Goal: Answer question/provide support: Share knowledge or assist other users

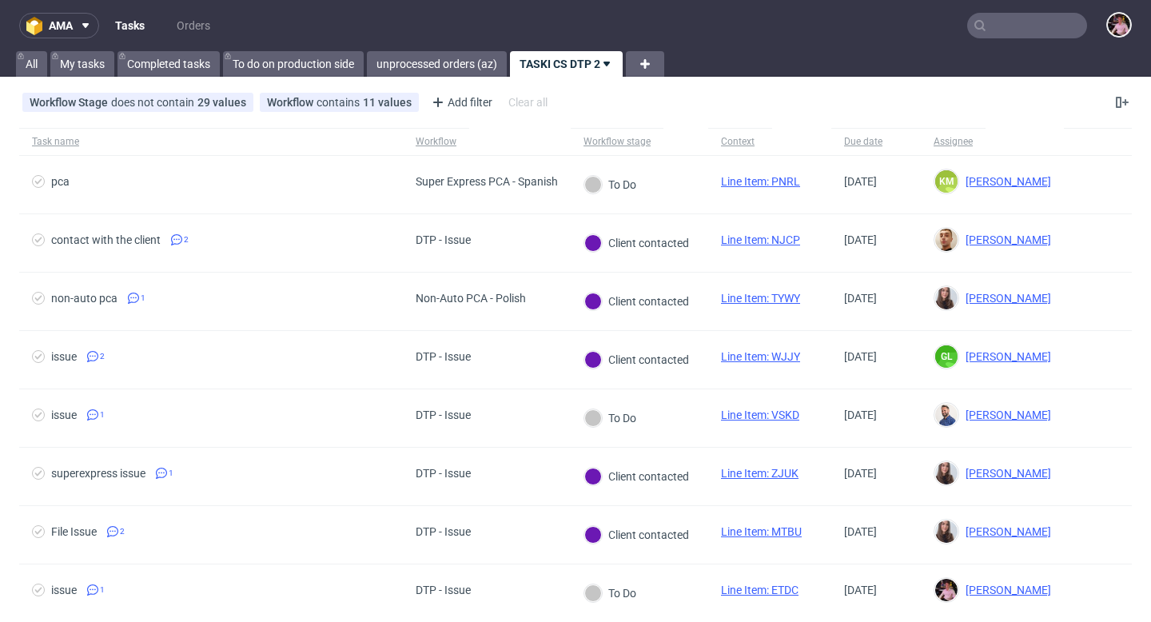
click at [1040, 30] on input "text" at bounding box center [1027, 26] width 120 height 26
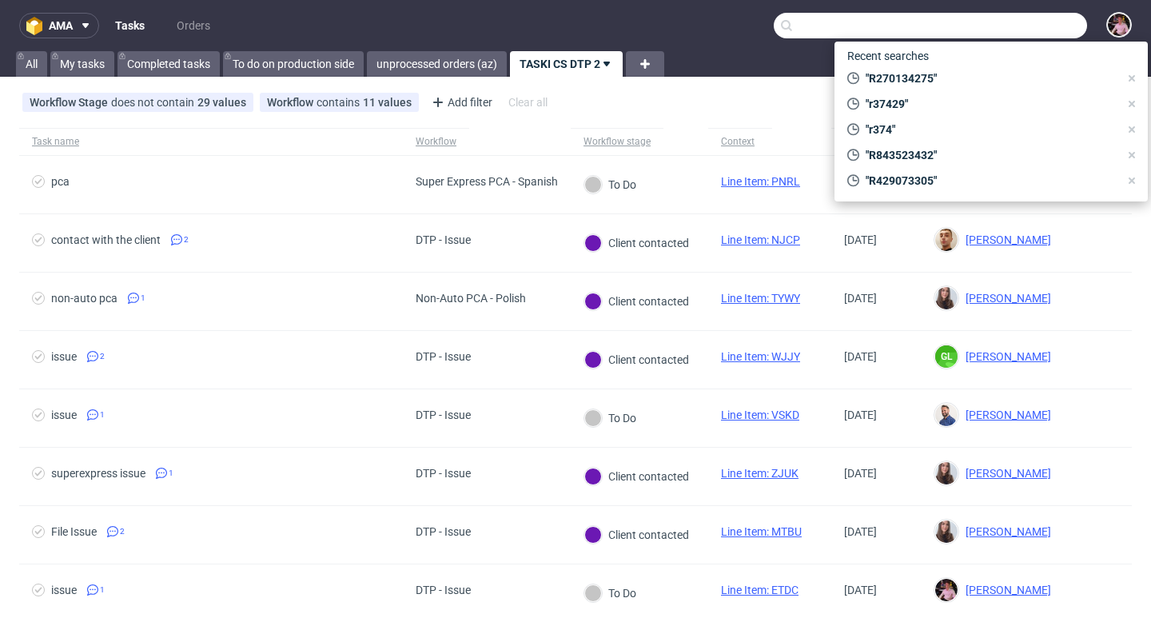
paste input "R677134683"
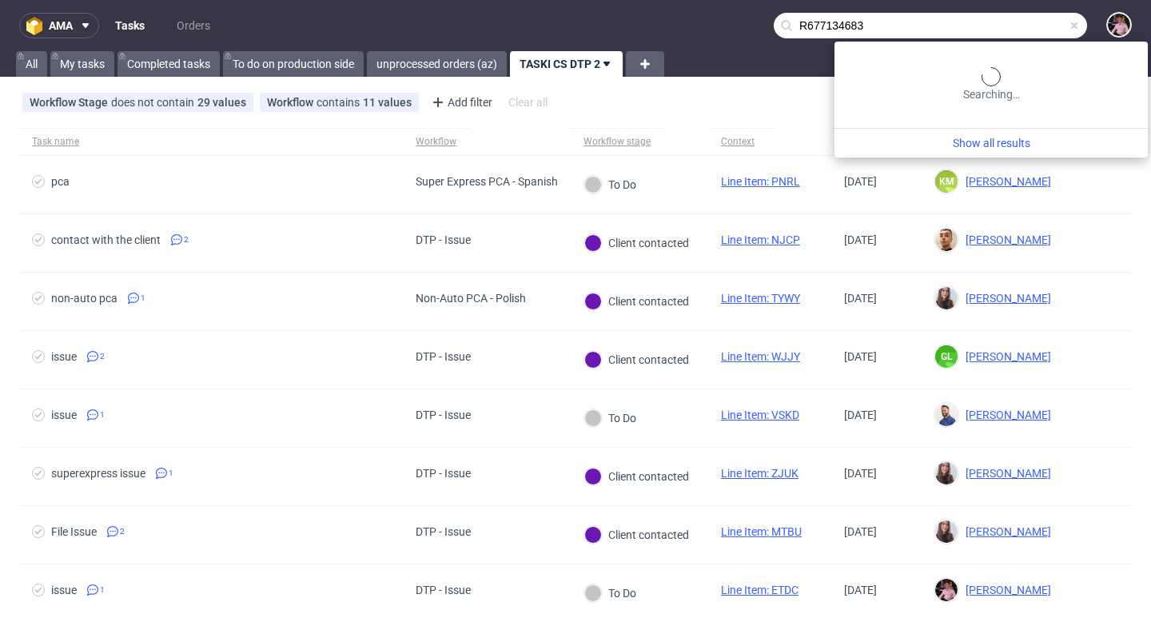
type input "R677134683"
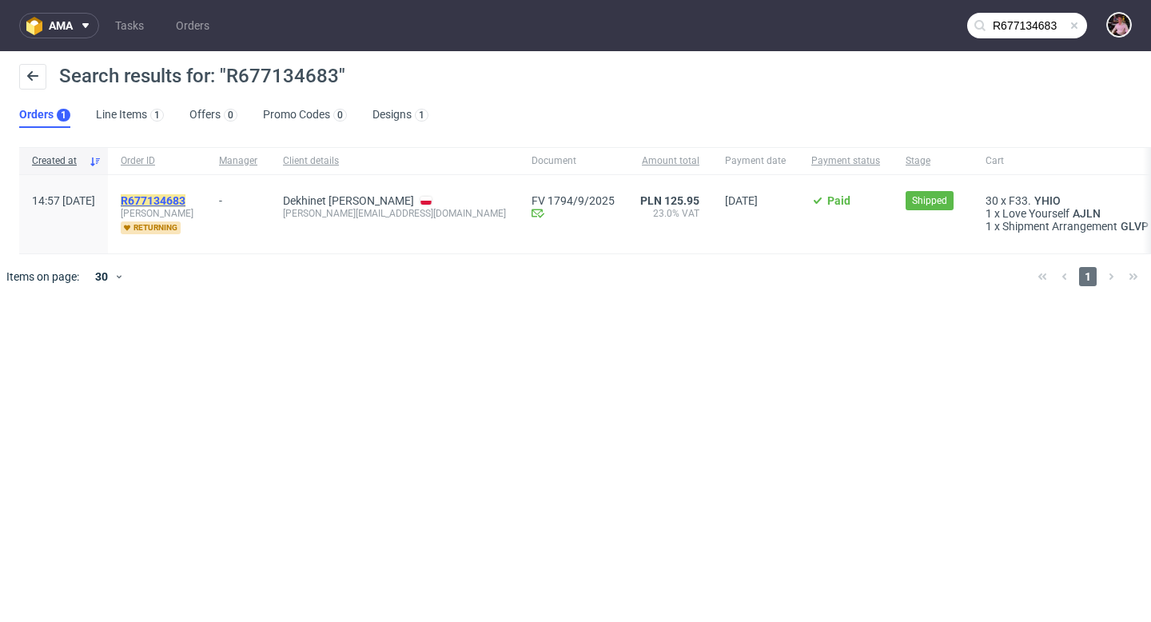
click at [185, 197] on mark "R677134683" at bounding box center [153, 200] width 65 height 13
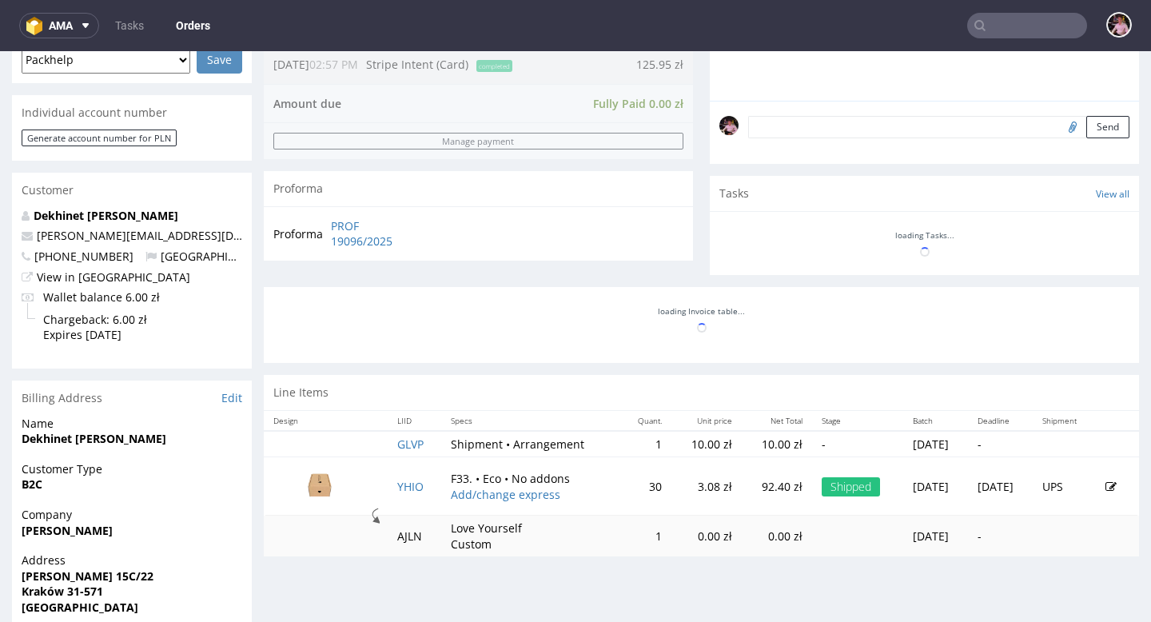
scroll to position [685, 0]
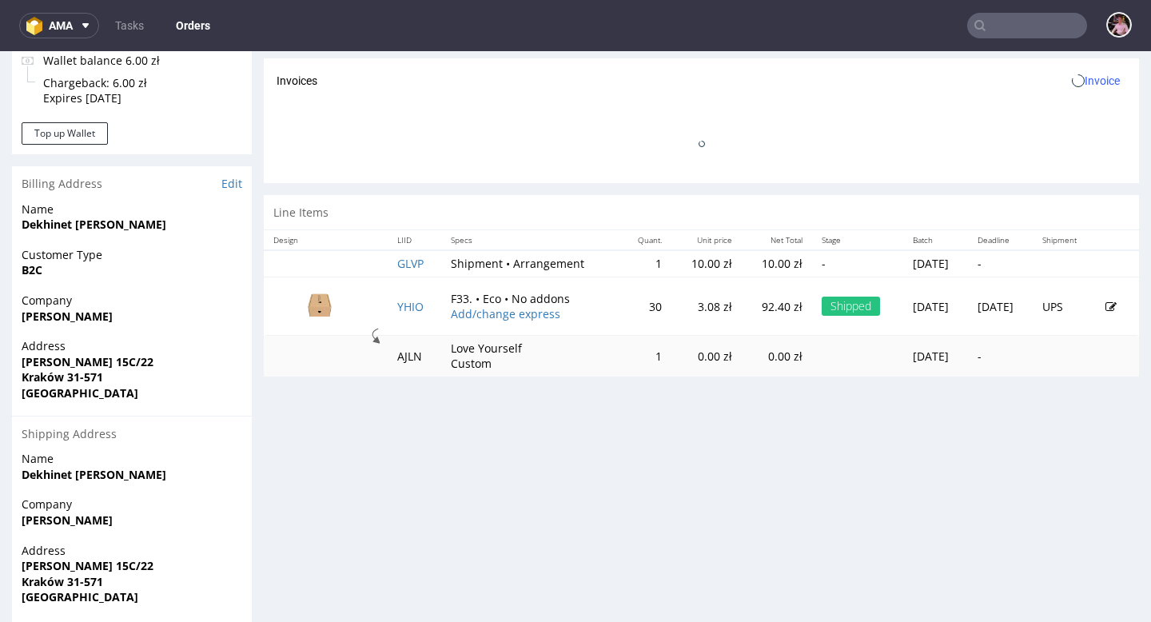
click at [398, 250] on th "LIID" at bounding box center [415, 240] width 54 height 20
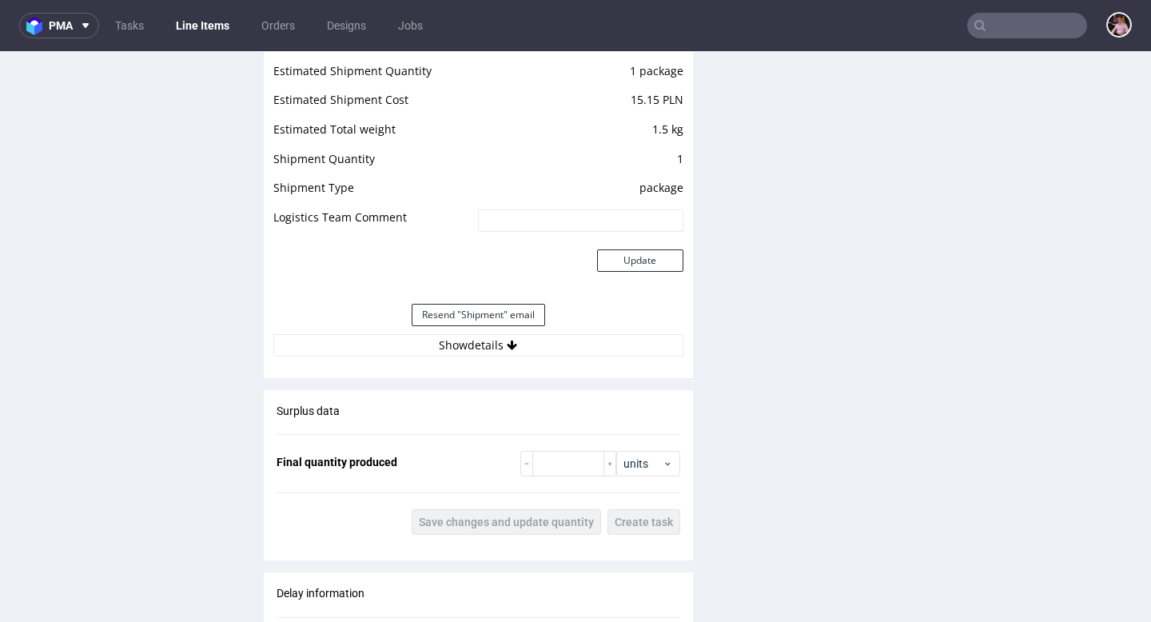
scroll to position [1762, 0]
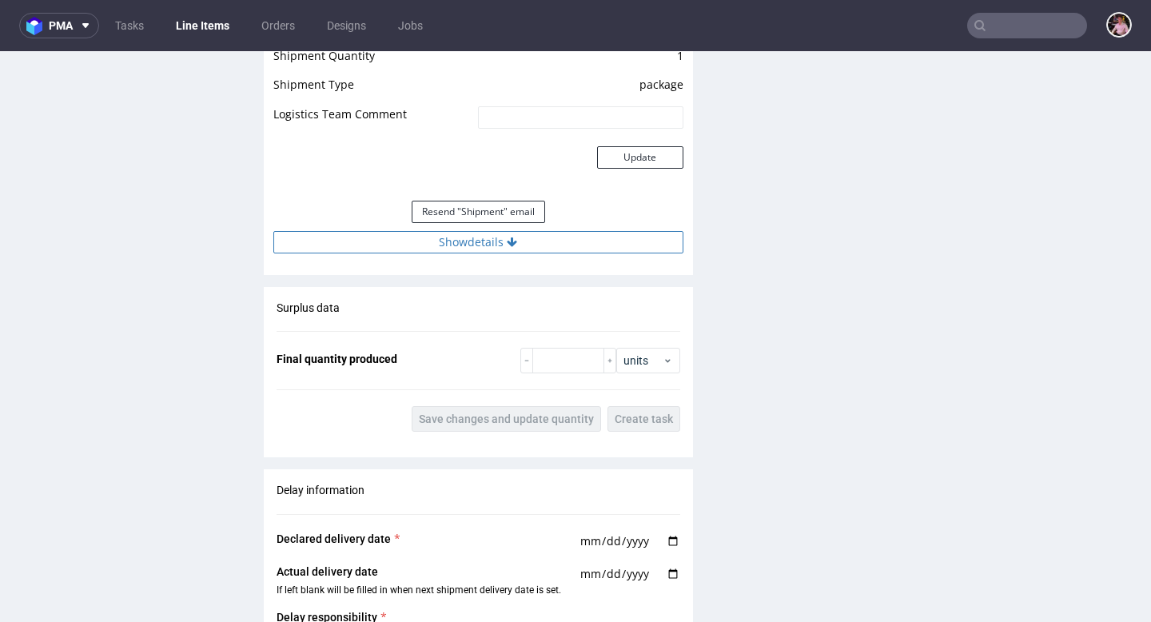
click at [548, 236] on button "Show details" at bounding box center [478, 242] width 410 height 22
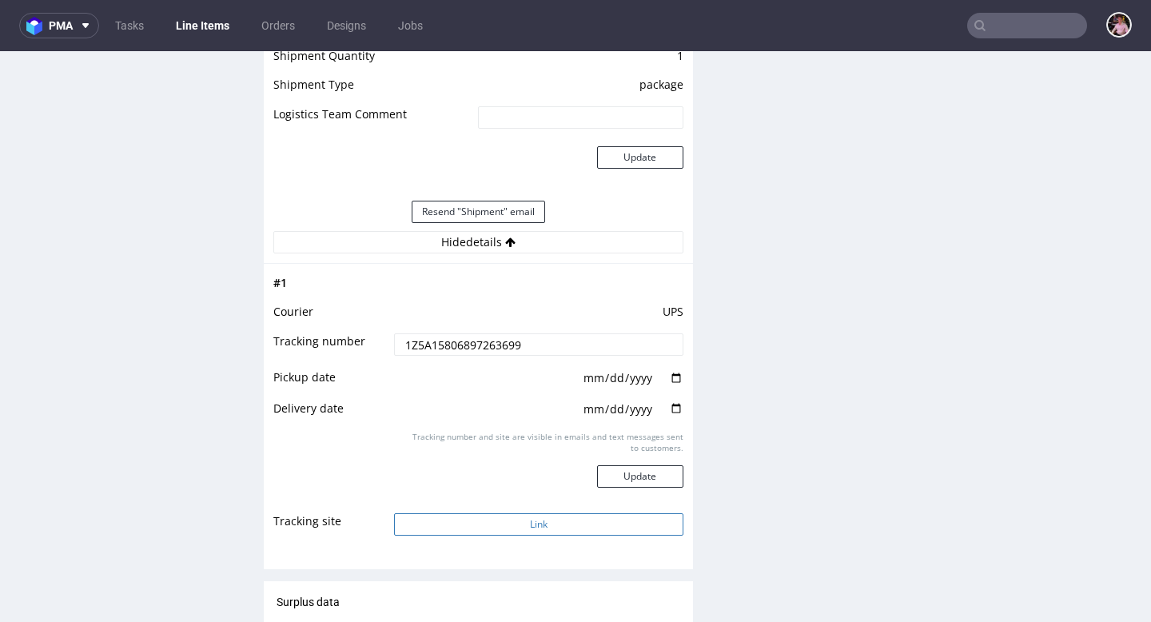
click at [544, 523] on button "Link" at bounding box center [538, 524] width 289 height 22
click at [1043, 29] on input "text" at bounding box center [1027, 26] width 120 height 26
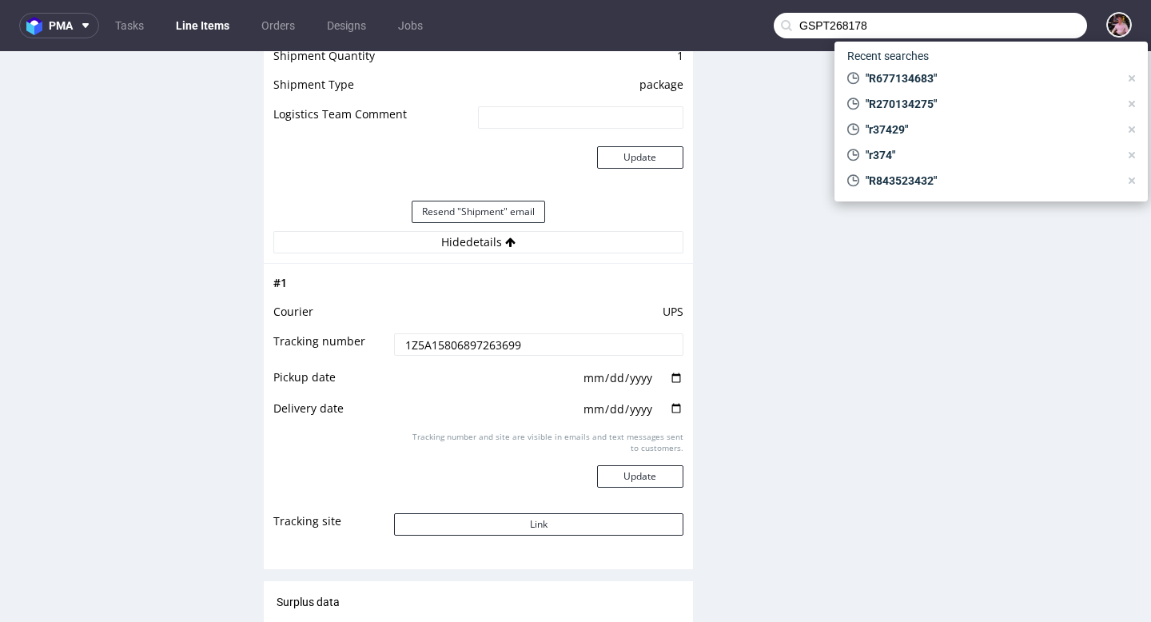
type input "GSPT268178"
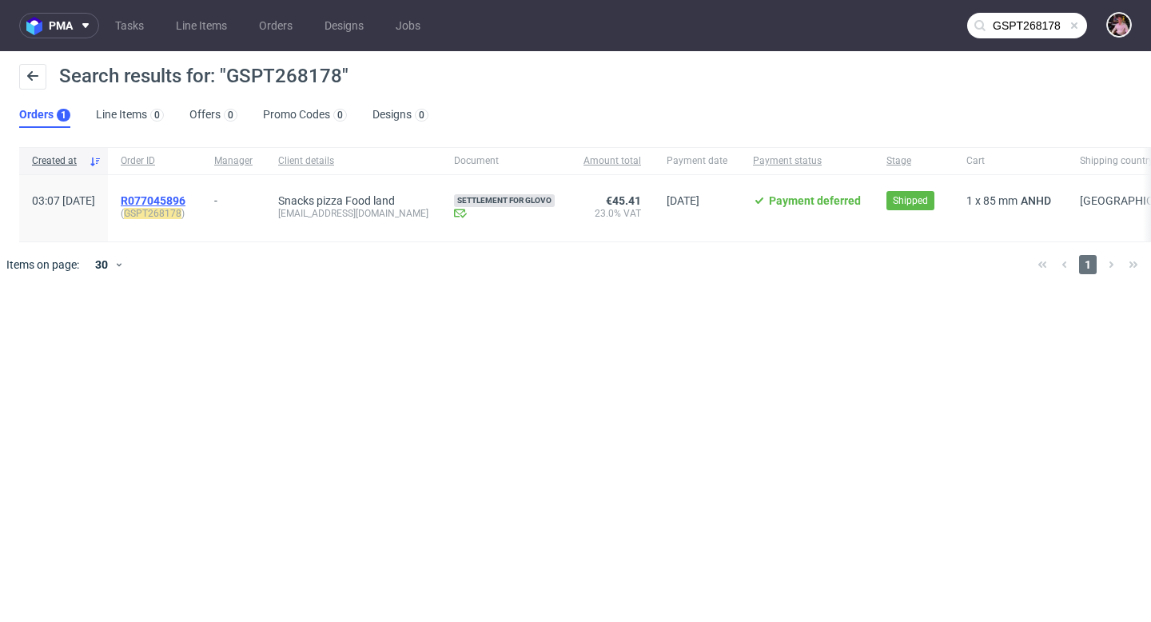
click at [185, 201] on span "R077045896" at bounding box center [153, 200] width 65 height 13
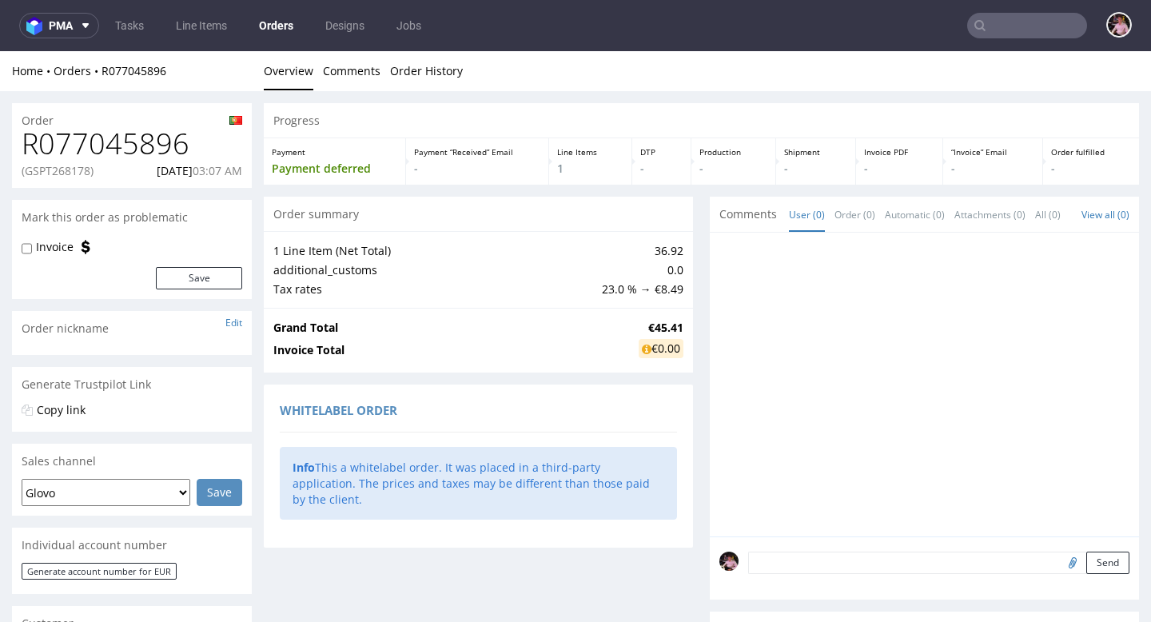
scroll to position [460, 0]
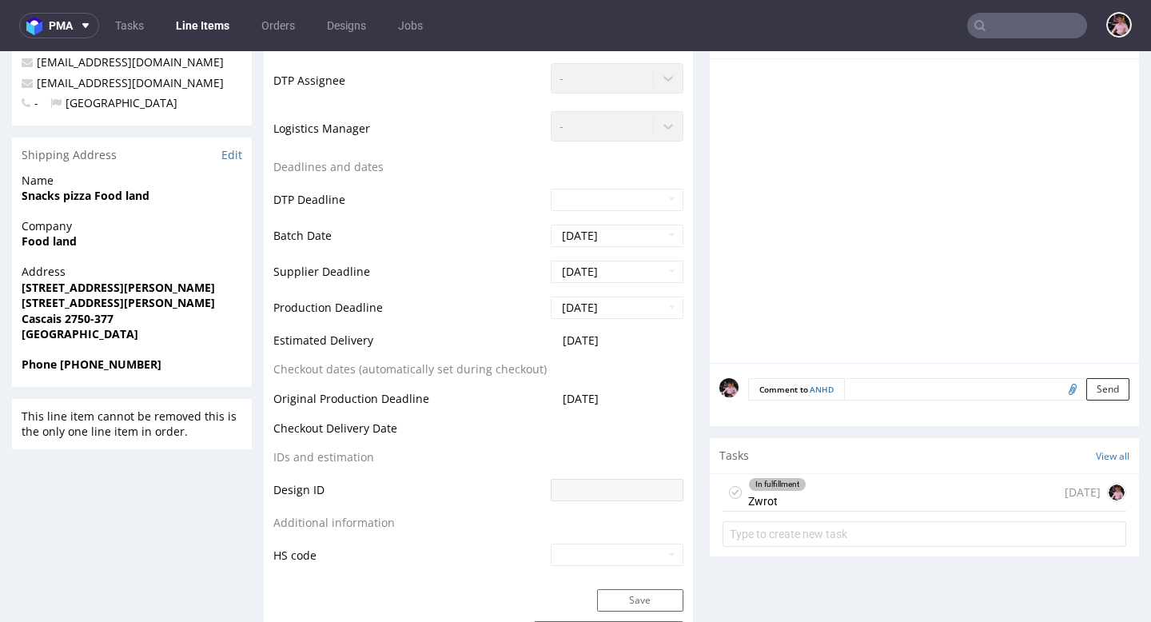
scroll to position [593, 0]
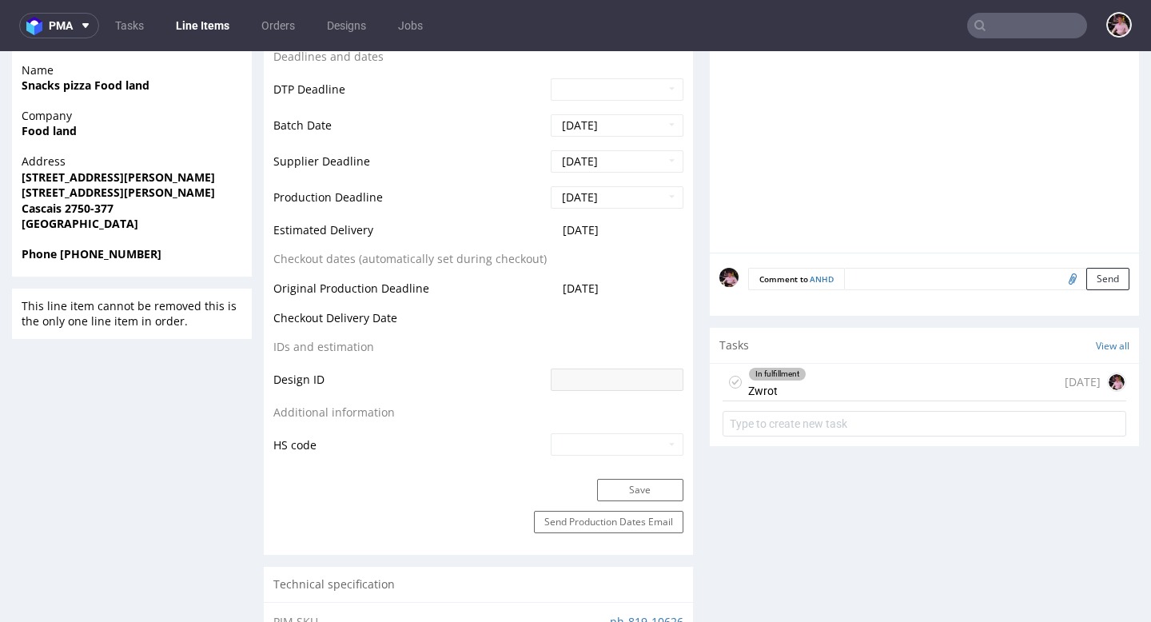
click at [897, 389] on div "In fulfillment Zwrot 11 days ago" at bounding box center [925, 383] width 404 height 38
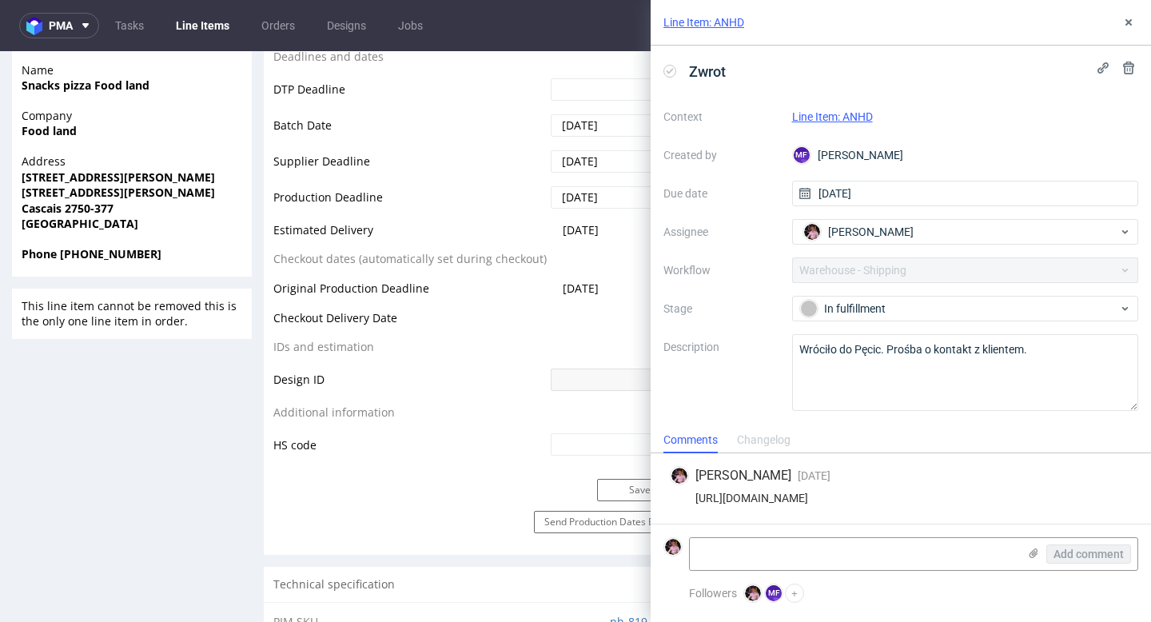
click at [876, 502] on div "https://app-eu1.hubspot.com/contacts/25600958/record/0-5/232708069563" at bounding box center [901, 498] width 462 height 13
click at [942, 500] on div "https://app-eu1.hubspot.com/contacts/25600958/record/0-5/232708069563" at bounding box center [901, 498] width 462 height 13
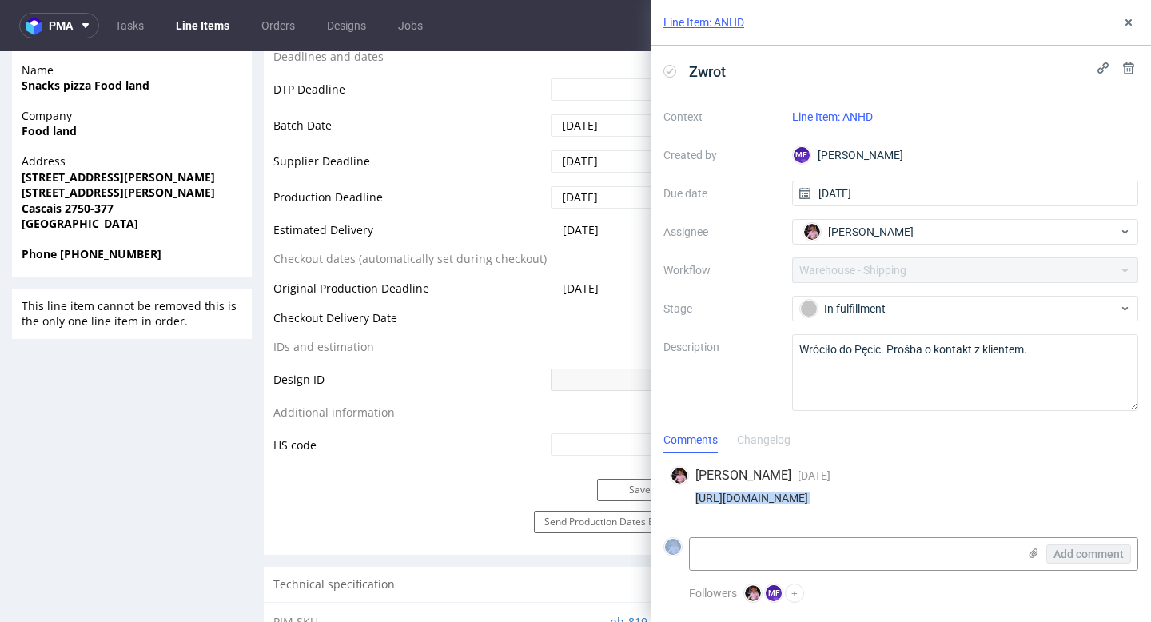
copy div "https://app-eu1.hubspot.com/contacts/25600958/record/0-5/232708069563"
click at [929, 470] on div "Aleks Ziemkowski 9 days ago 24th Sep 2025, 09:48" at bounding box center [901, 475] width 462 height 19
click at [891, 572] on form "Add comment" at bounding box center [901, 554] width 500 height 60
click at [887, 560] on textarea at bounding box center [854, 554] width 328 height 32
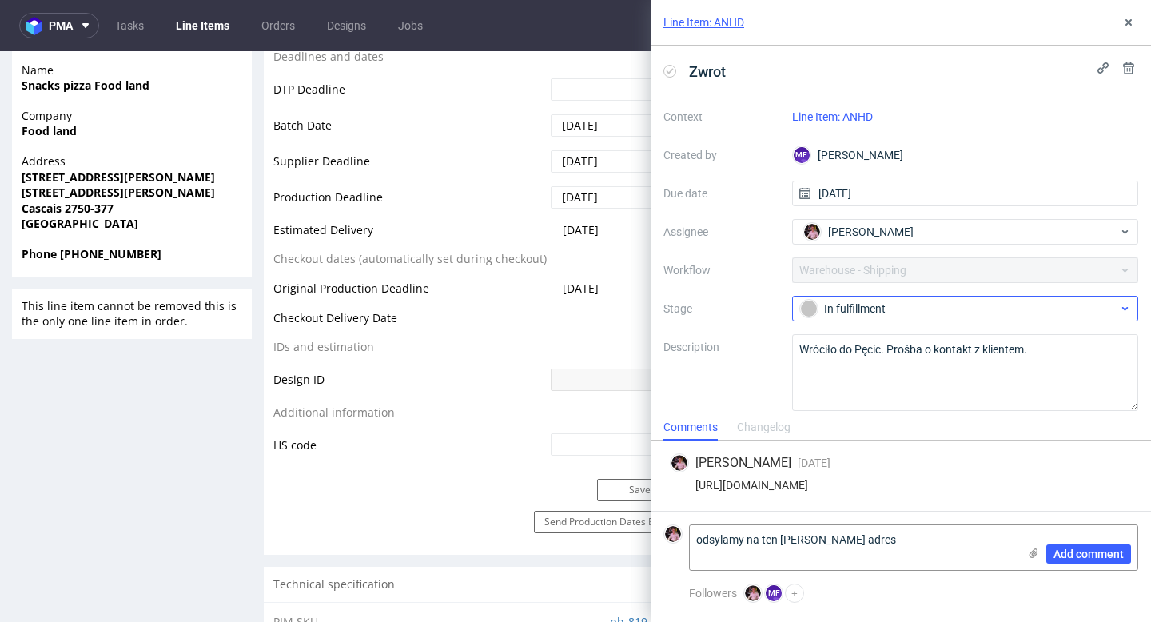
type textarea "odsylamy na ten sam adres"
click at [886, 310] on div "In fulfillment" at bounding box center [959, 309] width 318 height 18
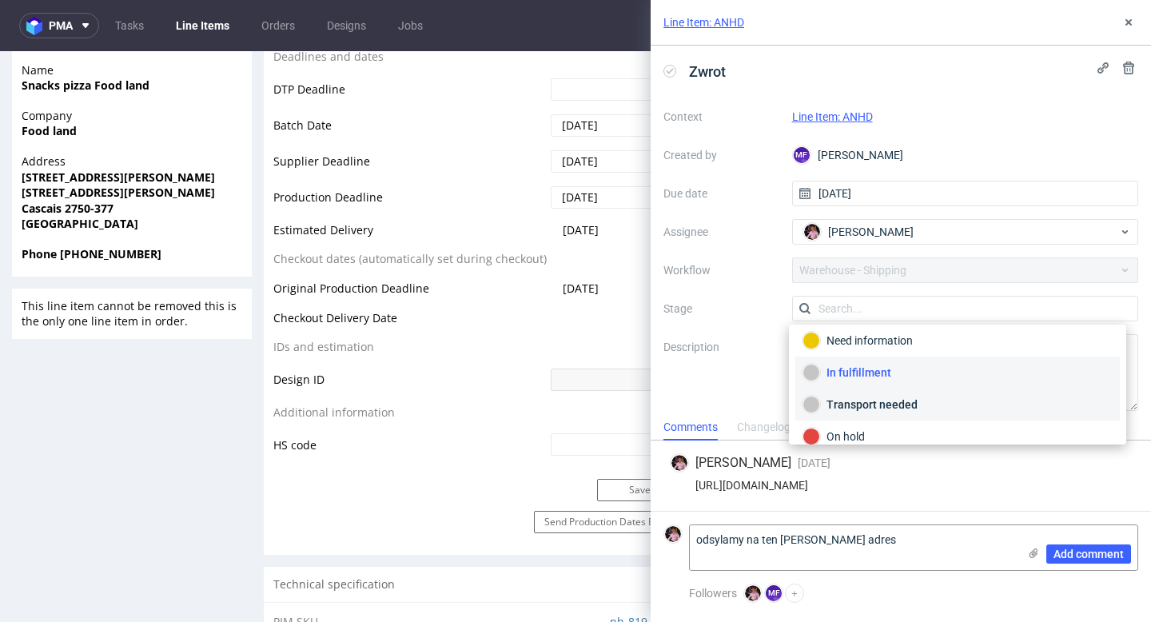
scroll to position [26, 0]
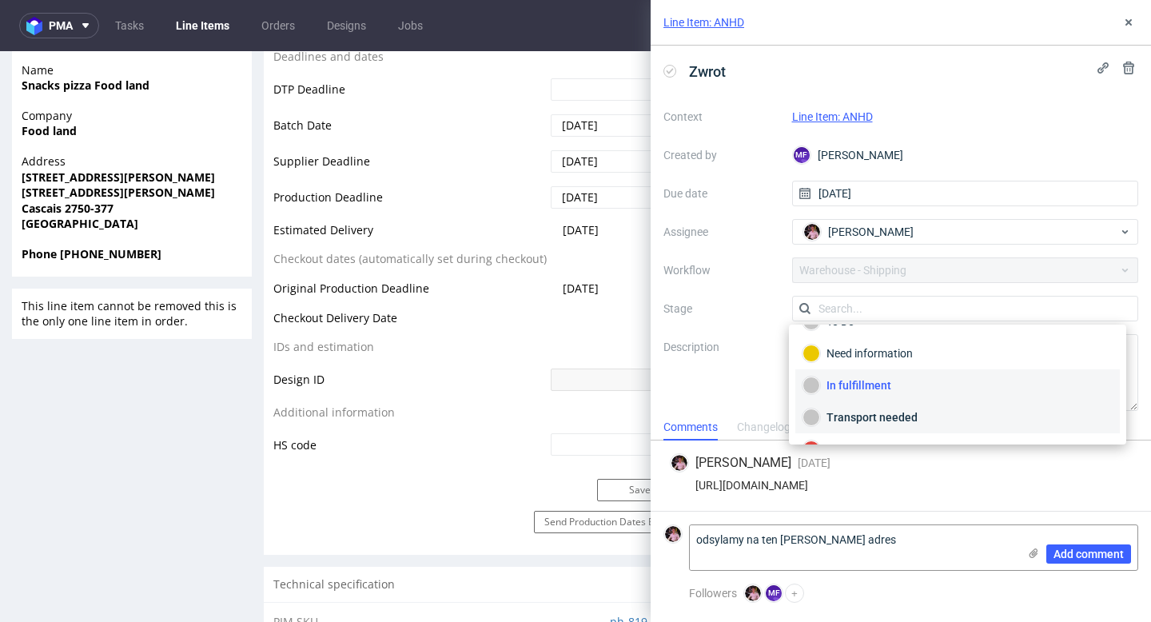
click at [918, 412] on div "Transport needed" at bounding box center [958, 417] width 310 height 18
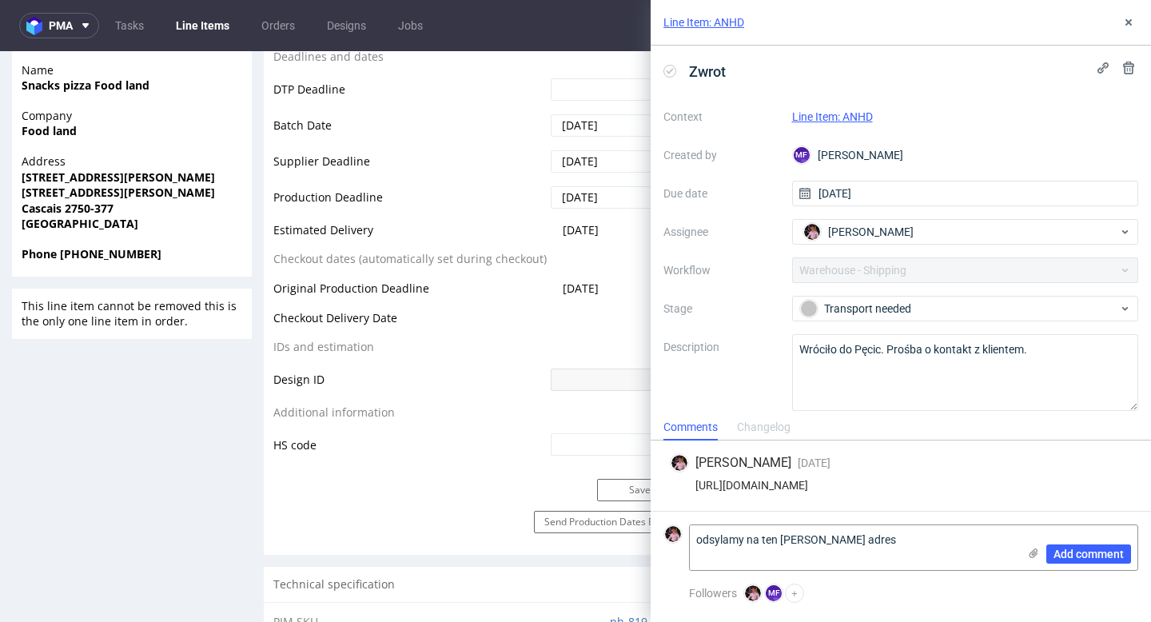
click at [883, 247] on div "Context Line Item: ANHD Created by MF Michał Fedorowicz Due date 22/09/2025 Ass…" at bounding box center [900, 257] width 475 height 307
click at [879, 231] on span "[PERSON_NAME]" at bounding box center [871, 232] width 86 height 16
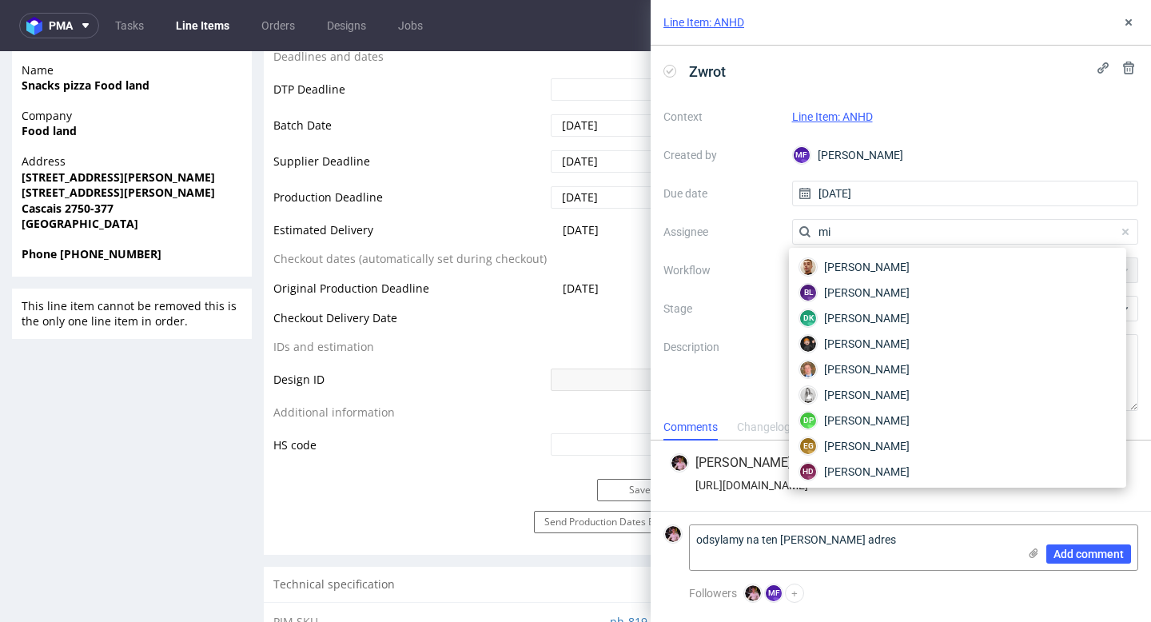
type input "m"
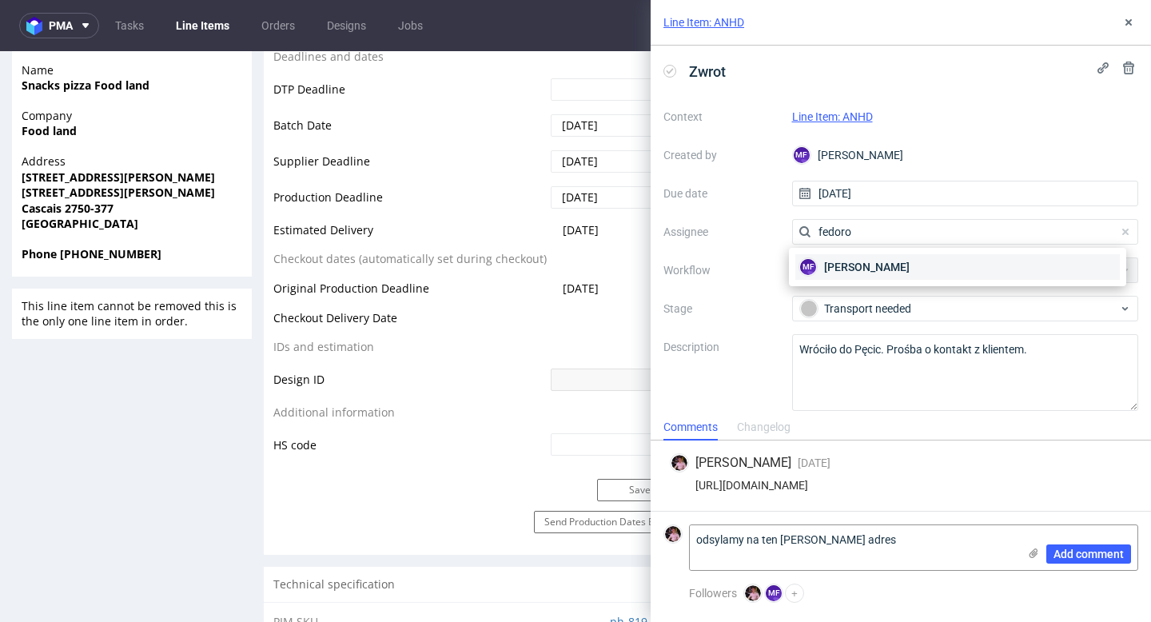
type input "fedoro"
click at [910, 260] on span "Michał Fedorowicz" at bounding box center [867, 267] width 86 height 16
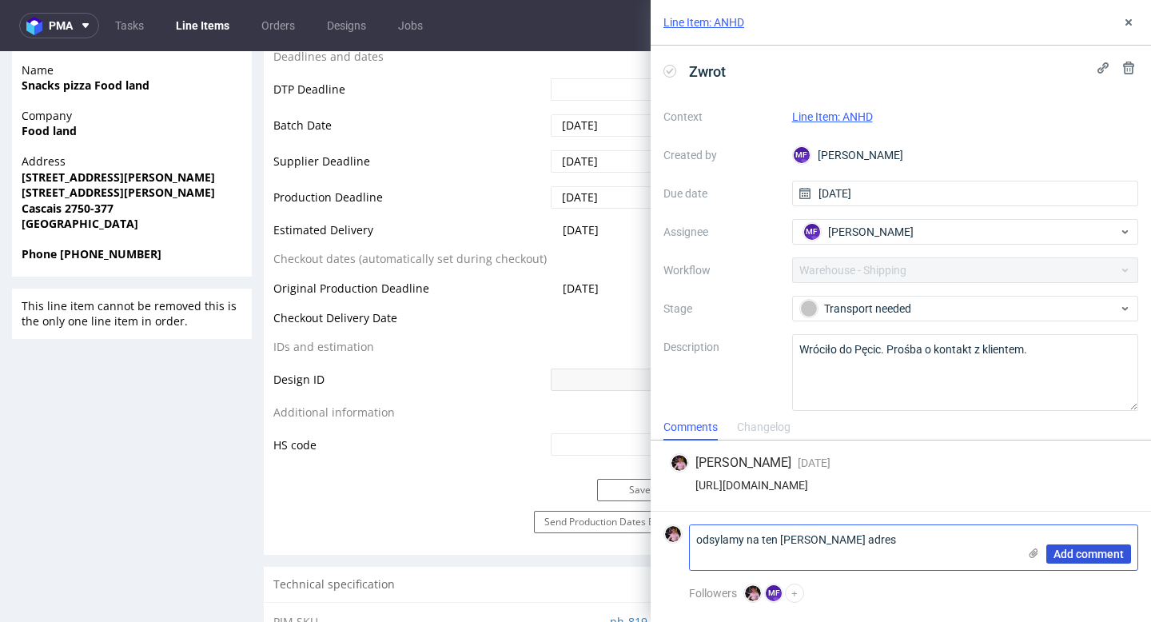
click at [1077, 556] on span "Add comment" at bounding box center [1089, 553] width 70 height 11
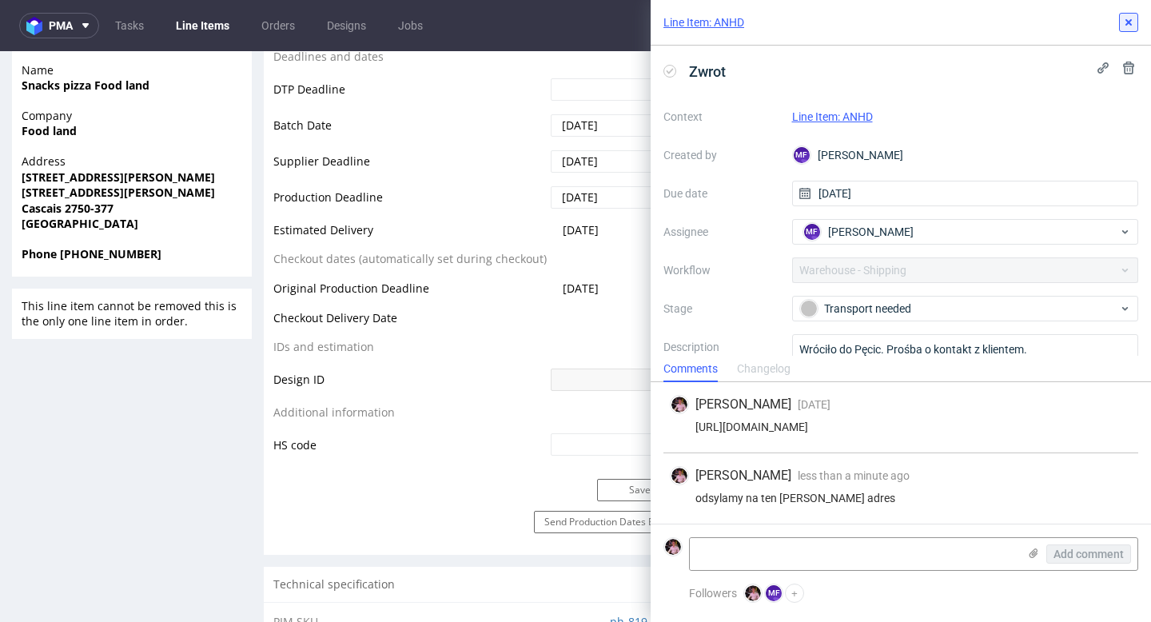
click at [1126, 18] on icon at bounding box center [1128, 22] width 13 height 13
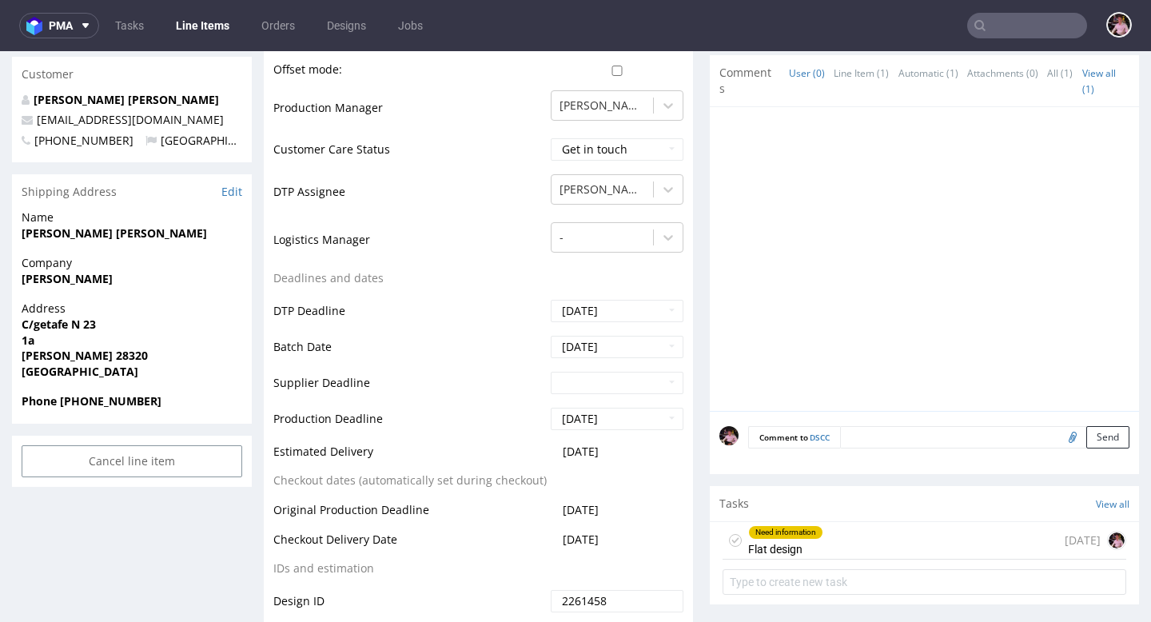
scroll to position [524, 0]
click at [970, 544] on div "Need information Flat design 15 days ago" at bounding box center [925, 539] width 404 height 38
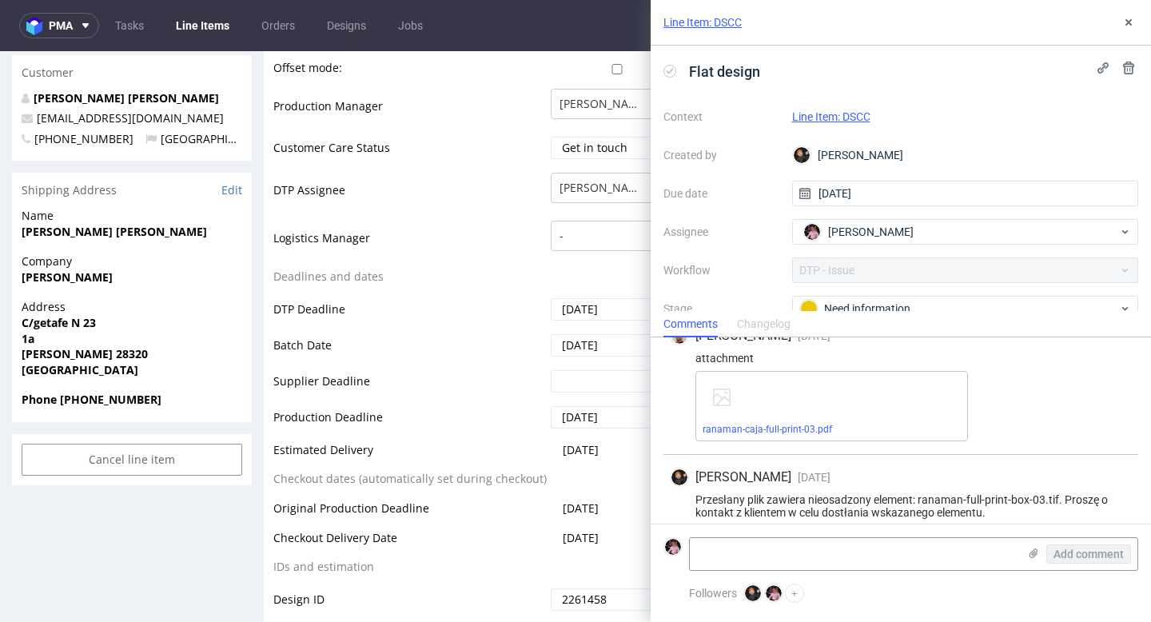
scroll to position [251, 0]
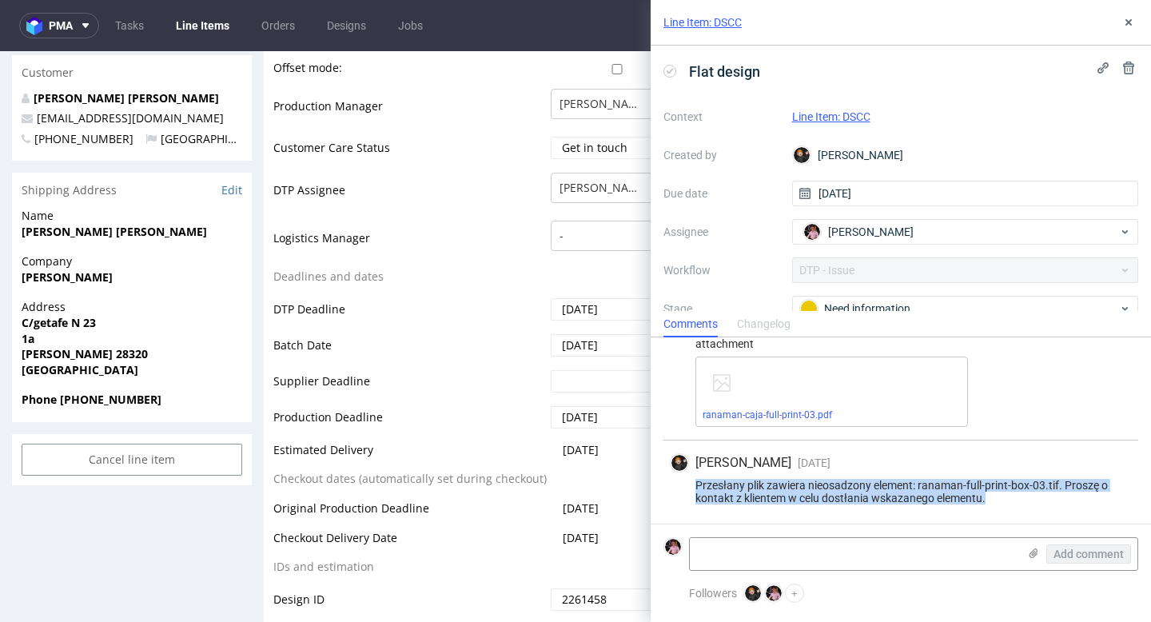
drag, startPoint x: 996, startPoint y: 492, endPoint x: 686, endPoint y: 488, distance: 310.2
click at [686, 488] on div "Przesłany plik zawiera nieosadzony element: ranaman-full-print-box-03.tif. Pros…" at bounding box center [901, 492] width 462 height 26
copy div "Przesłany plik zawiera nieosadzony element: ranaman-full-print-box-03.tif. Pros…"
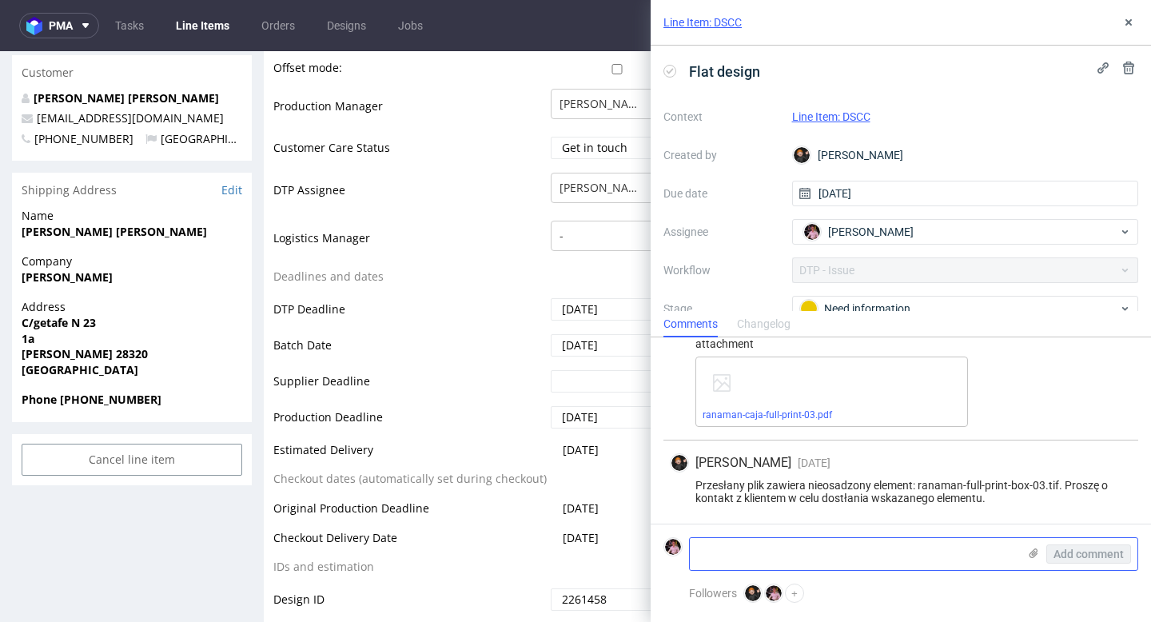
click at [894, 548] on textarea at bounding box center [854, 554] width 328 height 32
paste textarea "https://app-eu1.hubspot.com/contacts/25600958/record/0-5/237417523413/"
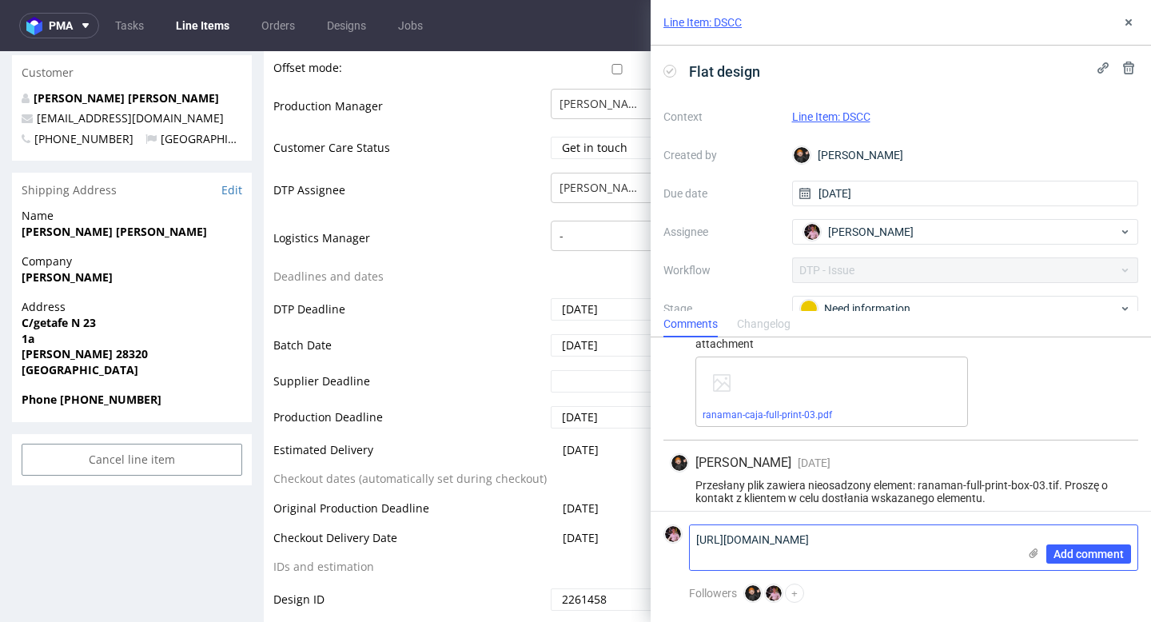
scroll to position [0, 0]
type textarea "https://app-eu1.hubspot.com/contacts/25600958/record/0-5/237417523413/"
click at [1074, 560] on span "Add comment" at bounding box center [1089, 553] width 70 height 11
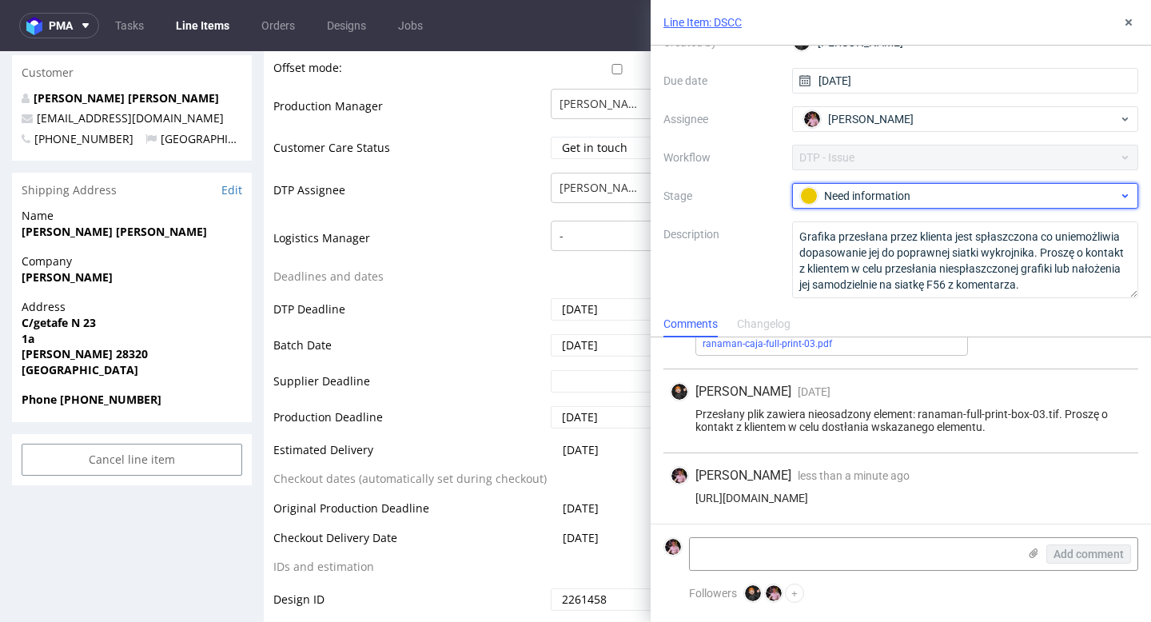
click at [923, 198] on div "Need information" at bounding box center [959, 196] width 318 height 18
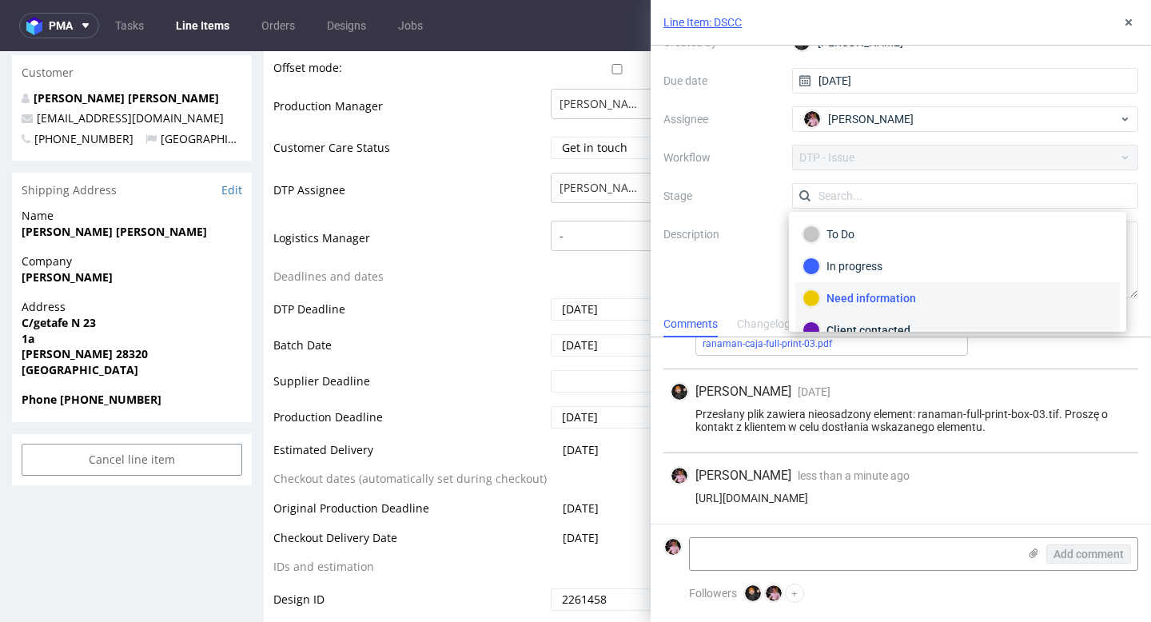
click at [892, 317] on div "Client contacted" at bounding box center [957, 330] width 325 height 32
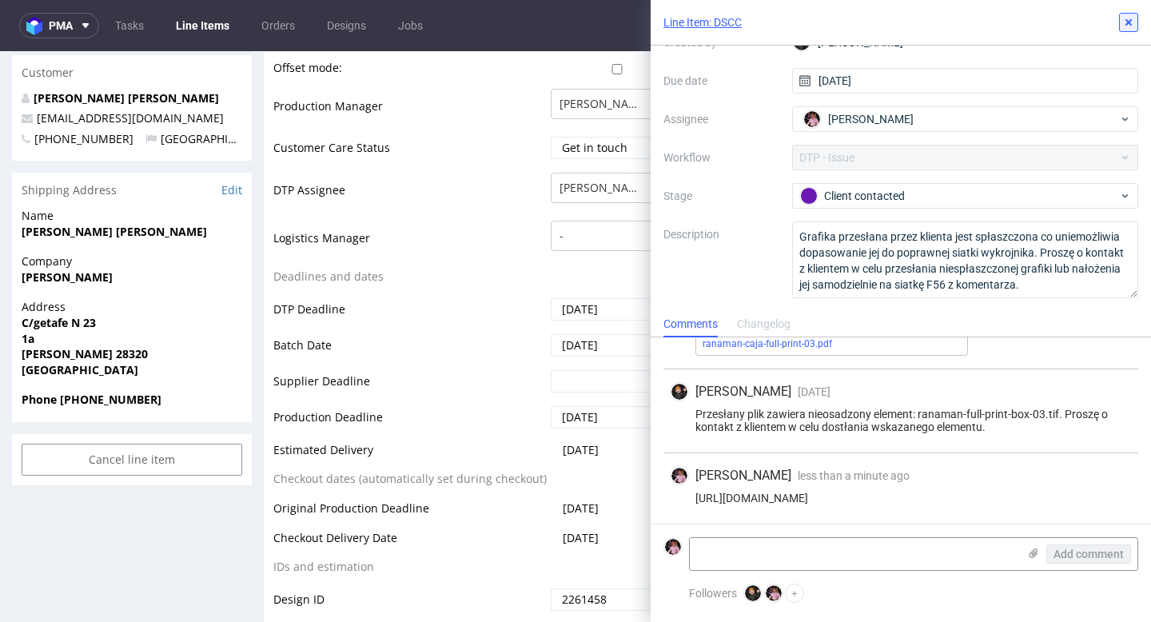
click at [1128, 18] on icon at bounding box center [1128, 22] width 13 height 13
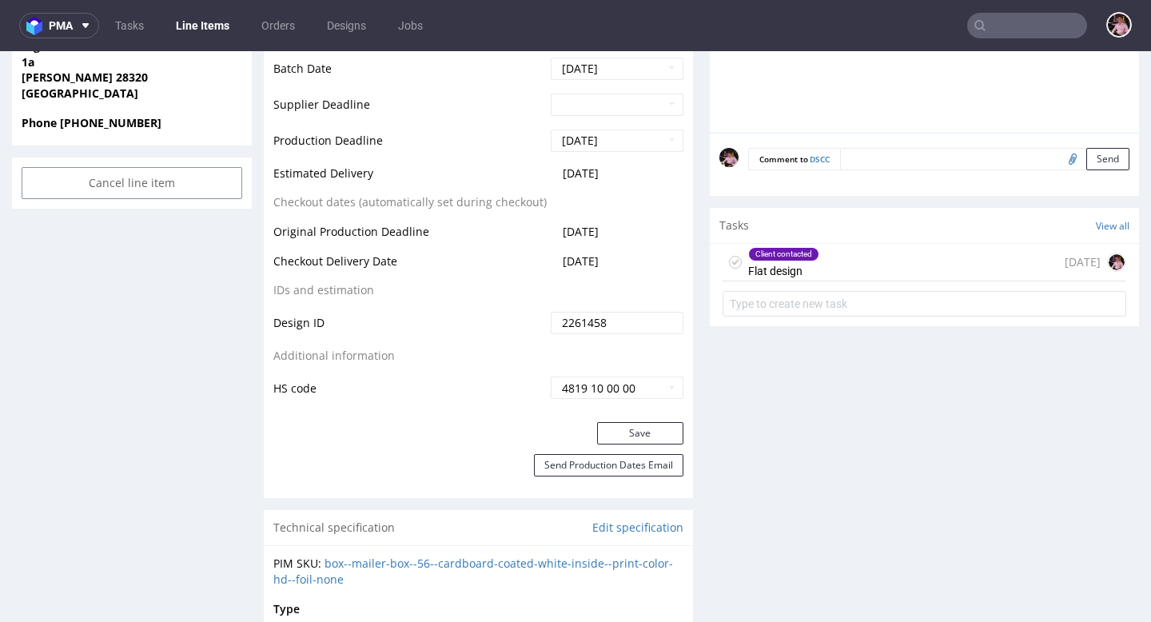
scroll to position [810, 0]
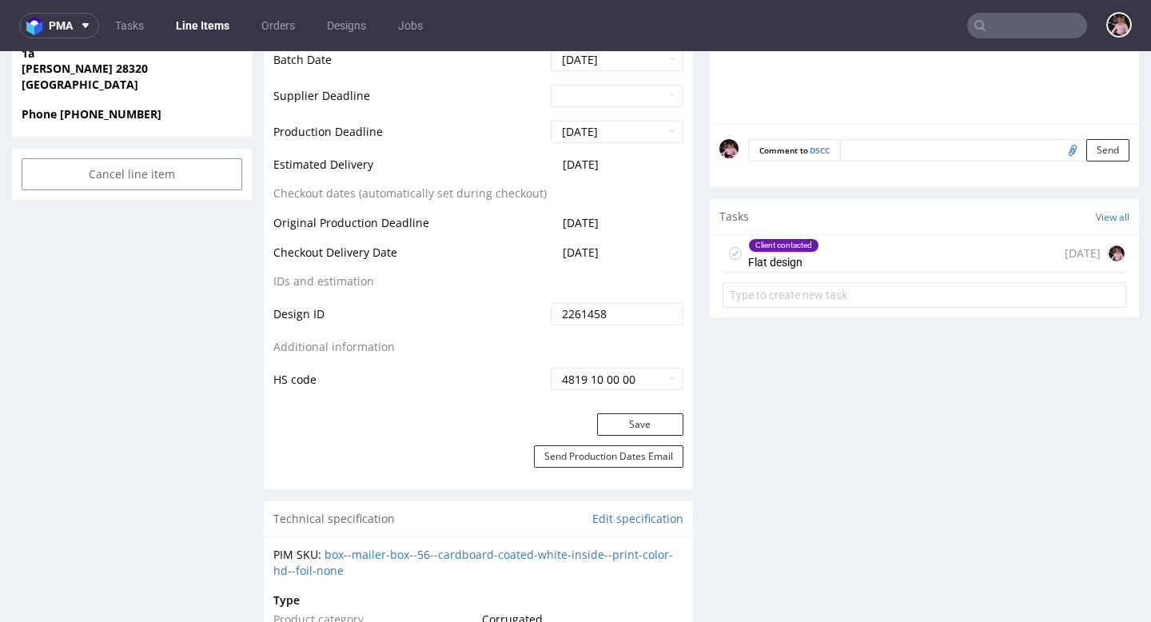
click at [811, 253] on div "Client contacted Flat design 15 days ago" at bounding box center [925, 254] width 404 height 38
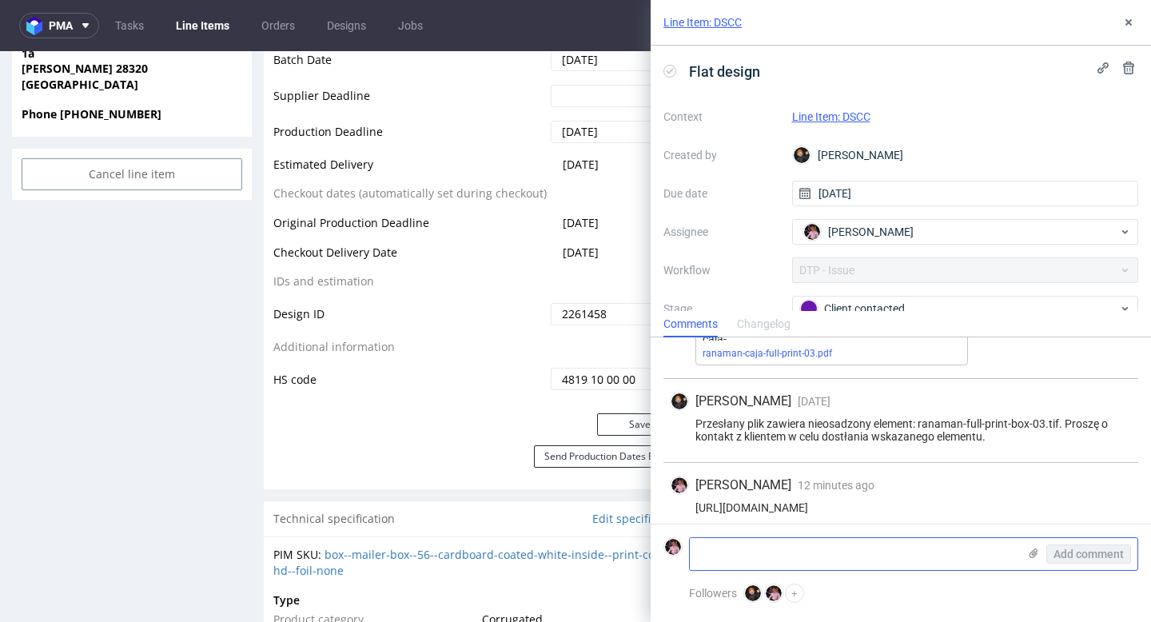
scroll to position [322, 0]
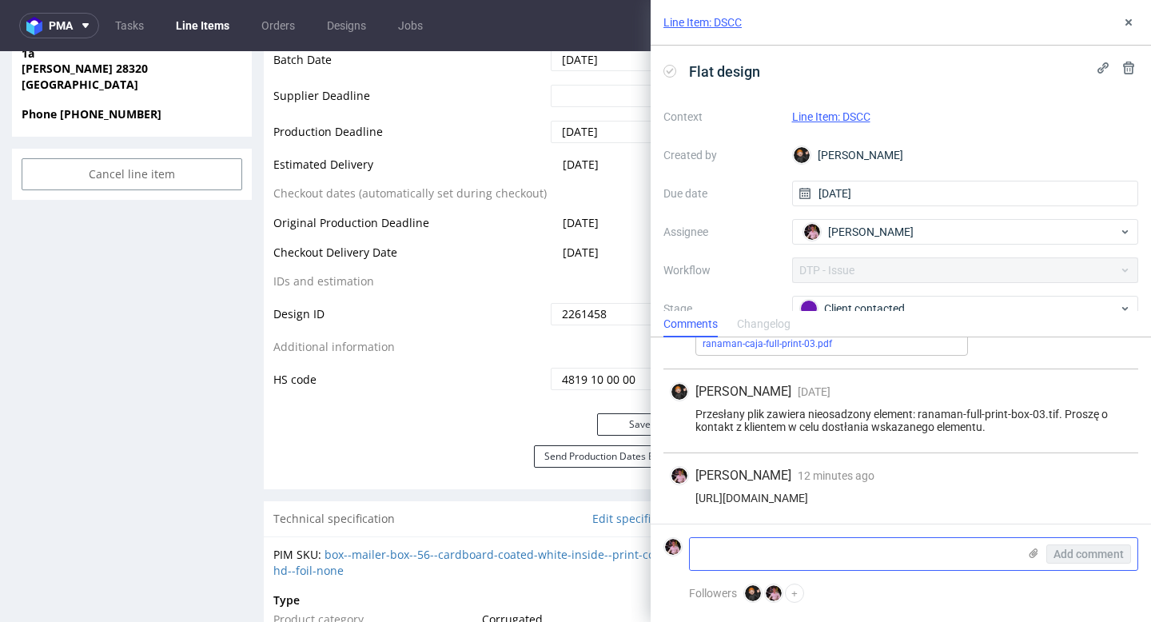
click at [855, 553] on textarea at bounding box center [854, 554] width 328 height 32
paste textarea "https://www.swisstransfer.com/d/bc663bb8-2dcd-4623-81d6-9d9101ac33d6"
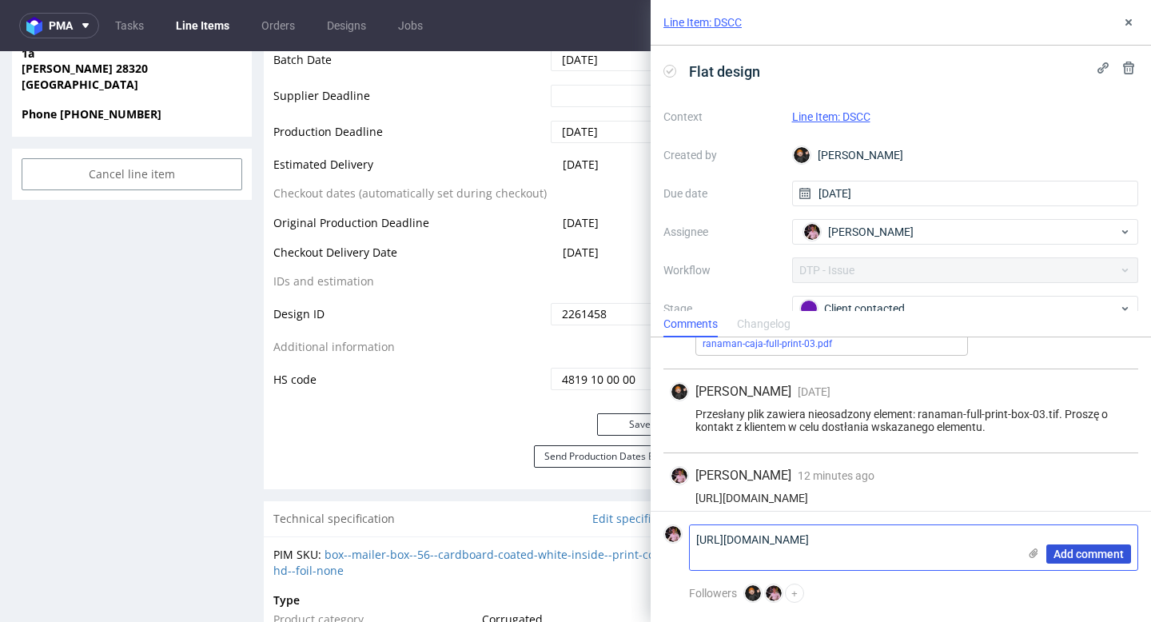
type textarea "https://www.swisstransfer.com/d/bc663bb8-2dcd-4623-81d6-9d9101ac33d6"
click at [1080, 552] on span "Add comment" at bounding box center [1089, 553] width 70 height 11
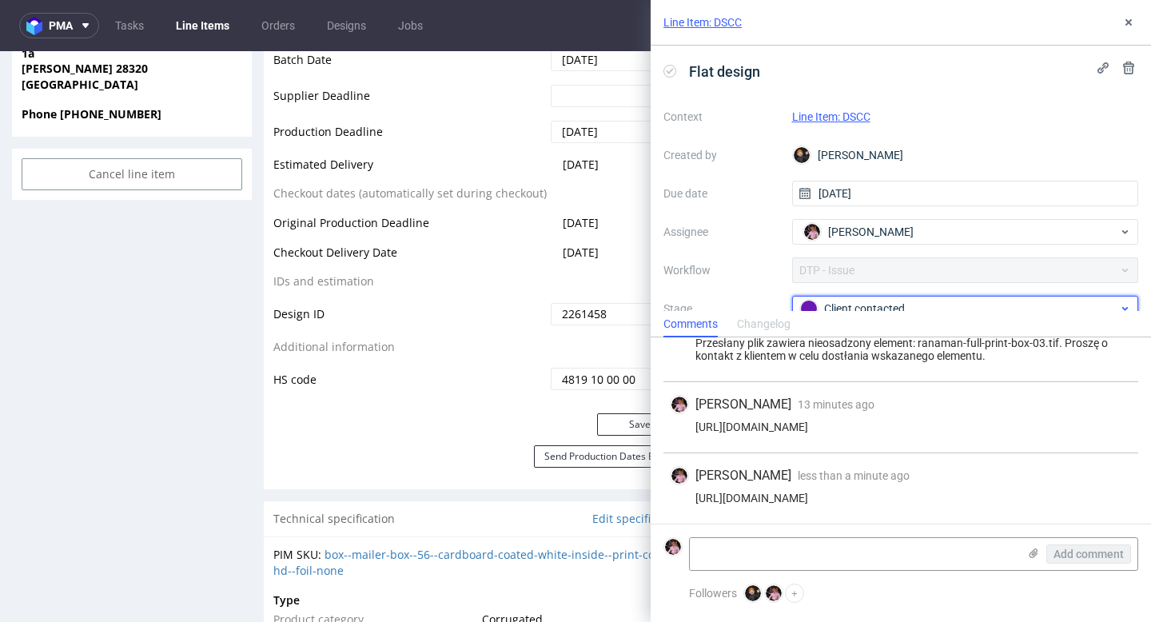
click at [849, 301] on div "Client contacted" at bounding box center [959, 309] width 318 height 18
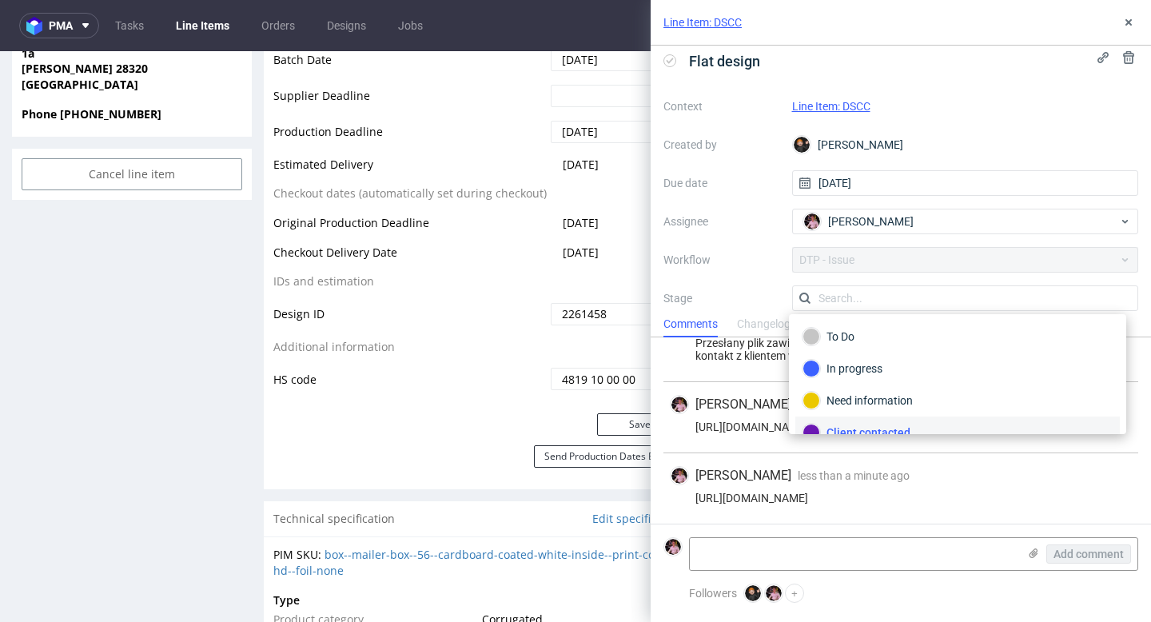
scroll to position [14, 0]
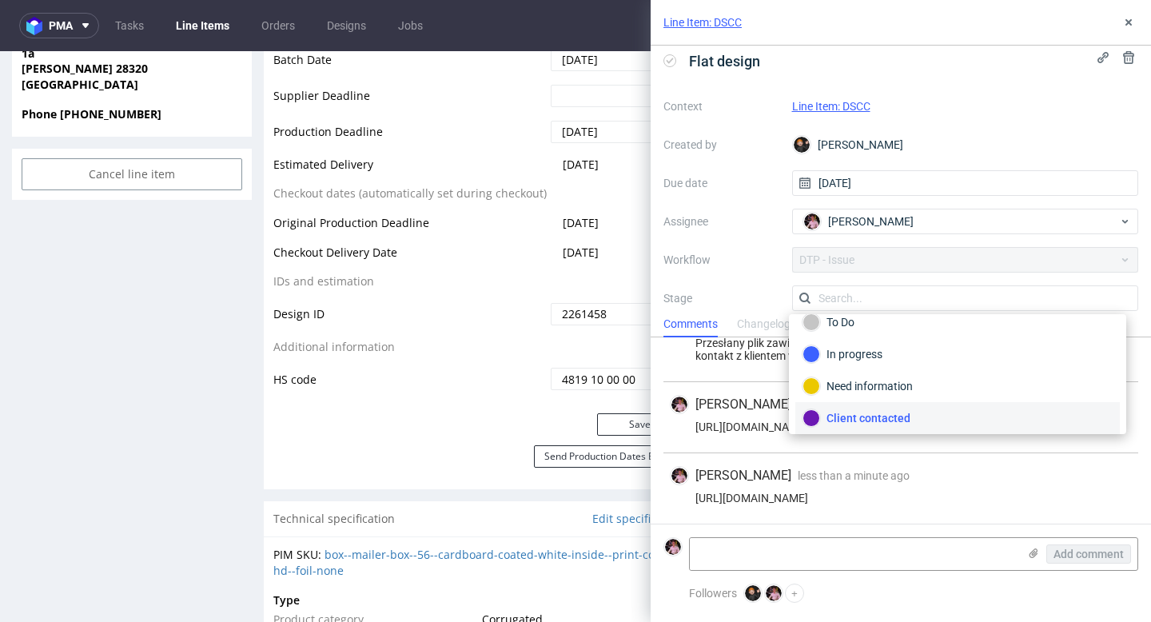
click at [859, 413] on div "Client contacted" at bounding box center [958, 418] width 310 height 18
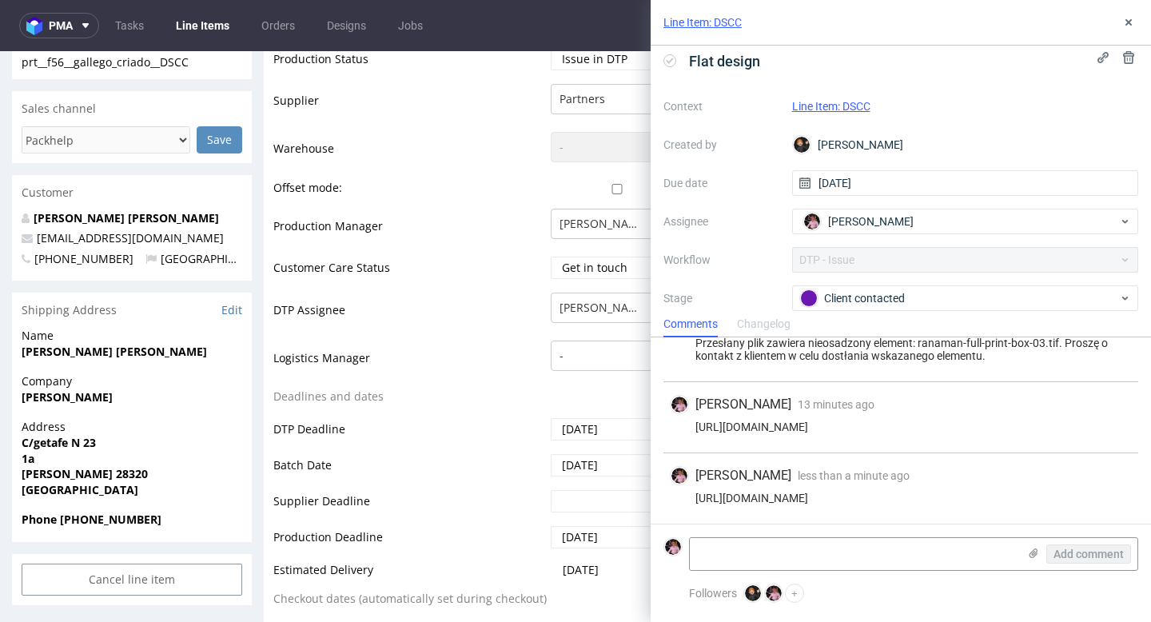
scroll to position [332, 0]
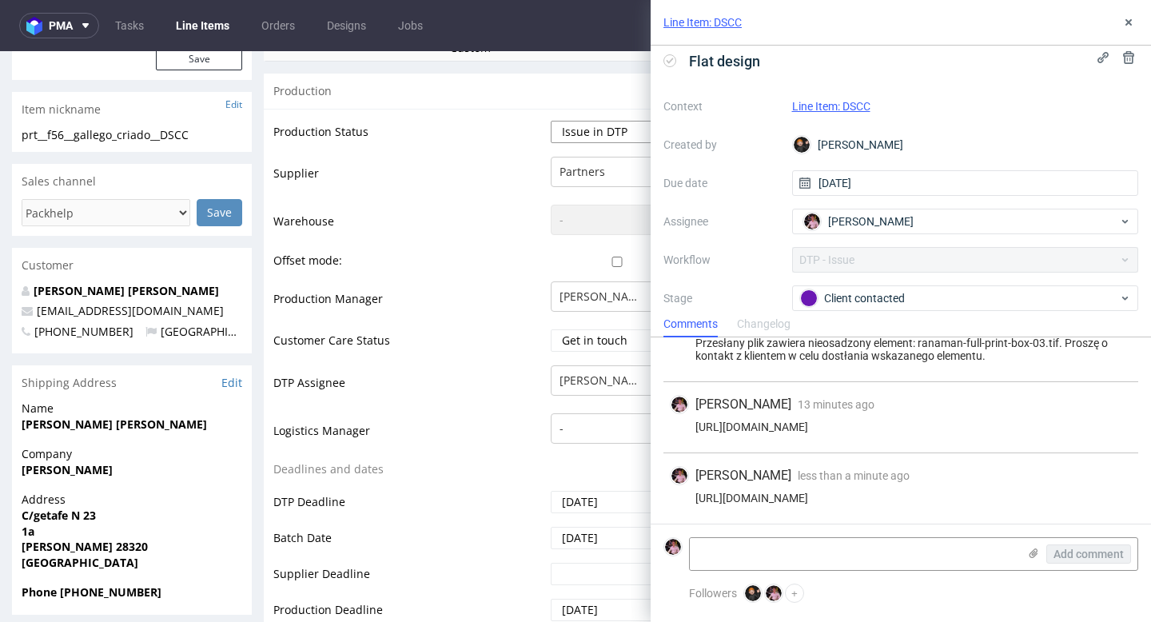
click at [574, 129] on select "Waiting for Artwork Waiting for Diecut Waiting for Mockup Waiting for DTP Waiti…" at bounding box center [617, 132] width 133 height 22
select select "back_for_dtp"
click at [551, 121] on select "Waiting for Artwork Waiting for Diecut Waiting for Mockup Waiting for DTP Waiti…" at bounding box center [617, 132] width 133 height 22
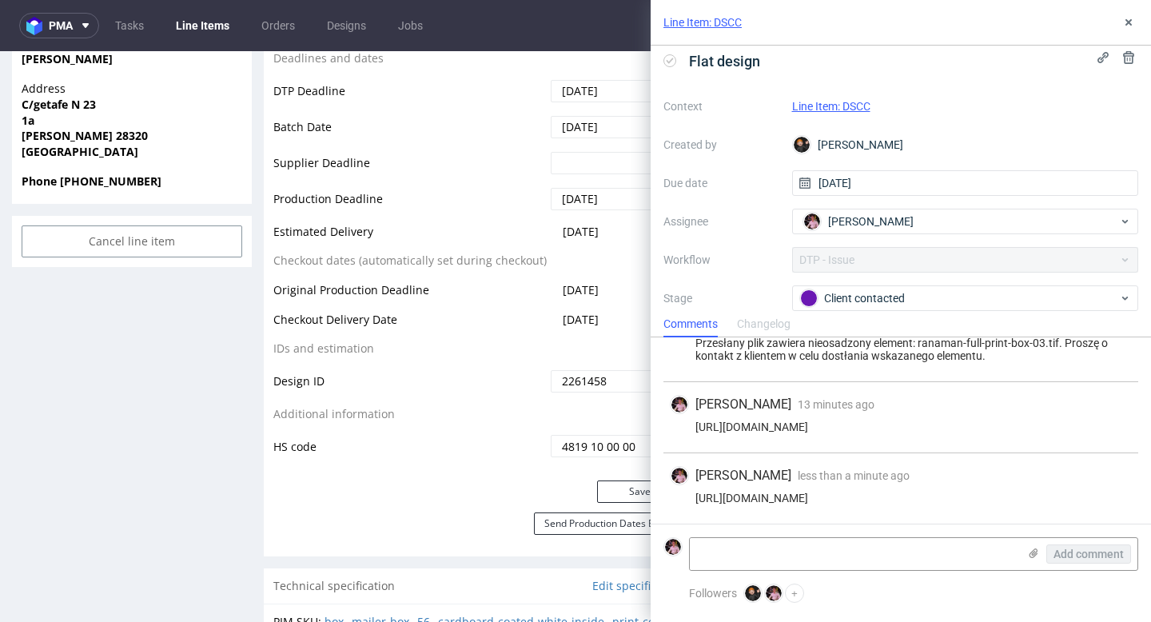
scroll to position [774, 0]
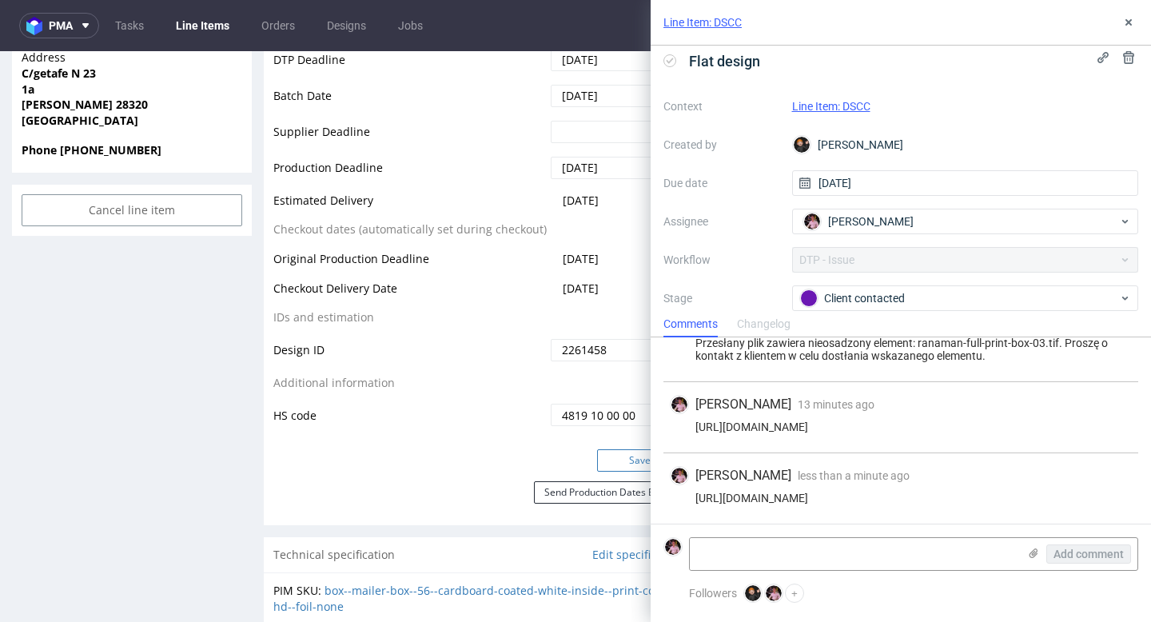
click at [606, 460] on button "Save" at bounding box center [640, 460] width 86 height 22
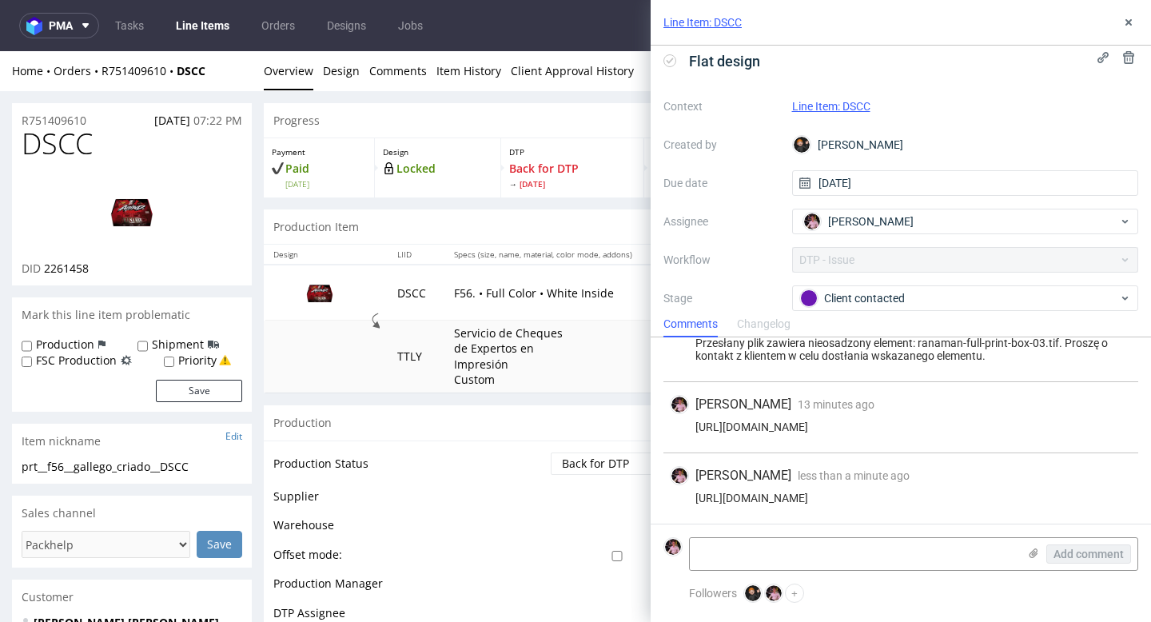
scroll to position [772, 0]
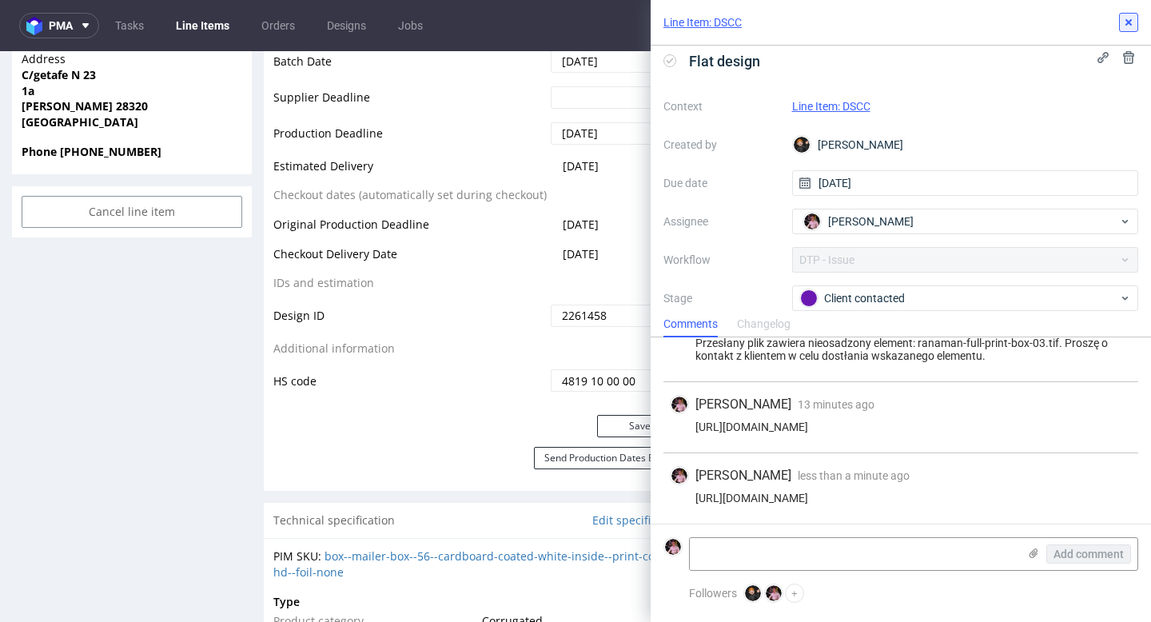
click at [1128, 27] on icon at bounding box center [1128, 22] width 13 height 13
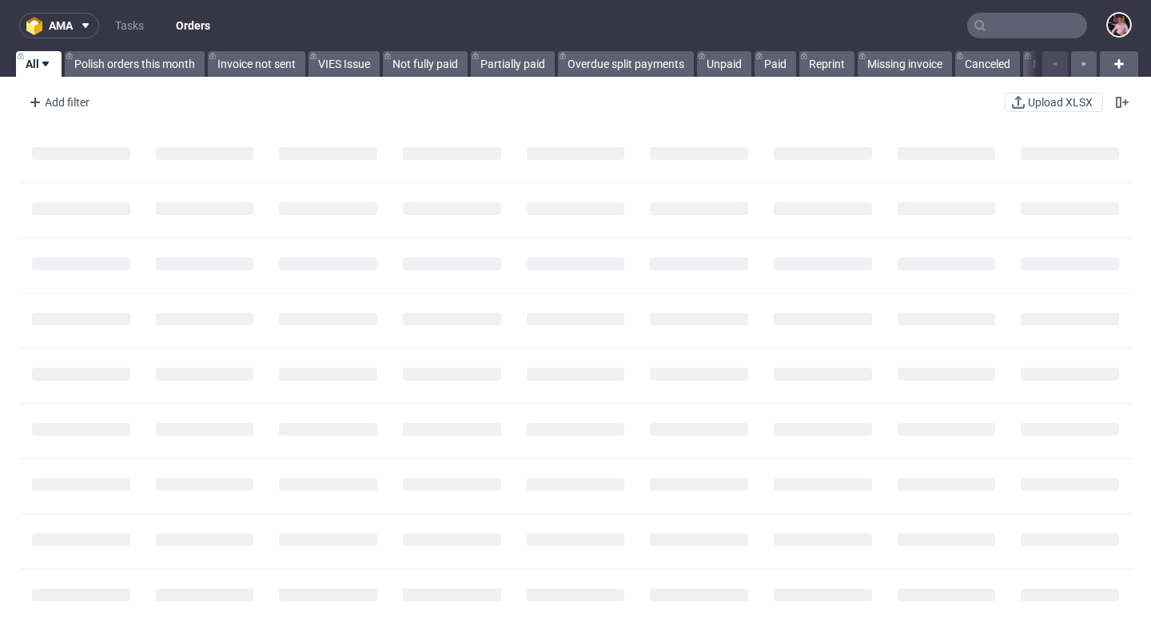
click at [1024, 27] on input "text" at bounding box center [1027, 26] width 120 height 26
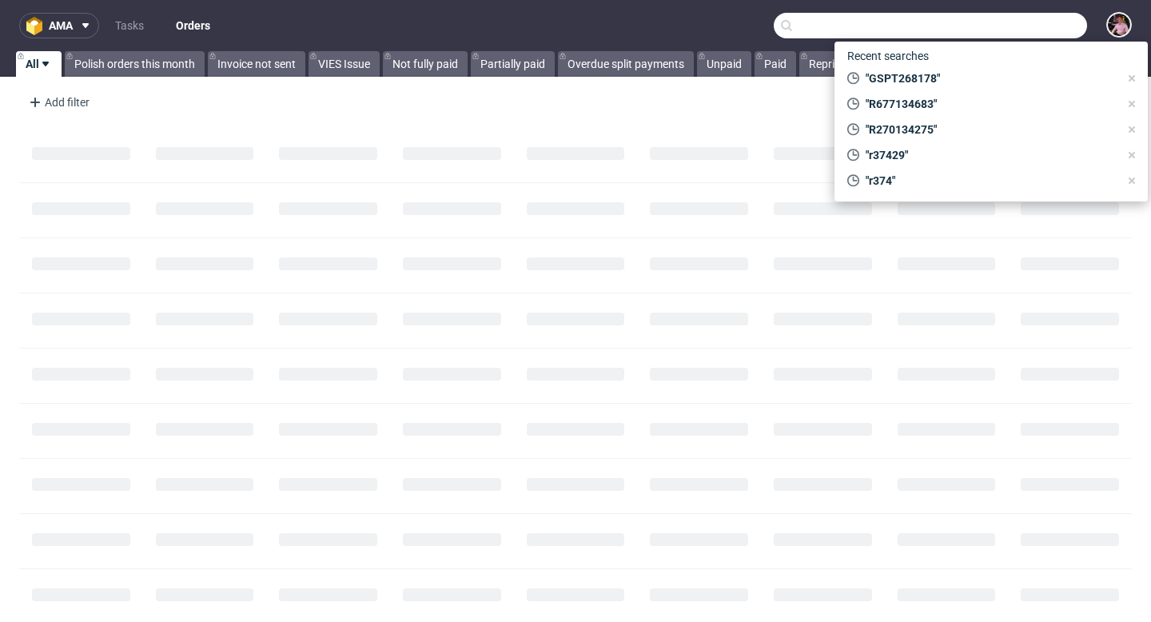
paste input "GSES268419"
type input "GSES268419"
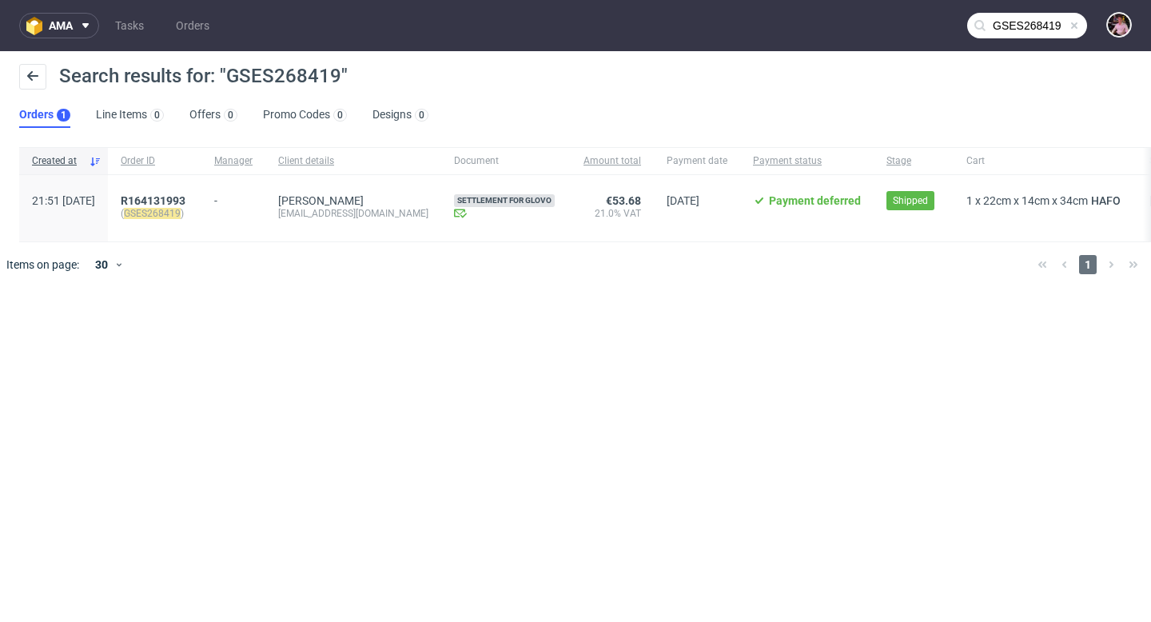
click at [189, 207] on span "( GSES268419 )" at bounding box center [155, 213] width 68 height 13
click at [185, 205] on span "R164131993" at bounding box center [153, 200] width 65 height 13
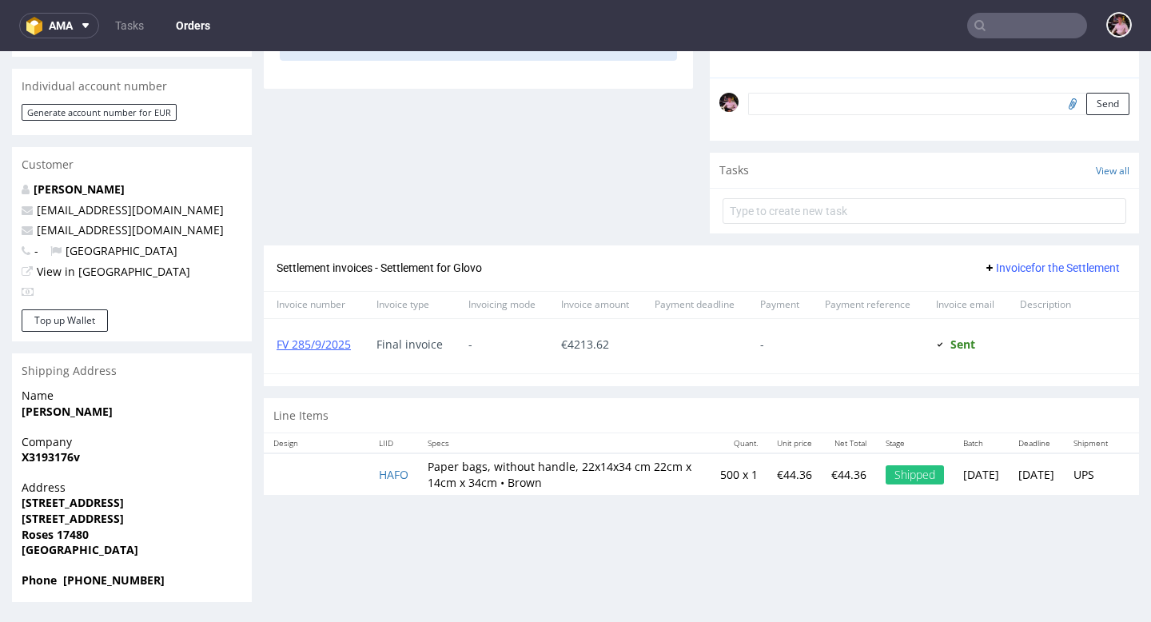
scroll to position [4, 0]
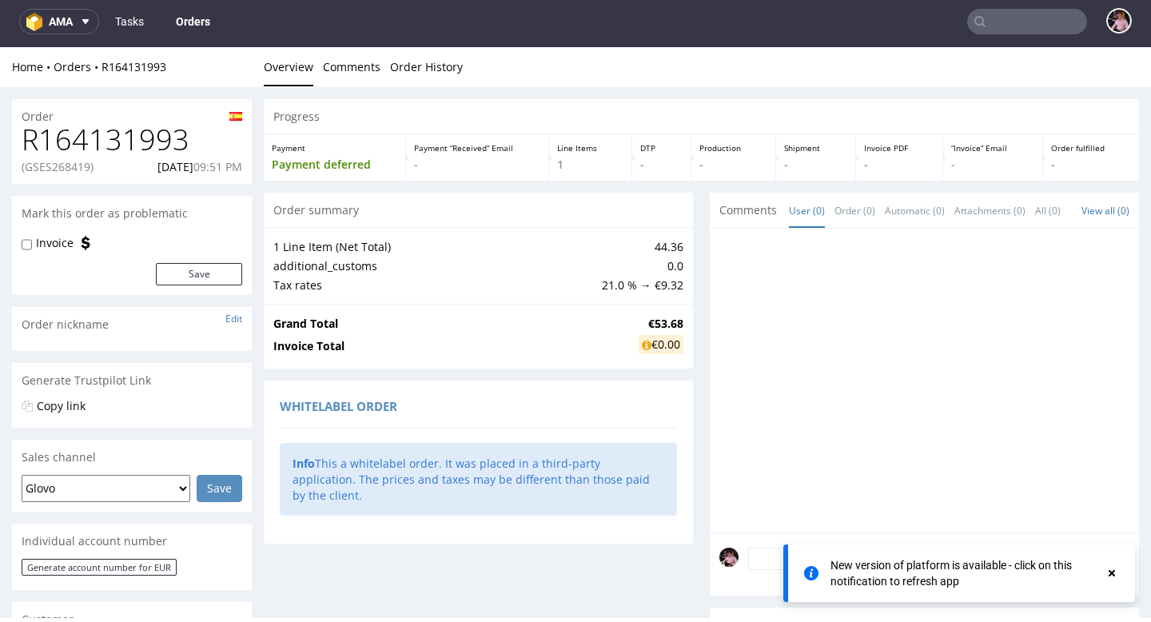
click at [129, 28] on link "Tasks" at bounding box center [130, 22] width 48 height 26
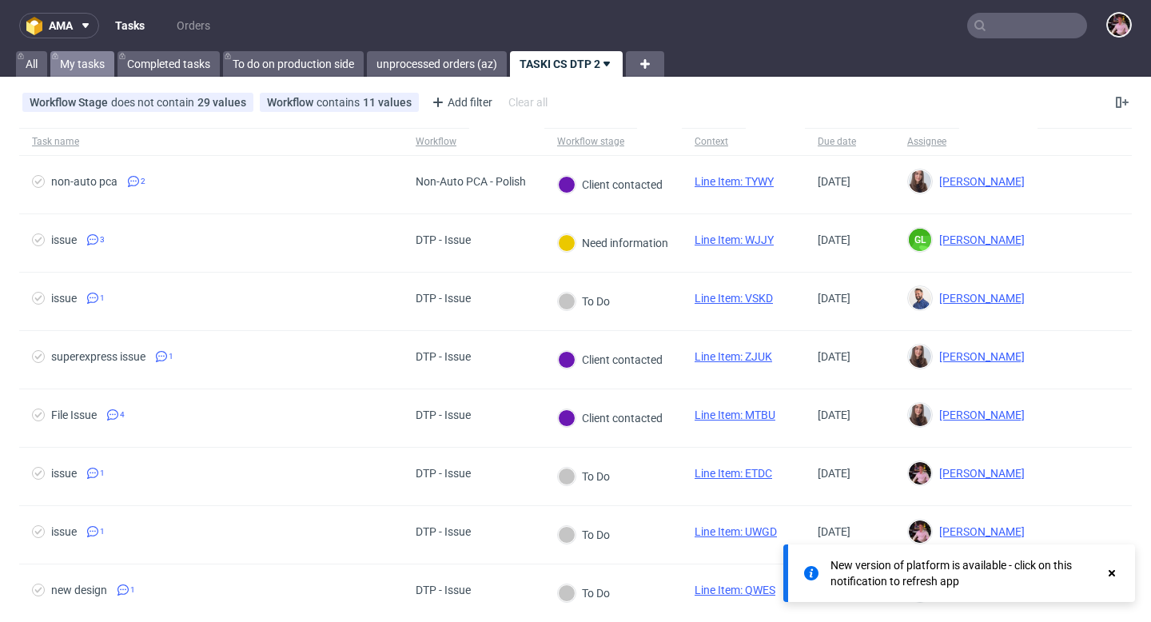
click at [92, 64] on link "My tasks" at bounding box center [82, 64] width 64 height 26
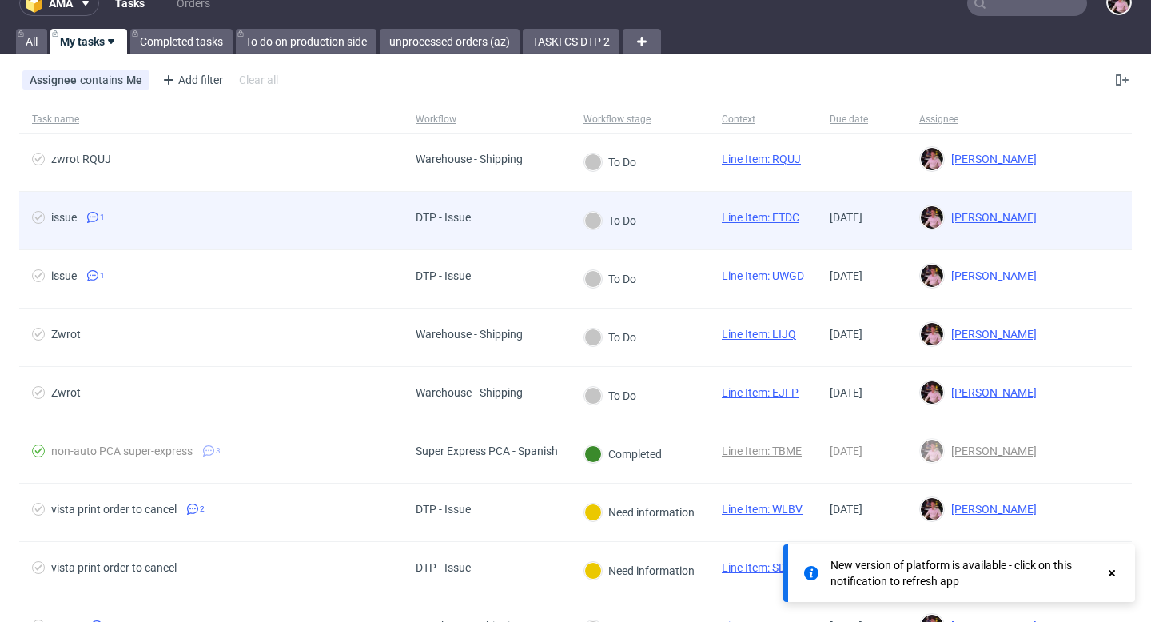
scroll to position [28, 0]
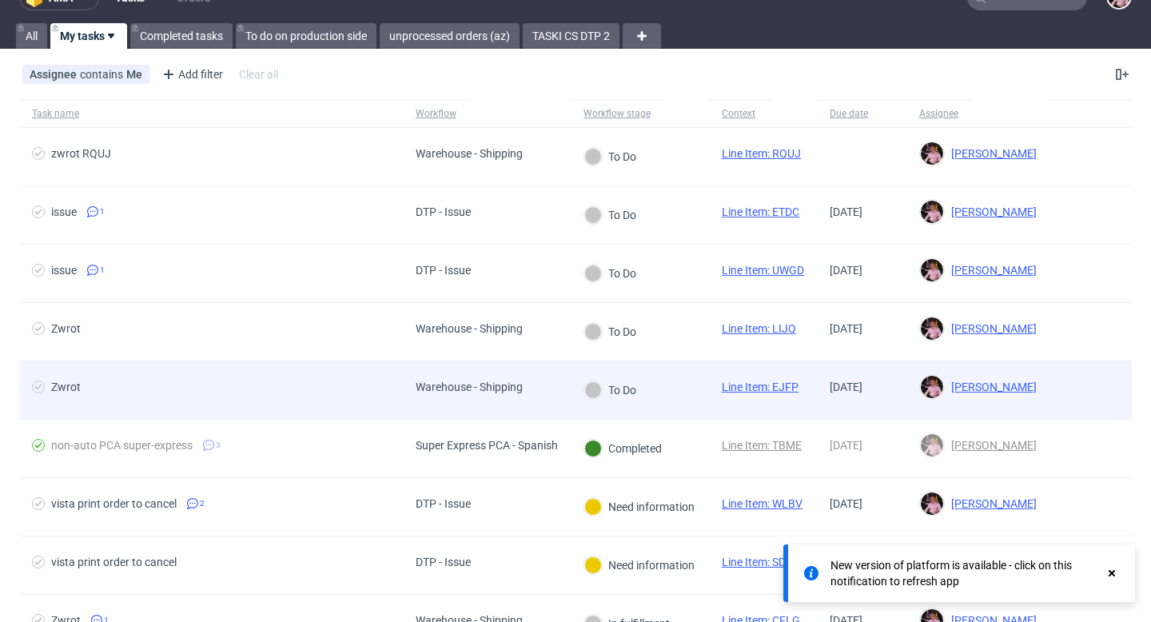
click at [493, 405] on div "Warehouse - Shipping" at bounding box center [469, 390] width 133 height 58
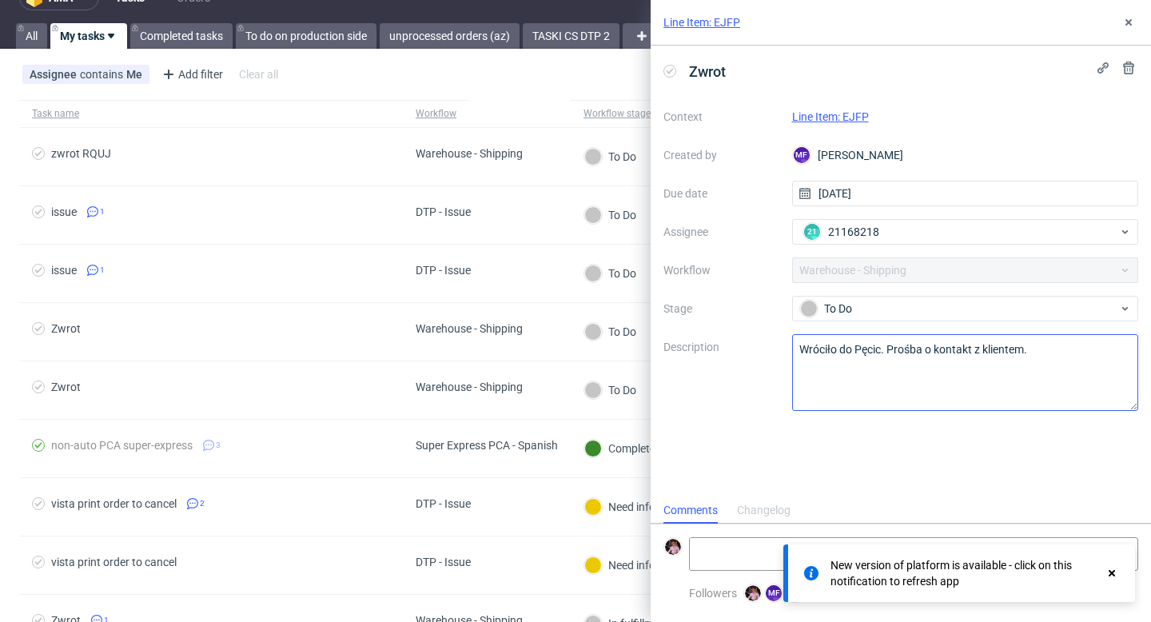
scroll to position [13, 0]
click at [834, 113] on link "Line Item: EJFP" at bounding box center [830, 116] width 77 height 13
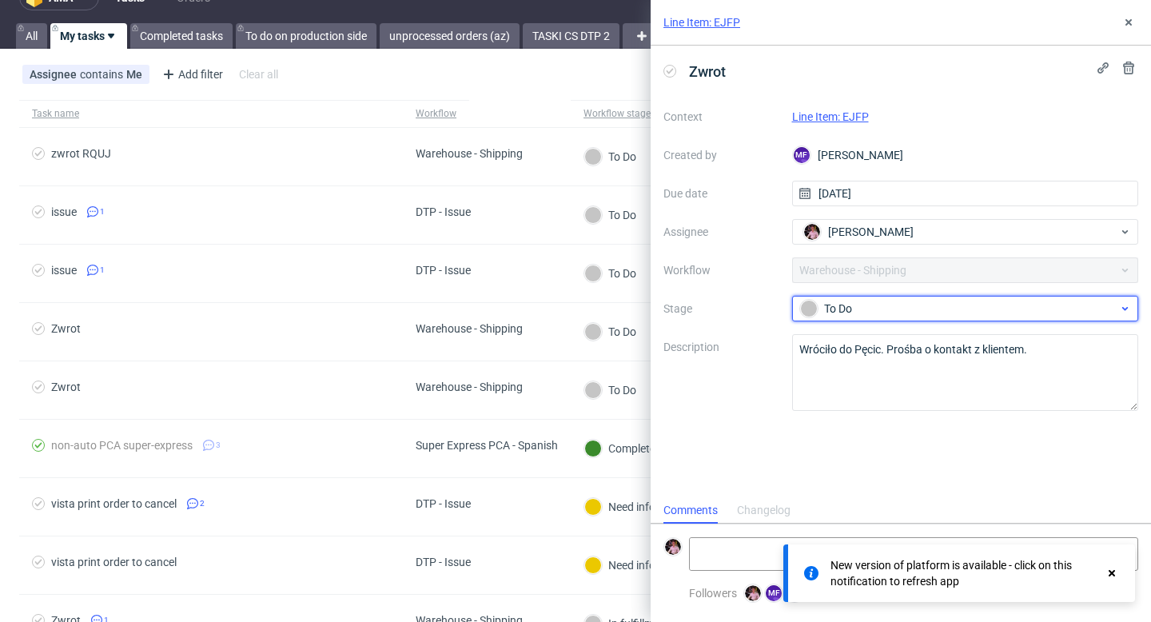
click at [900, 301] on div "To Do" at bounding box center [959, 309] width 318 height 18
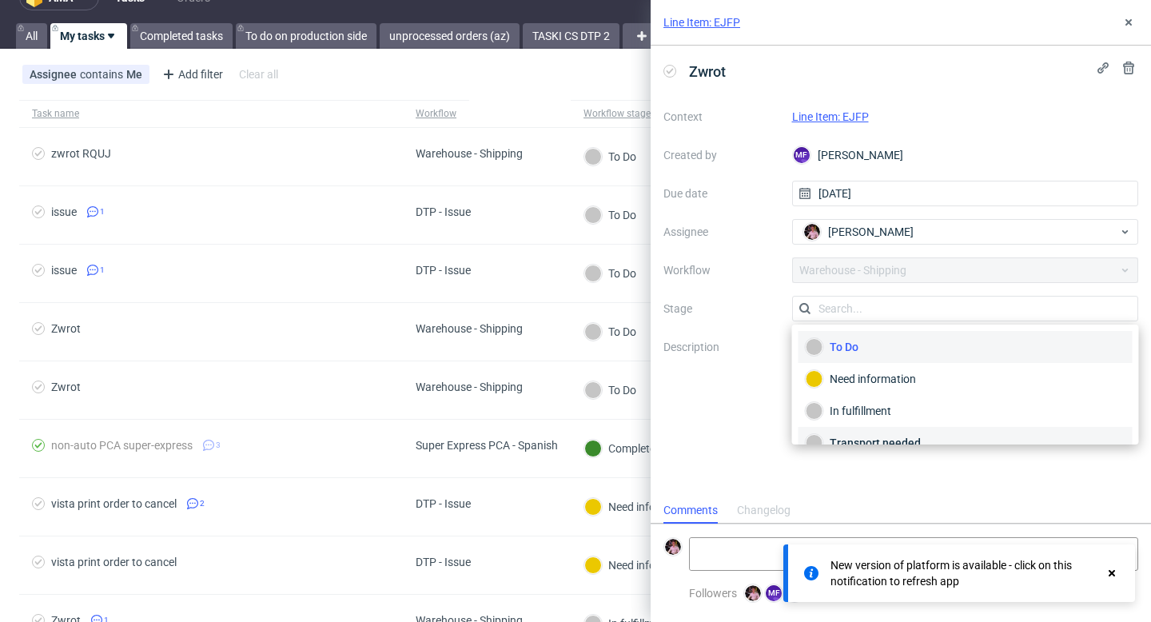
scroll to position [85, 0]
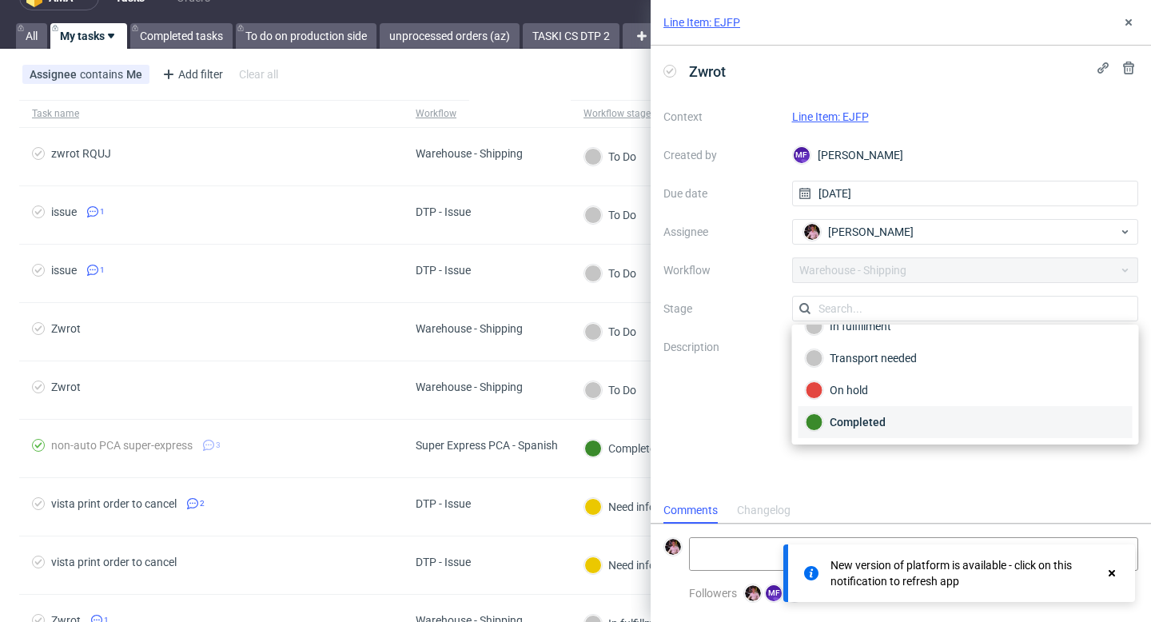
click at [877, 428] on div "Completed" at bounding box center [966, 422] width 320 height 18
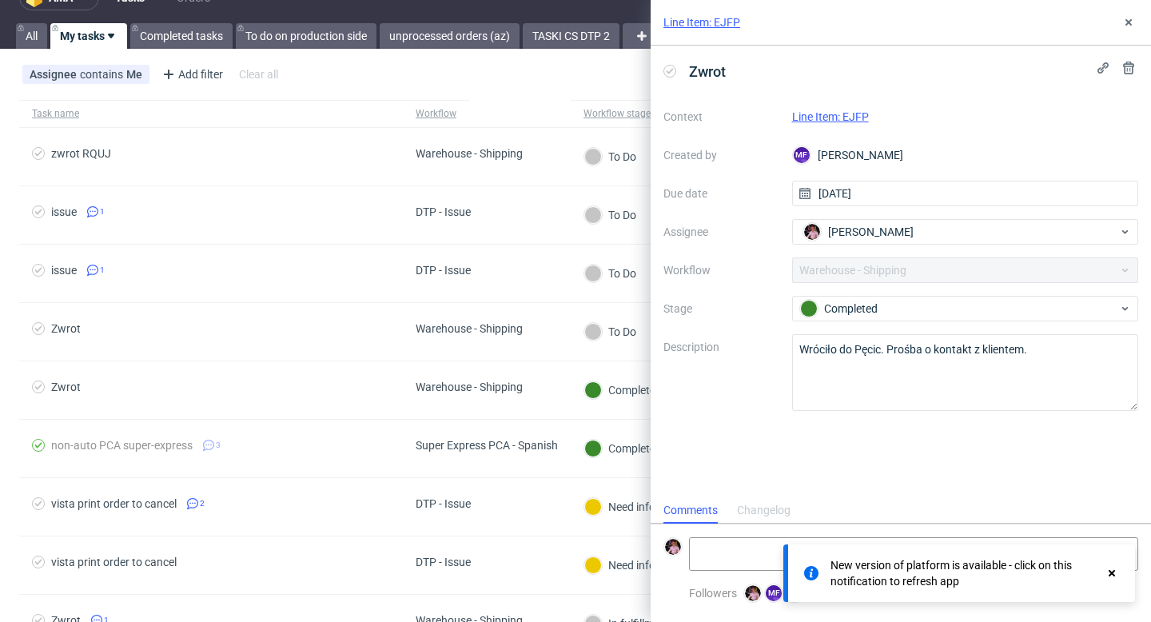
click at [827, 124] on div "Line Item: EJFP" at bounding box center [965, 116] width 347 height 19
click at [823, 118] on link "Line Item: EJFP" at bounding box center [830, 116] width 77 height 13
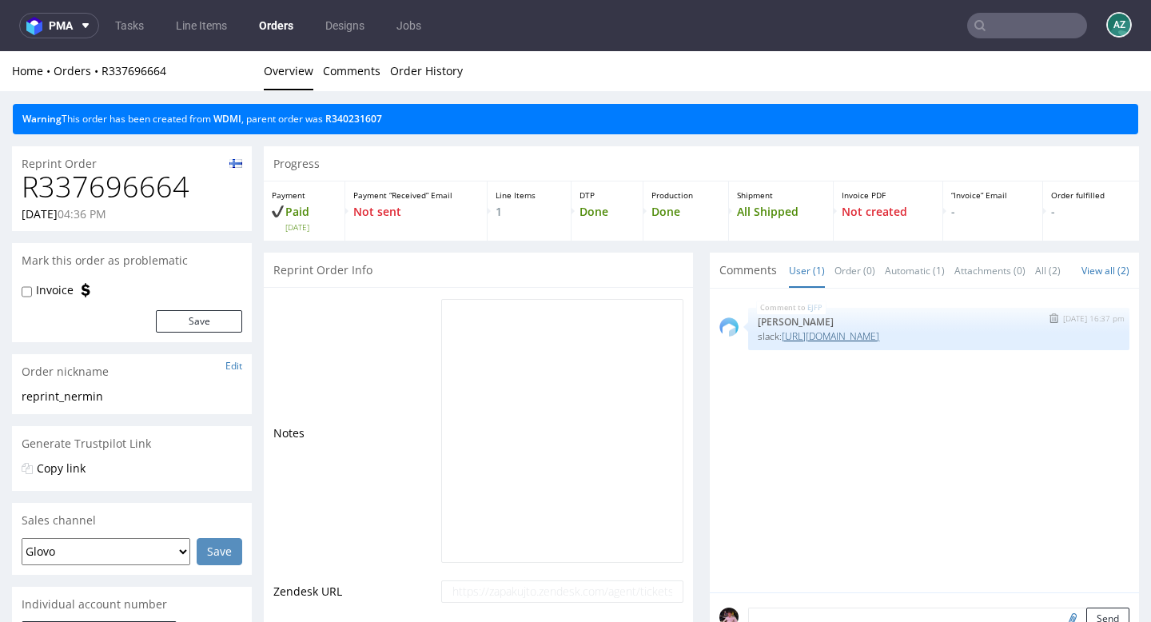
click at [852, 343] on link "[URL][DOMAIN_NAME]" at bounding box center [831, 336] width 98 height 14
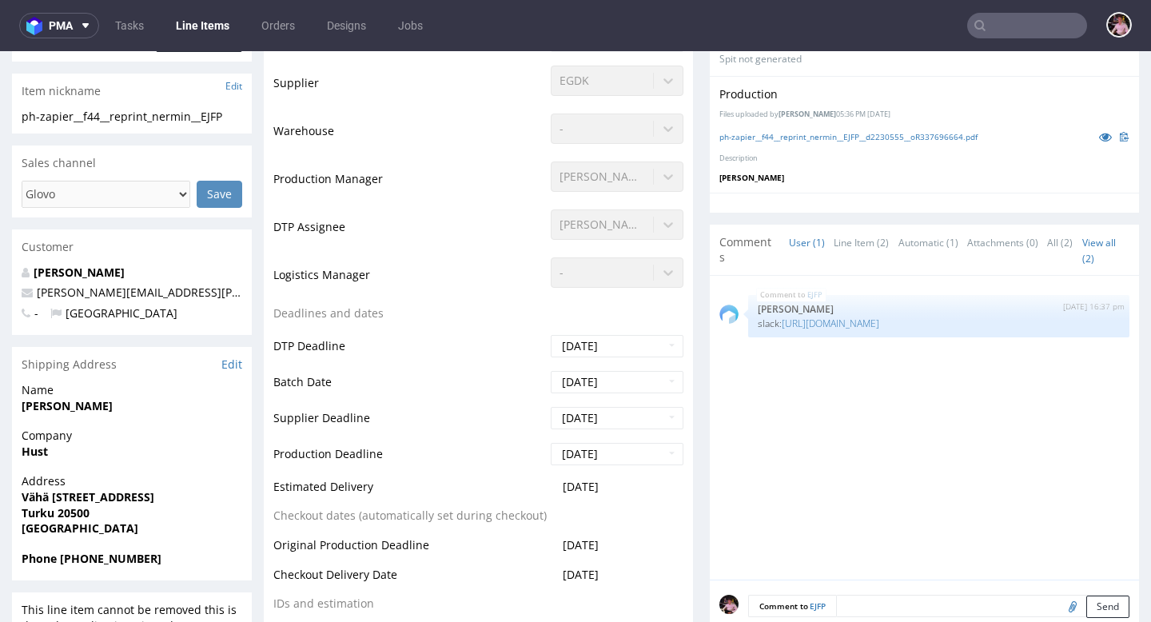
scroll to position [392, 0]
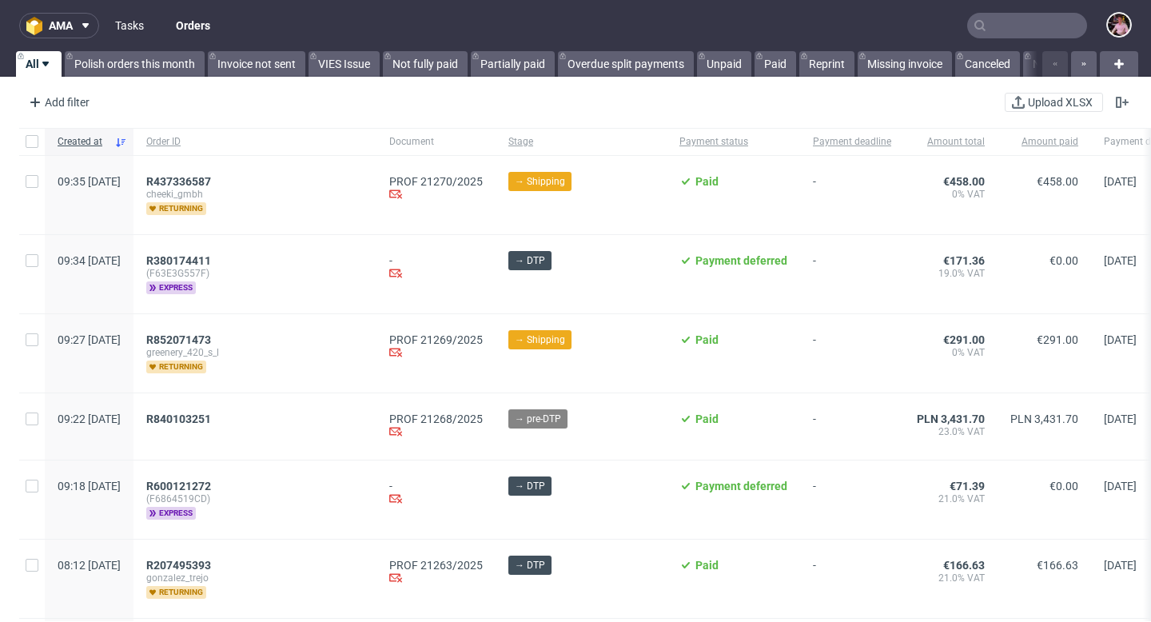
click at [118, 23] on link "Tasks" at bounding box center [130, 26] width 48 height 26
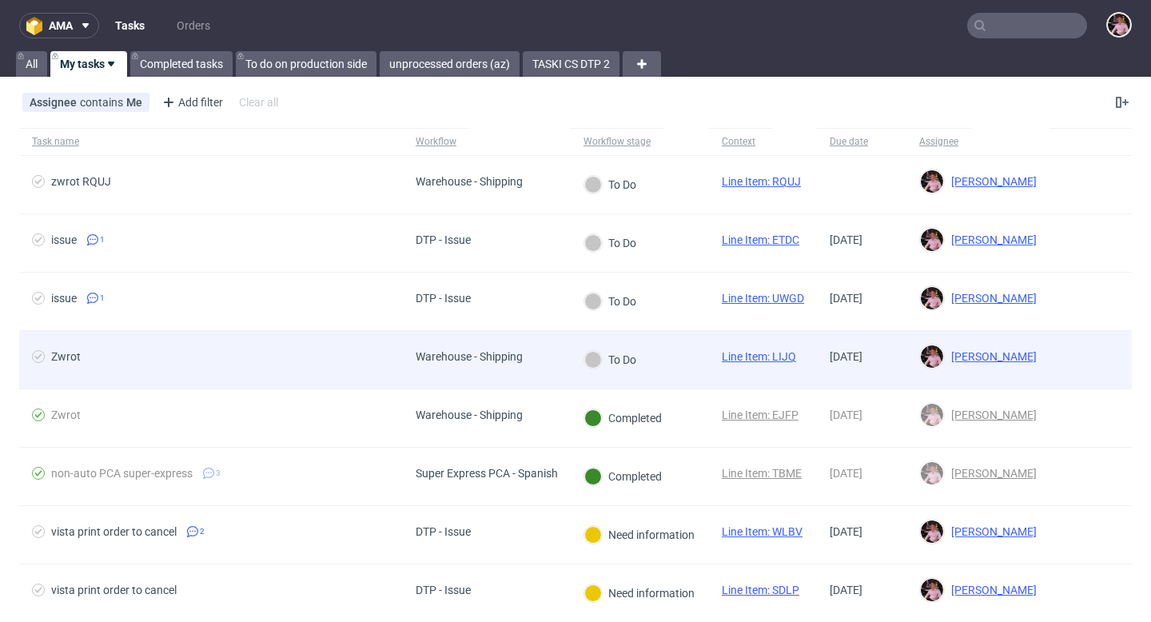
click at [538, 341] on div "Warehouse - Shipping" at bounding box center [487, 360] width 168 height 58
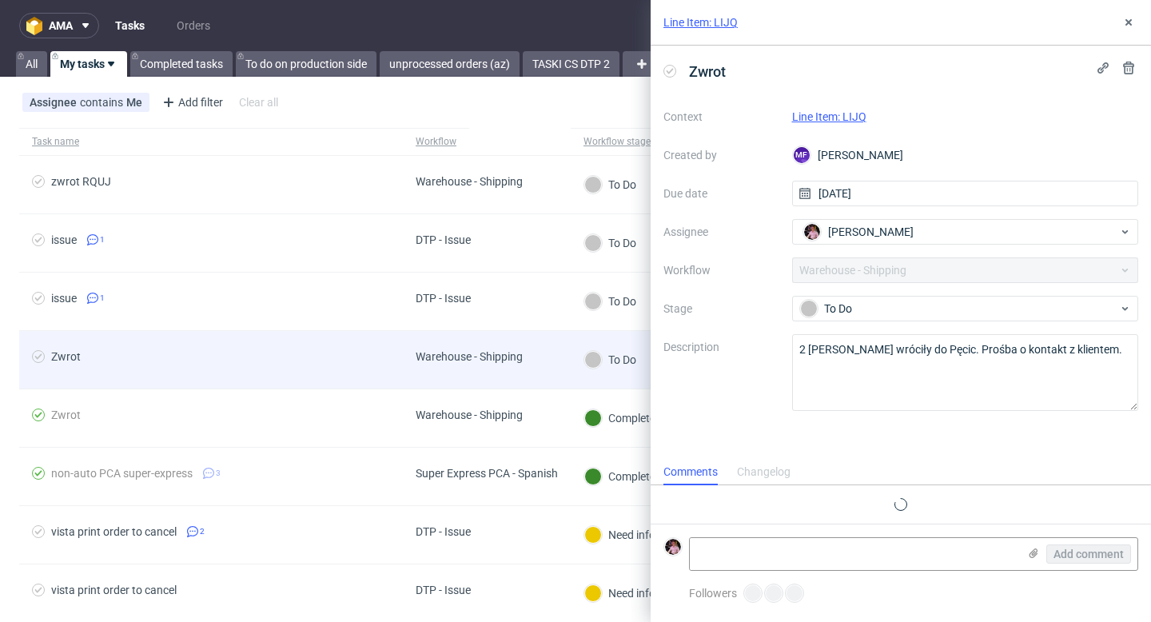
scroll to position [13, 0]
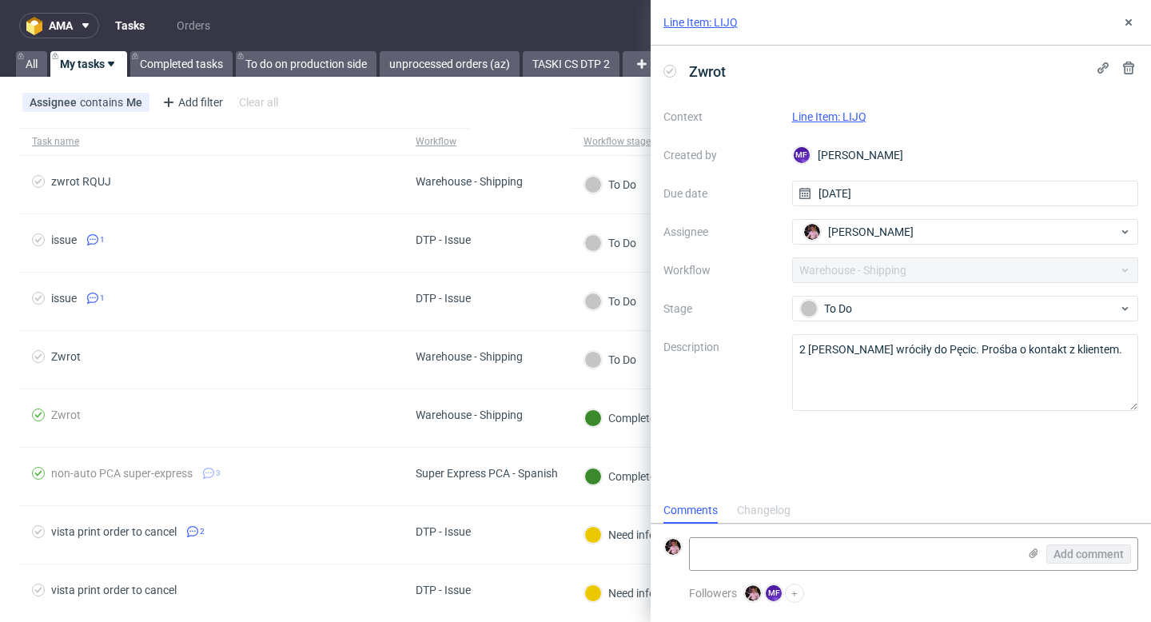
click at [813, 116] on link "Line Item: LIJQ" at bounding box center [829, 116] width 74 height 13
click at [835, 566] on textarea at bounding box center [854, 554] width 328 height 32
paste textarea "[URL][DOMAIN_NAME]"
type textarea "[URL][DOMAIN_NAME]"
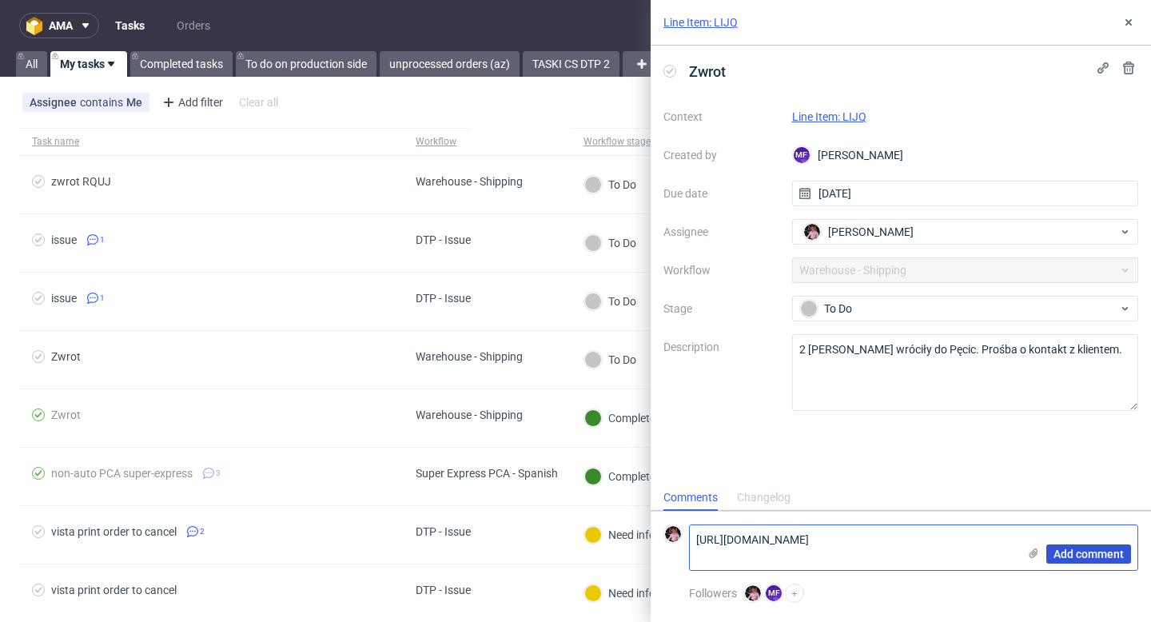
click at [1081, 548] on span "Add comment" at bounding box center [1089, 553] width 70 height 11
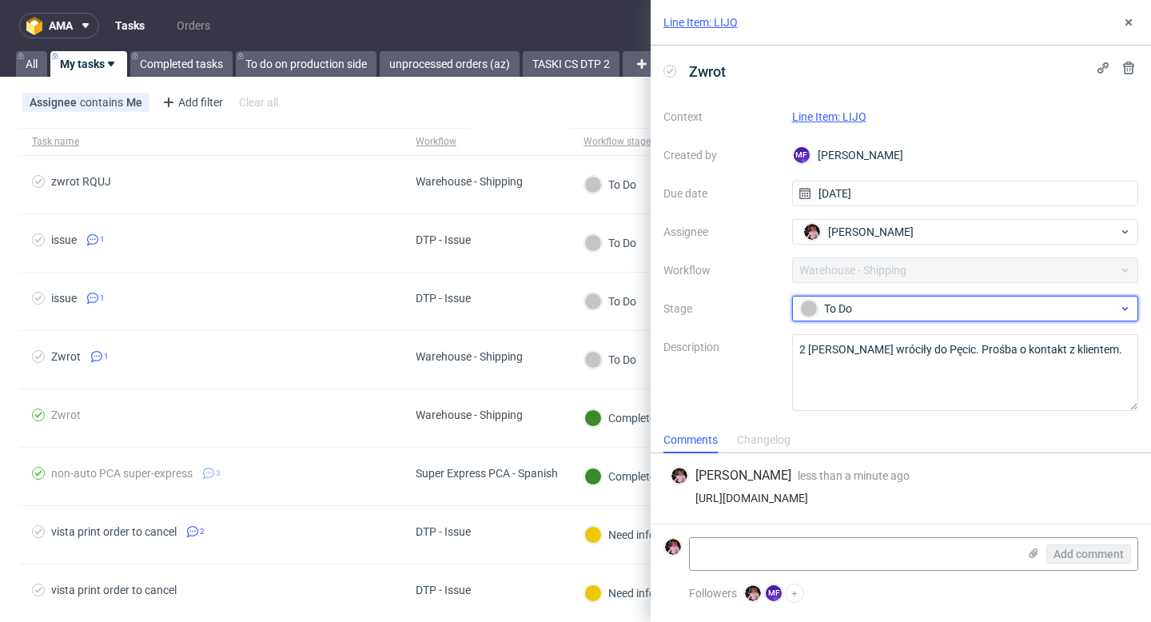
click at [922, 297] on div "To Do" at bounding box center [965, 309] width 347 height 26
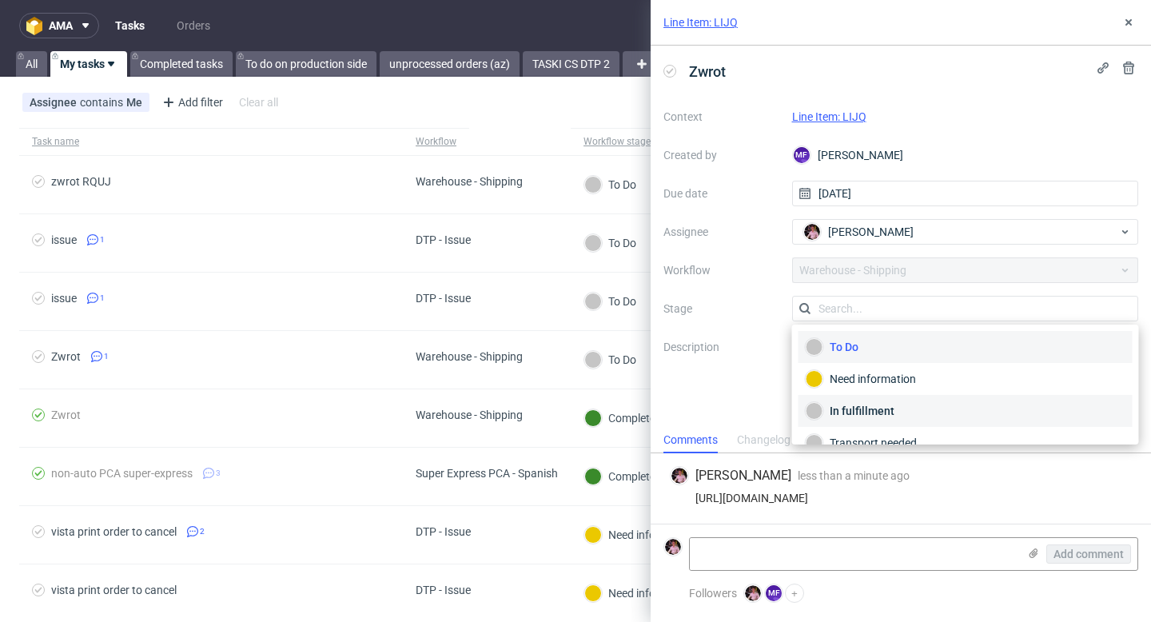
click at [879, 413] on div "In fulfillment" at bounding box center [966, 411] width 320 height 18
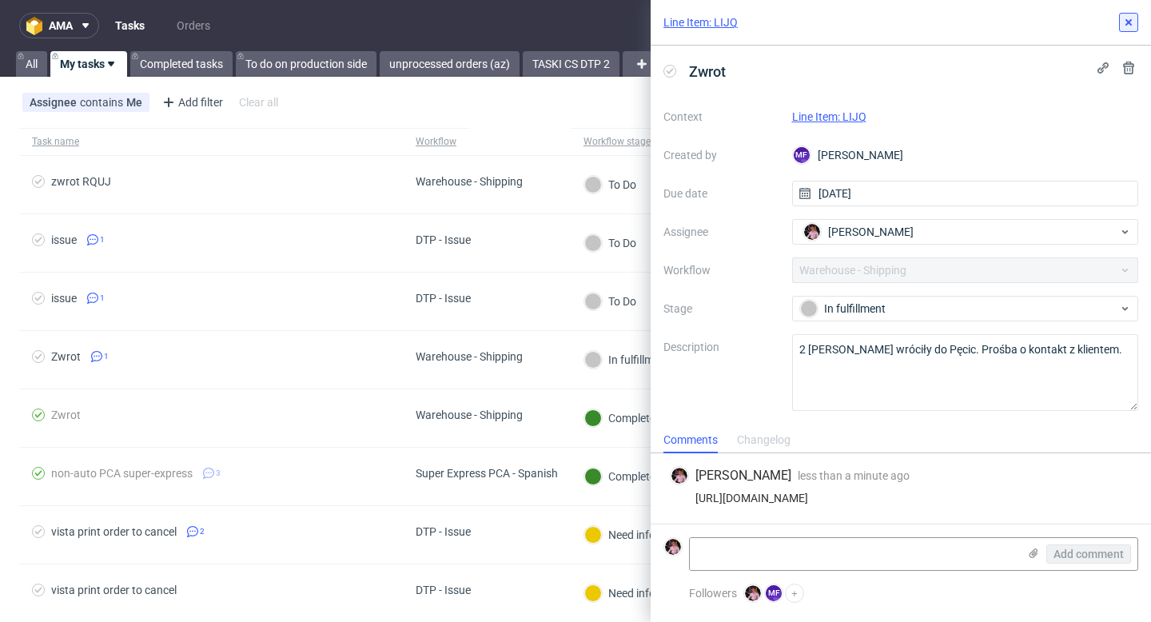
click at [1122, 19] on icon at bounding box center [1128, 22] width 13 height 13
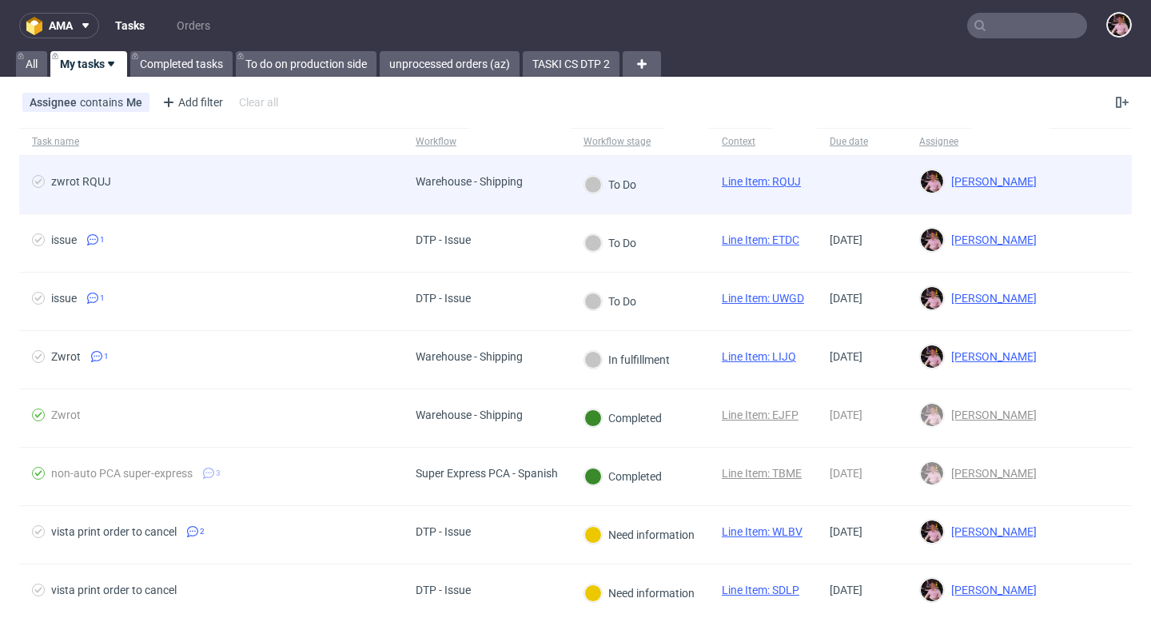
click at [459, 175] on div "Warehouse - Shipping" at bounding box center [469, 181] width 107 height 13
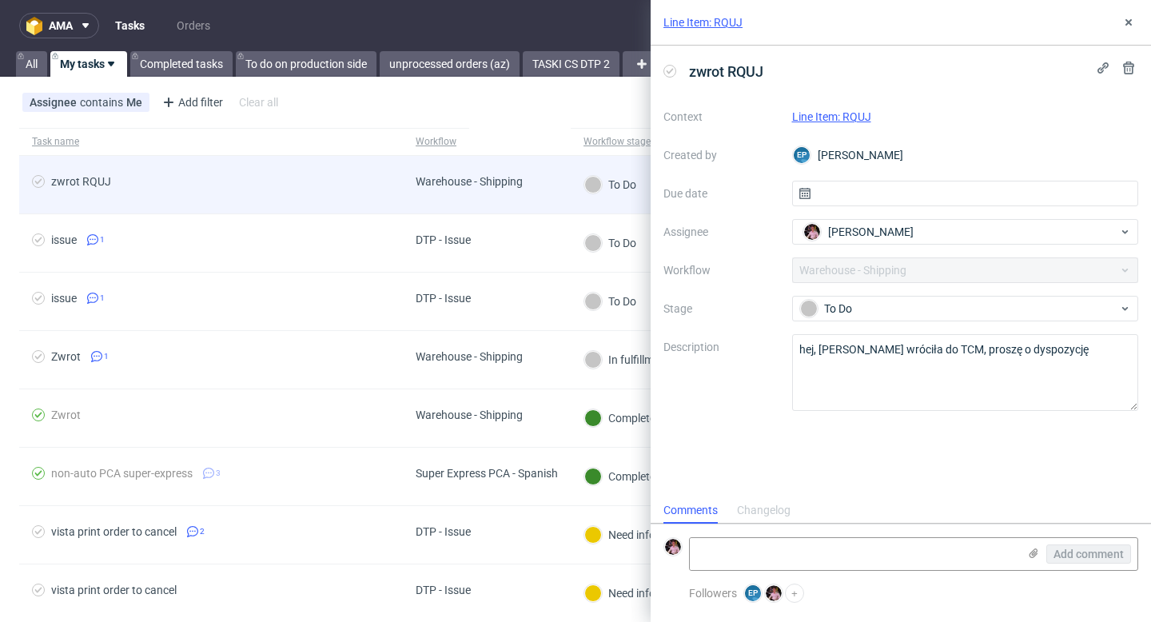
scroll to position [13, 0]
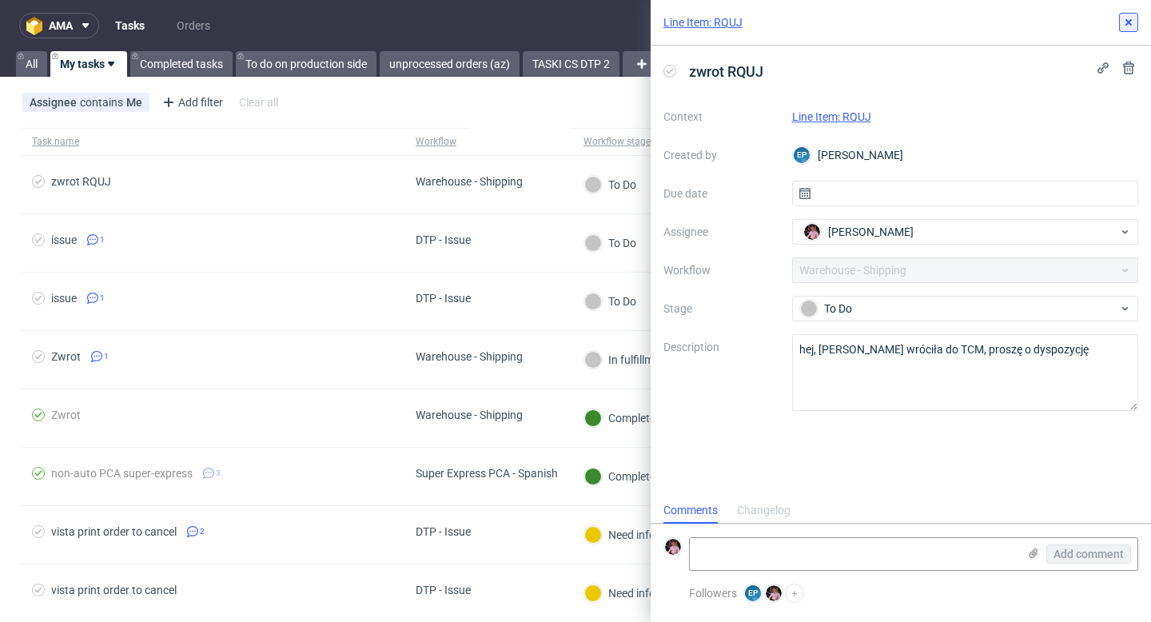
click at [1126, 22] on icon at bounding box center [1128, 22] width 13 height 13
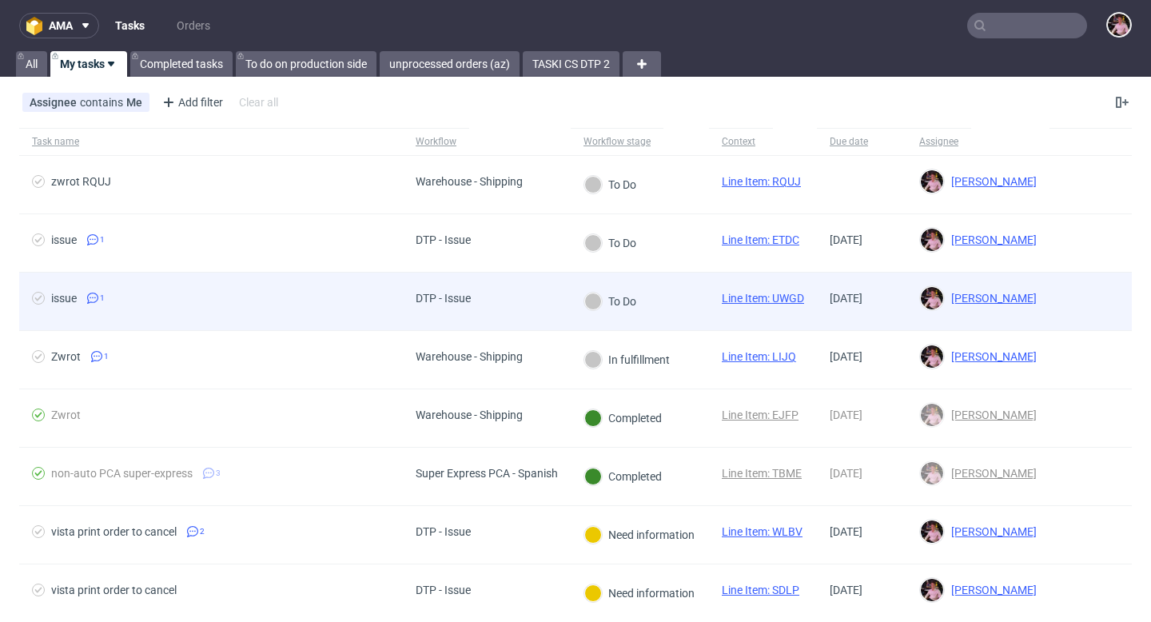
click at [460, 327] on div "DTP - Issue" at bounding box center [443, 302] width 81 height 58
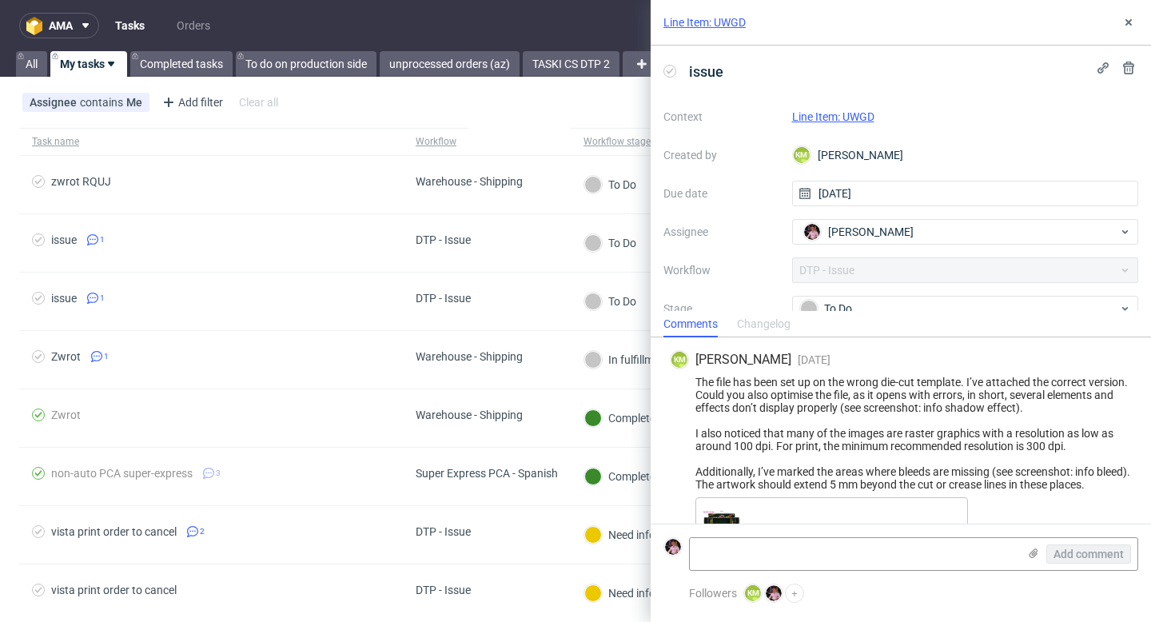
scroll to position [223, 0]
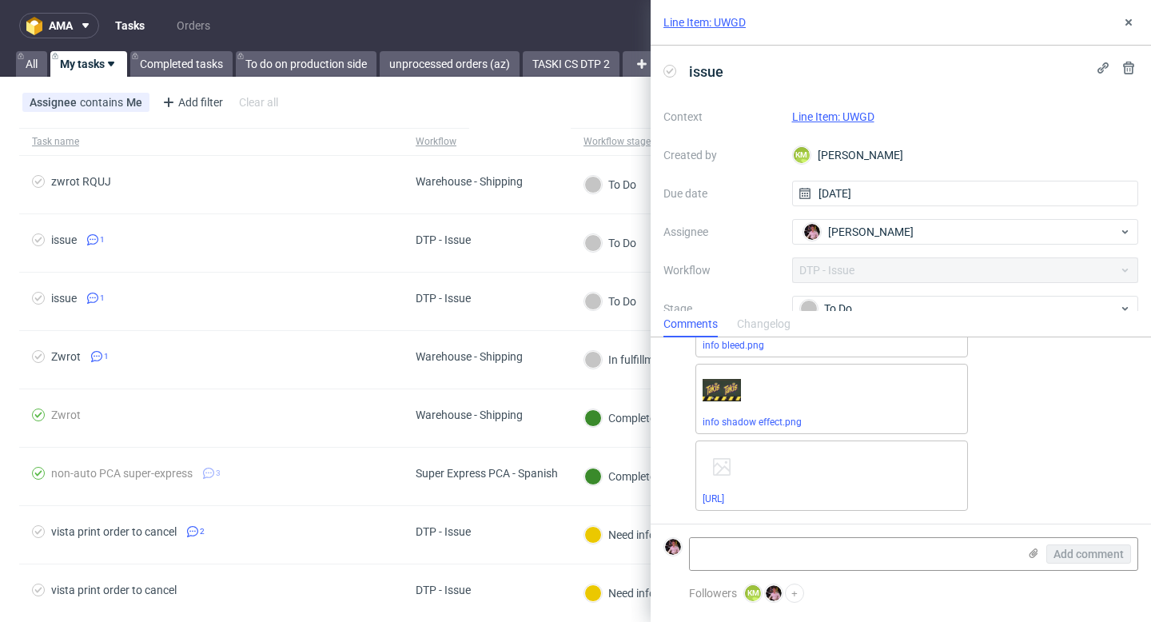
click at [854, 118] on link "Line Item: UWGD" at bounding box center [833, 116] width 82 height 13
click at [1130, 24] on use at bounding box center [1129, 22] width 6 height 6
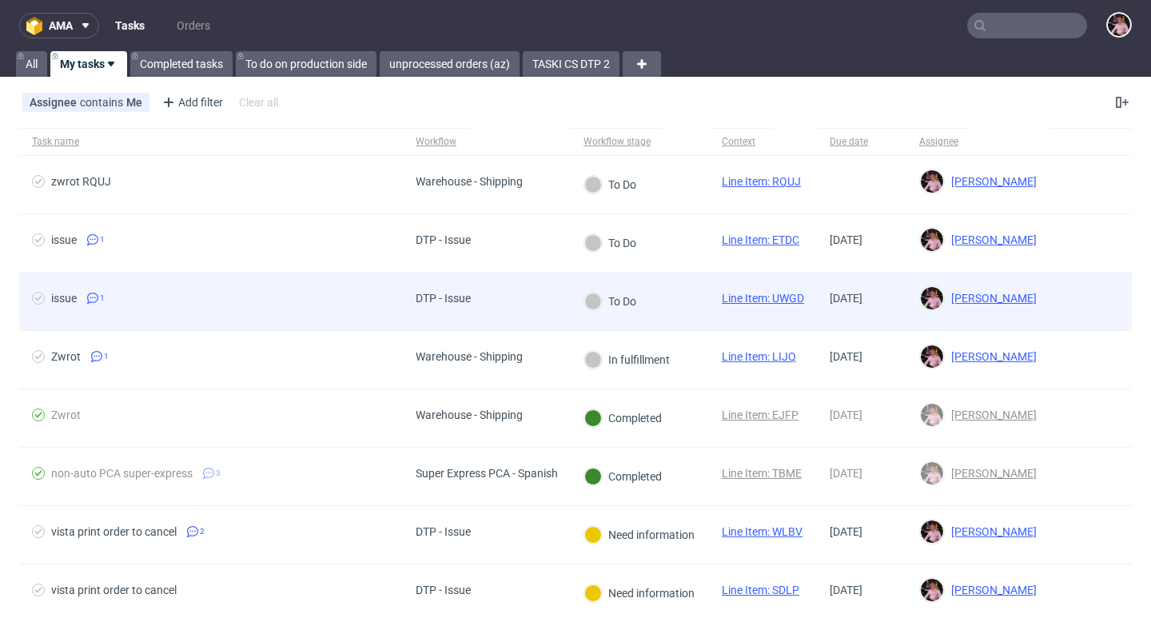
click at [443, 320] on div "DTP - Issue" at bounding box center [443, 302] width 81 height 58
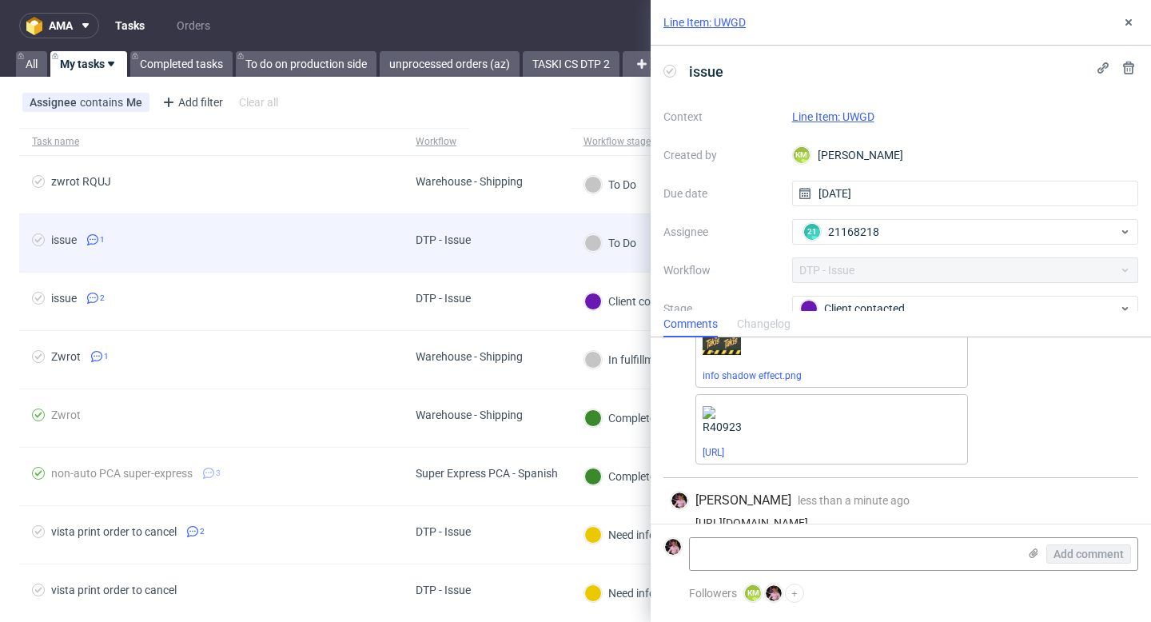
scroll to position [288, 0]
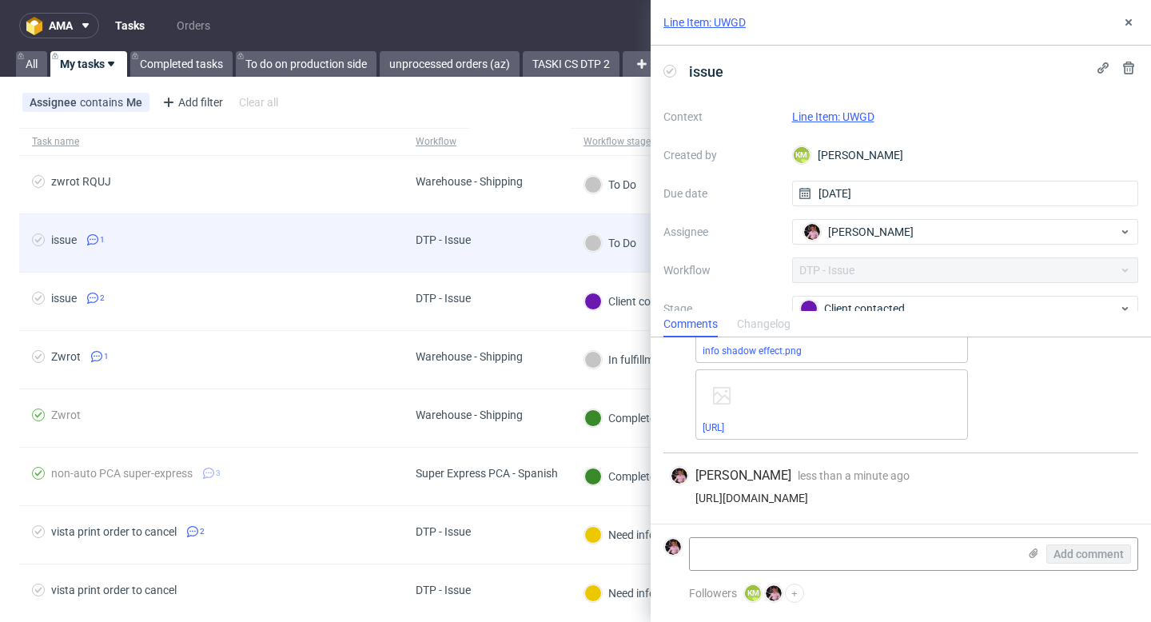
click at [436, 255] on div "DTP - Issue" at bounding box center [443, 243] width 81 height 58
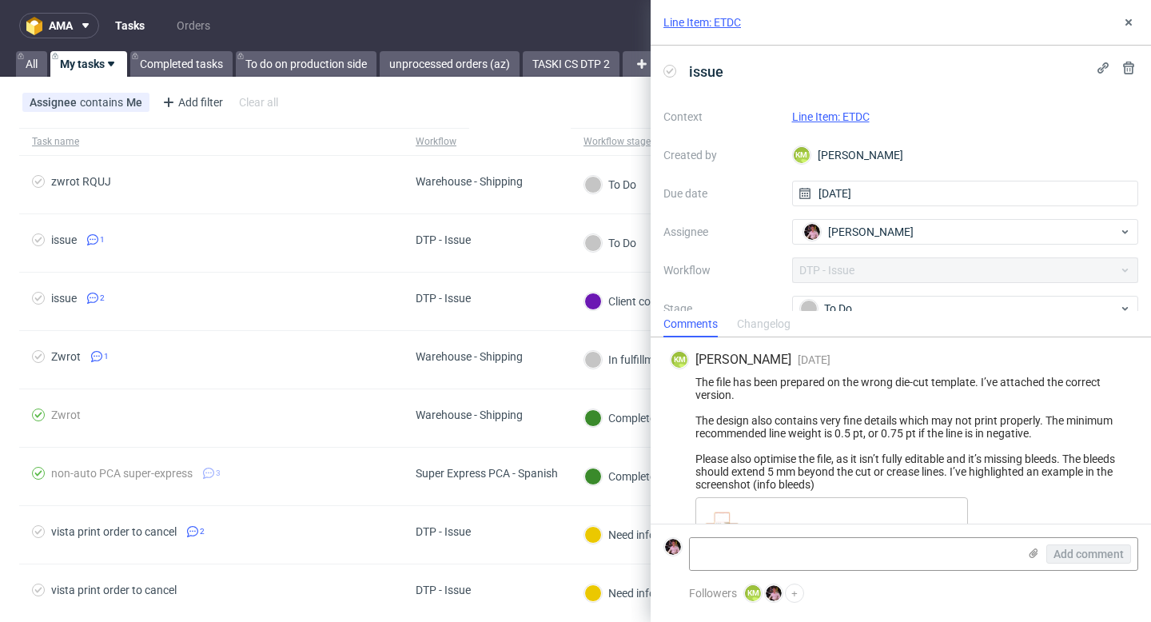
click at [831, 113] on link "Line Item: ETDC" at bounding box center [831, 116] width 78 height 13
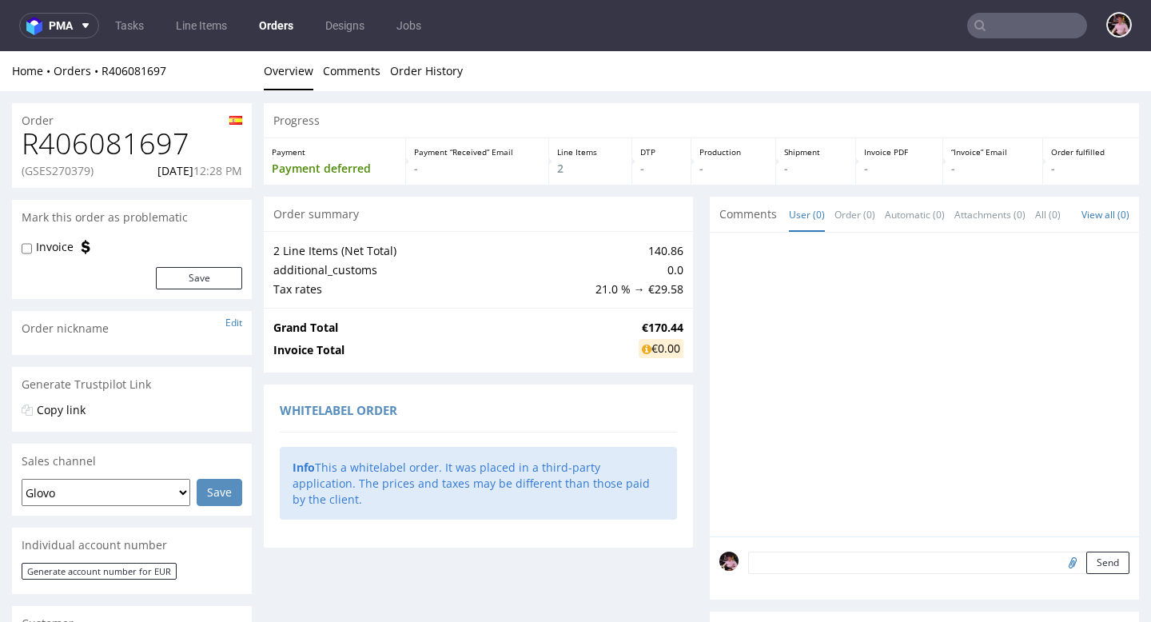
click at [66, 177] on p "(GSES270379)" at bounding box center [58, 171] width 72 height 16
copy p "GSES270379"
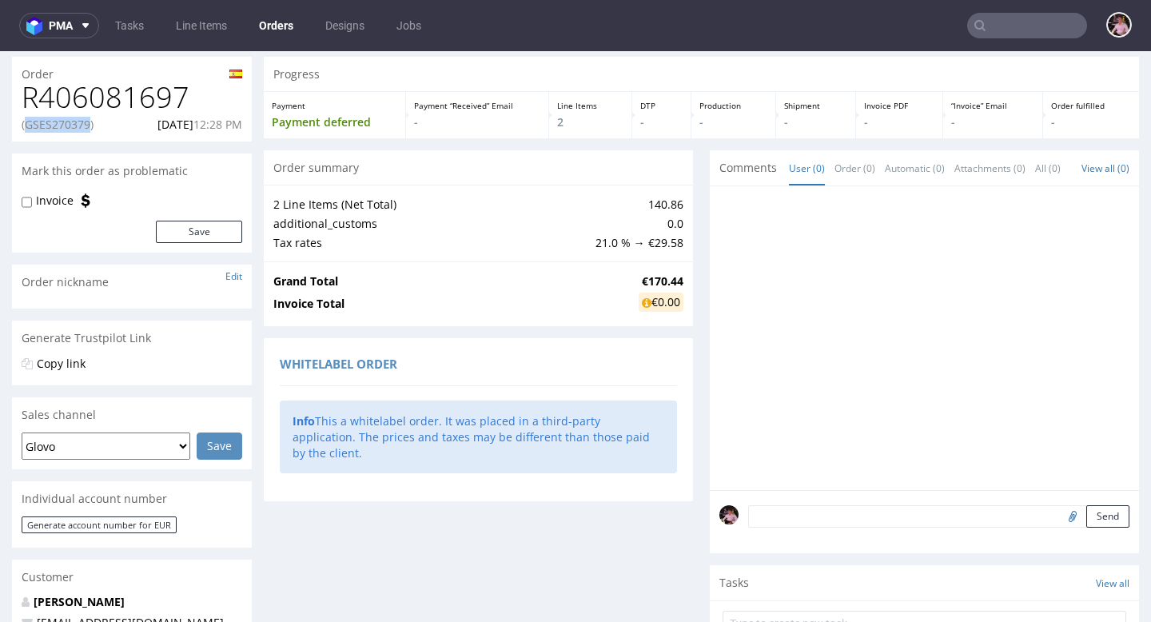
scroll to position [13, 0]
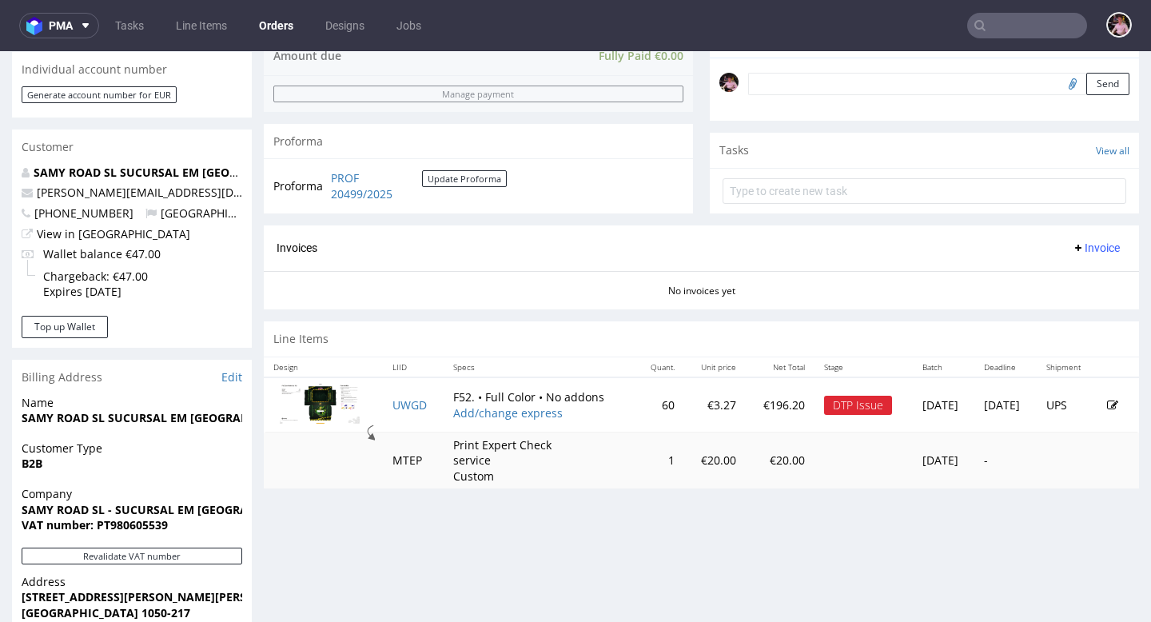
scroll to position [524, 0]
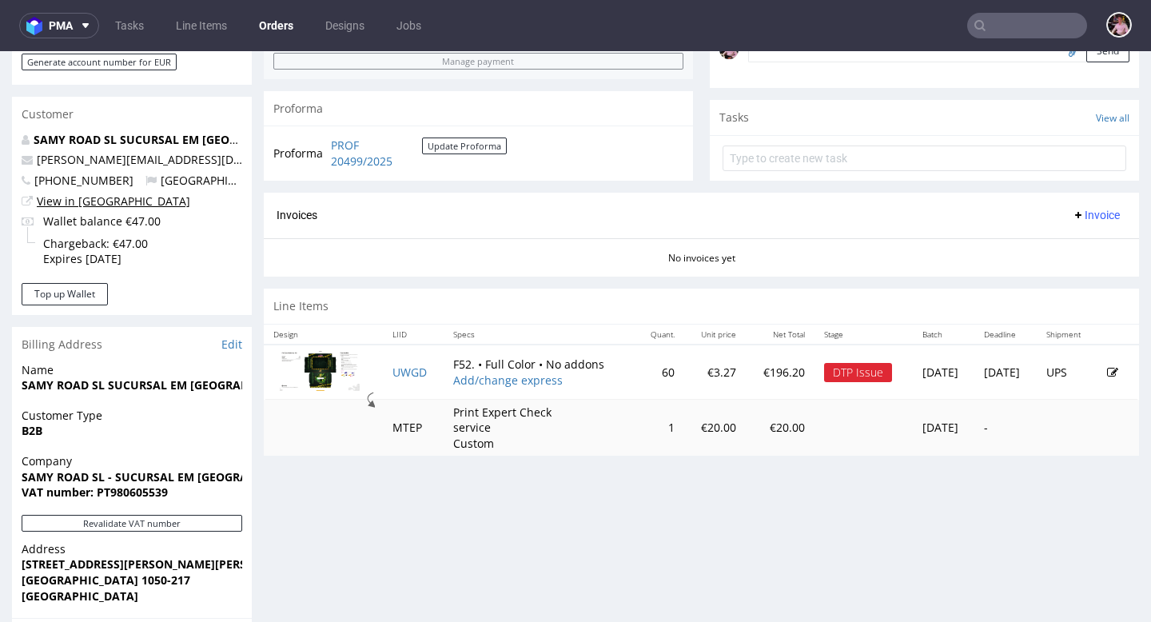
click at [91, 201] on link "View in [GEOGRAPHIC_DATA]" at bounding box center [113, 200] width 153 height 15
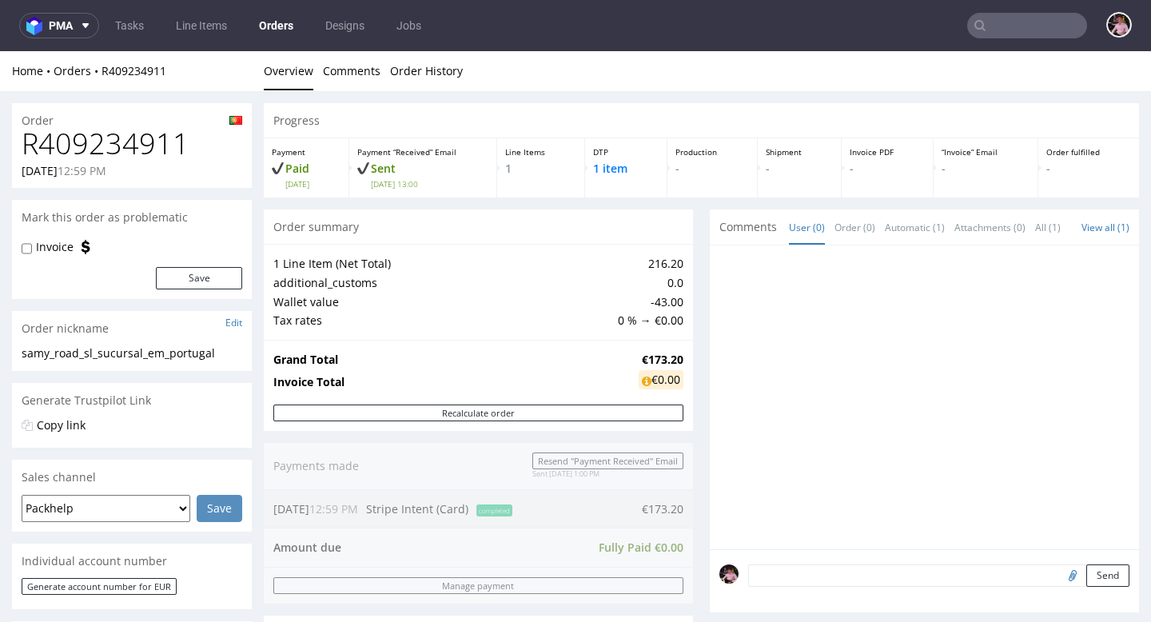
click at [147, 136] on h1 "R409234911" at bounding box center [132, 144] width 221 height 32
copy h1 "R409234911"
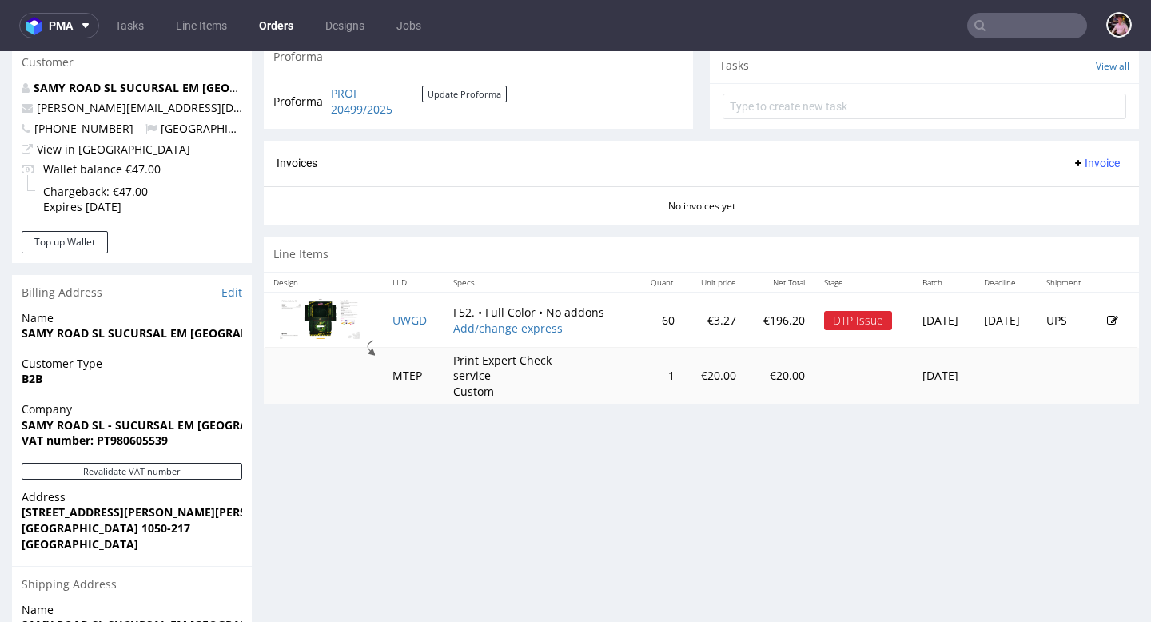
scroll to position [775, 0]
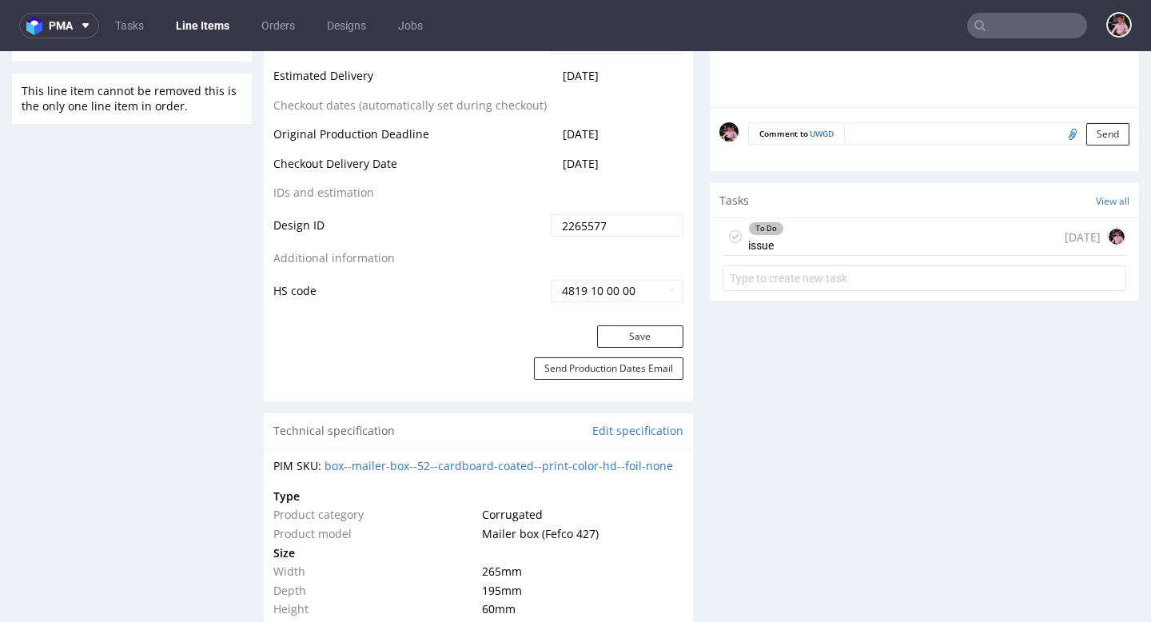
scroll to position [886, 0]
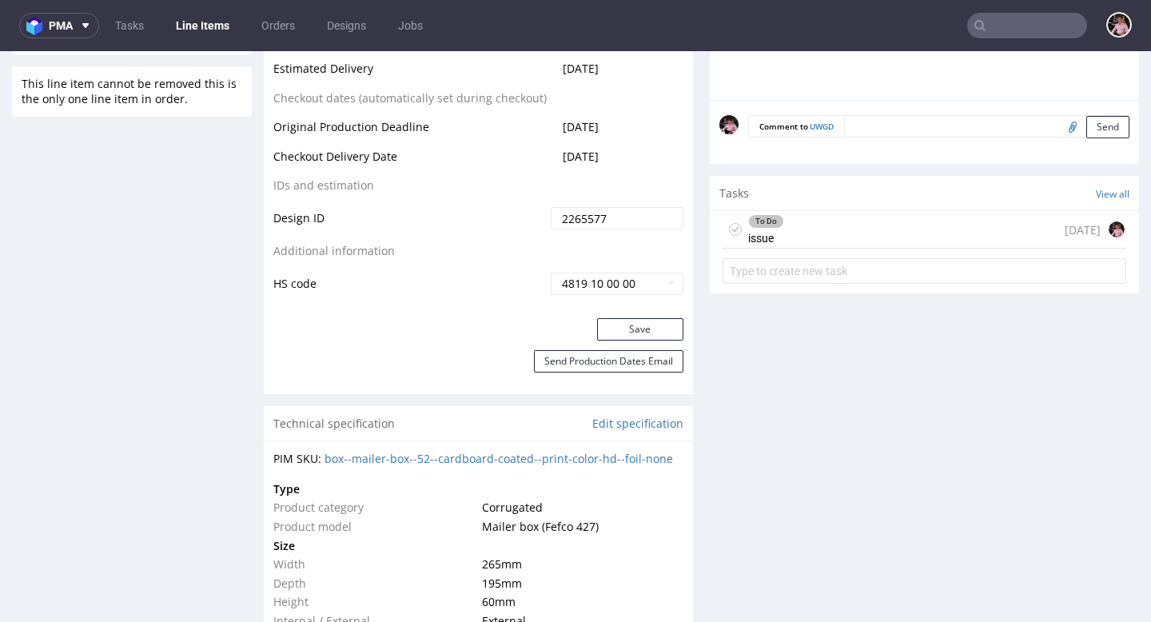
click at [884, 249] on div "To Do issue 2 days ago" at bounding box center [925, 230] width 404 height 38
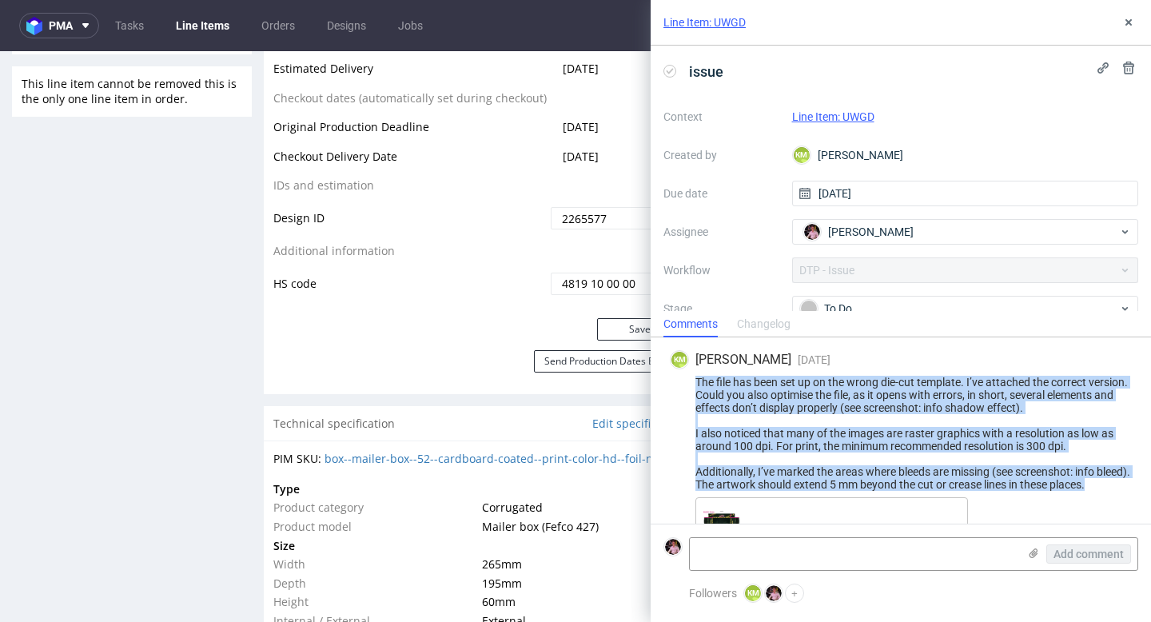
drag, startPoint x: 689, startPoint y: 384, endPoint x: 745, endPoint y: 500, distance: 129.4
click at [745, 491] on div "The file has been set up on the wrong die-cut template. I’ve attached the corre…" at bounding box center [901, 433] width 462 height 115
copy div "The file has been set up on the wrong die-cut template. I’ve attached the corre…"
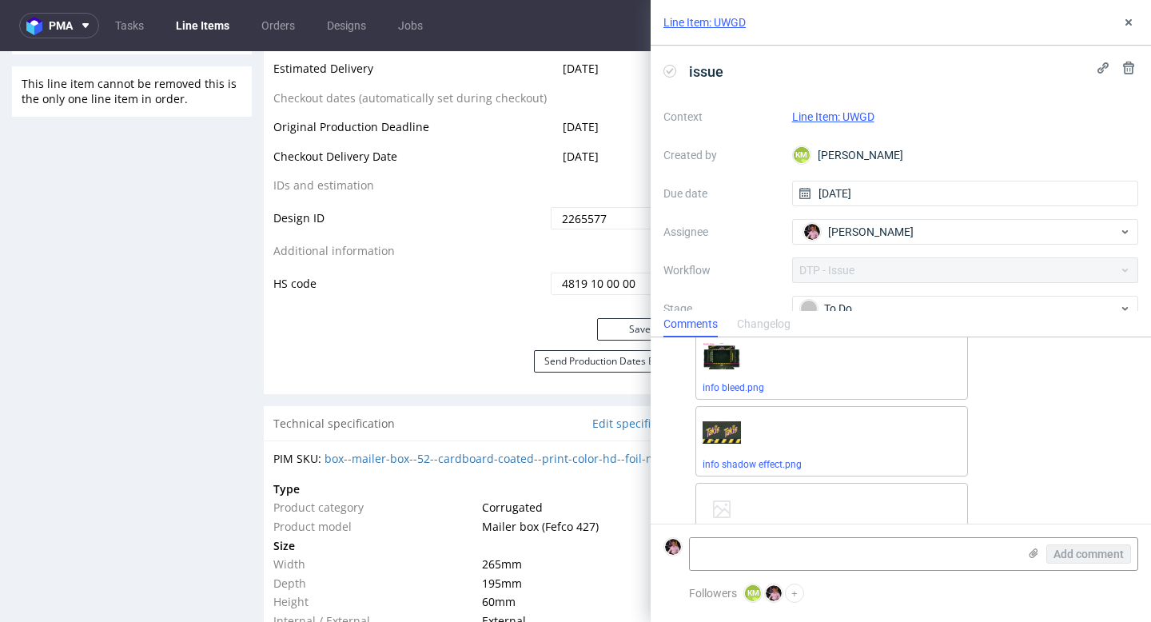
scroll to position [149, 0]
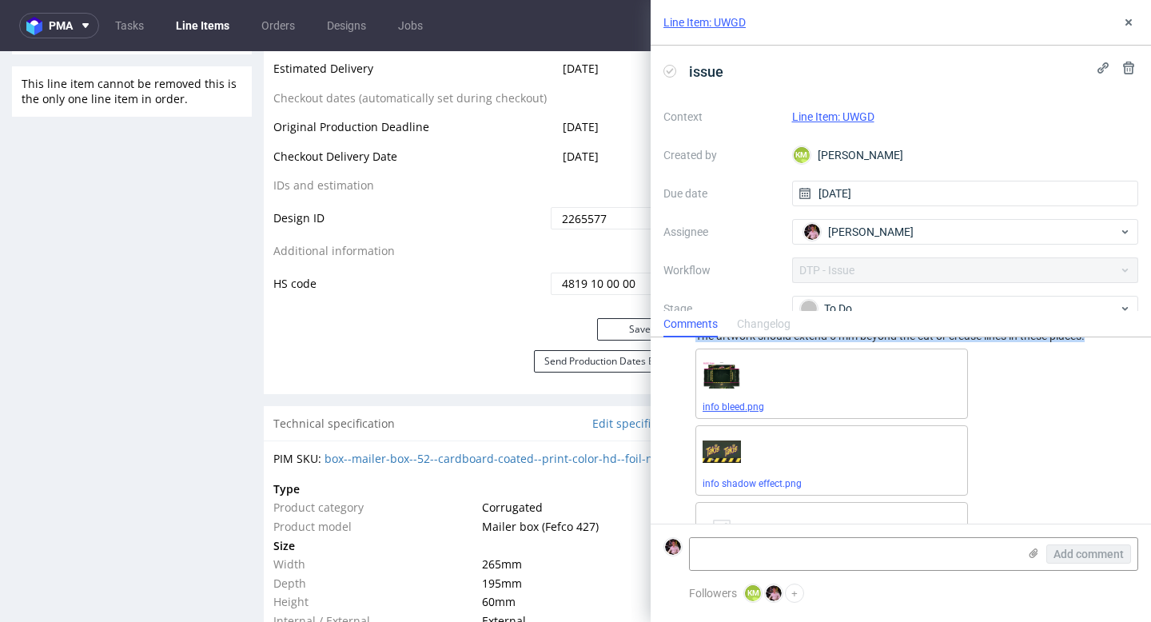
click at [740, 412] on link "info bleed.png" at bounding box center [734, 406] width 62 height 11
click at [739, 489] on link "info shadow effect.png" at bounding box center [752, 483] width 99 height 11
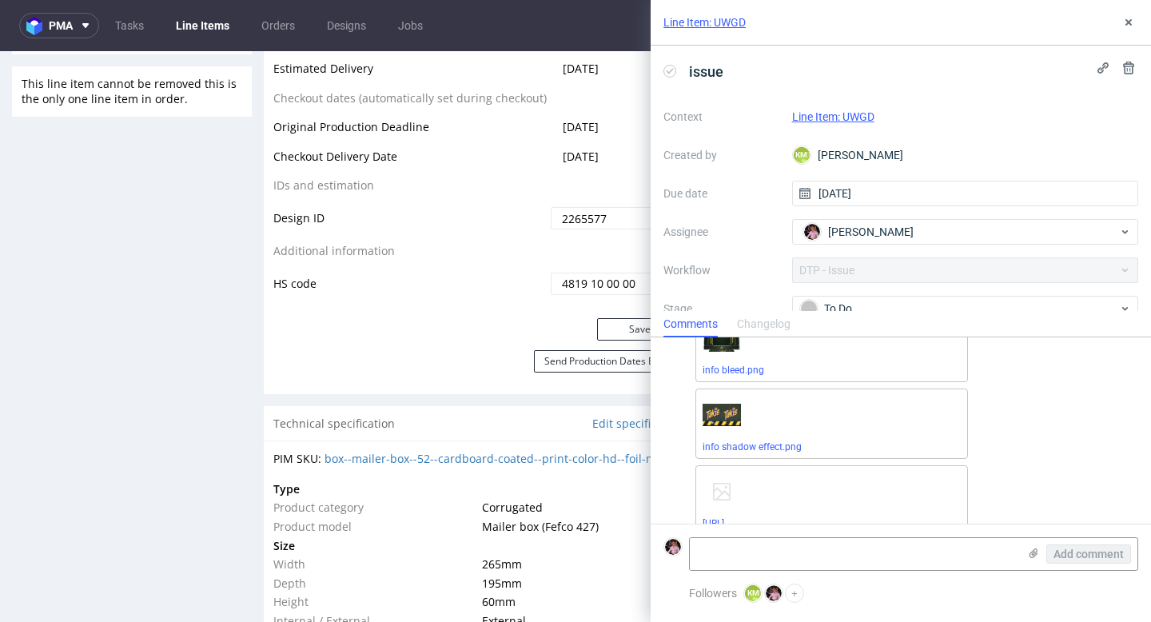
scroll to position [223, 0]
click at [724, 497] on link "R409234911__UWDG__dieline.ai" at bounding box center [714, 498] width 22 height 11
click at [781, 557] on textarea at bounding box center [854, 554] width 328 height 32
paste textarea "https://app-eu1.hubspot.com/contacts/25600958/record/0-5/240728758481/"
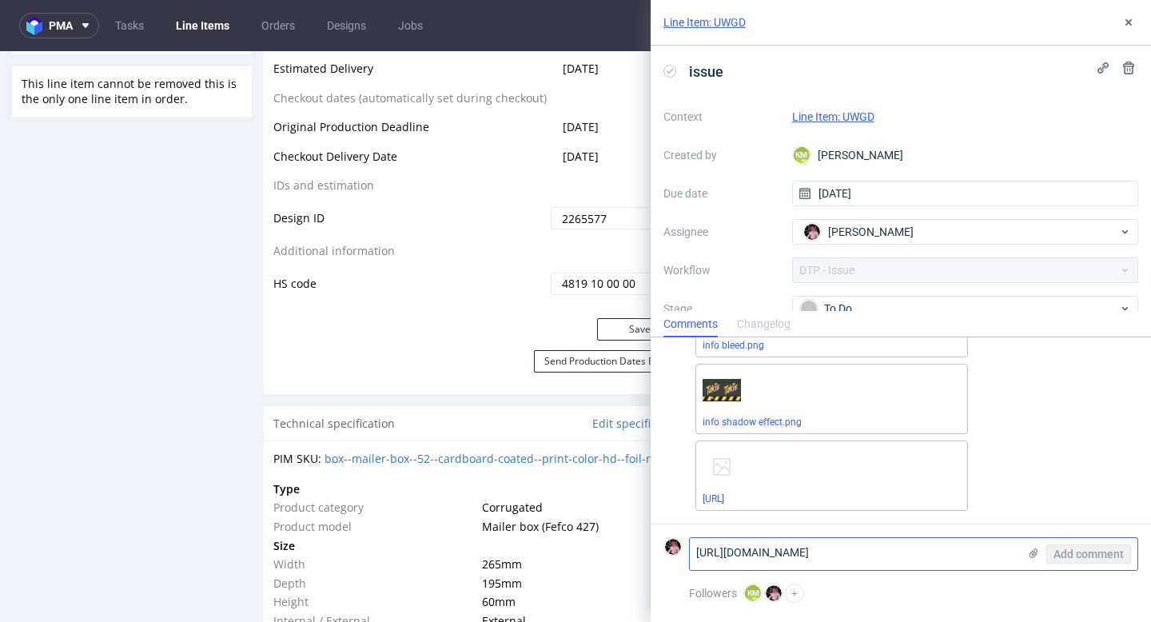
scroll to position [0, 0]
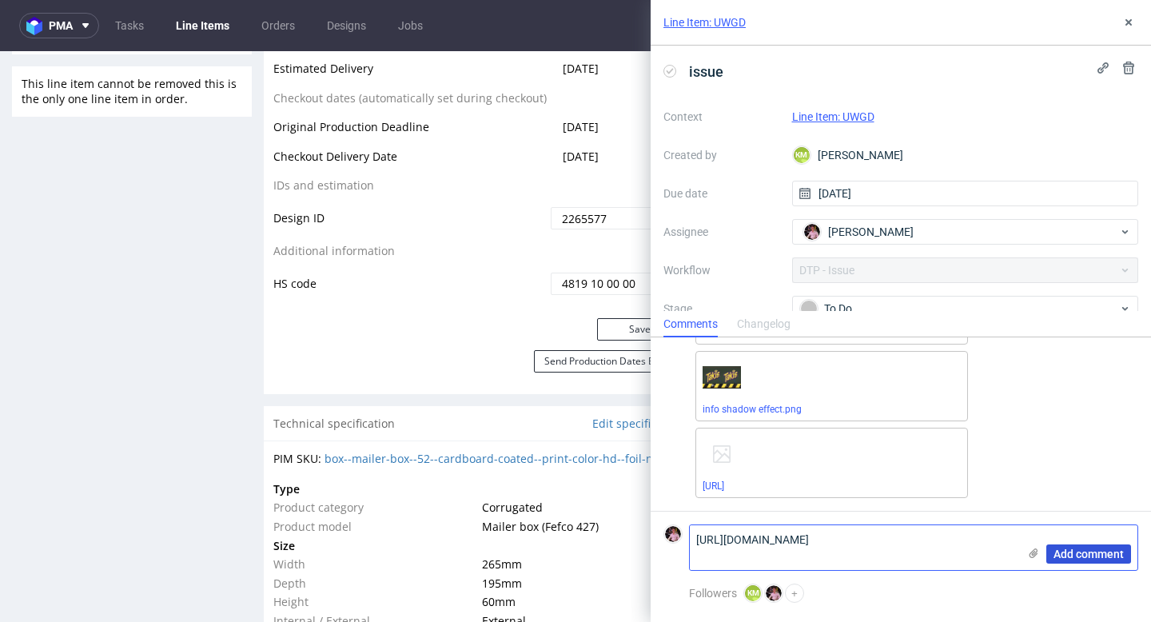
type textarea "https://app-eu1.hubspot.com/contacts/25600958/record/0-5/240728758481/"
click at [1084, 550] on span "Add comment" at bounding box center [1089, 553] width 70 height 11
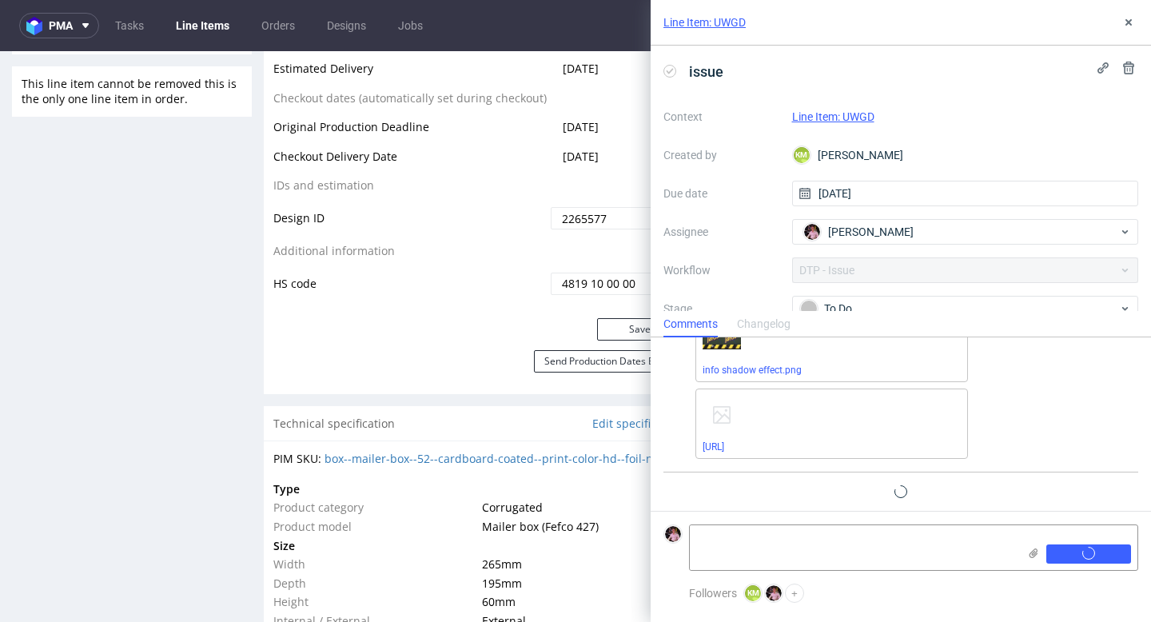
scroll to position [294, 0]
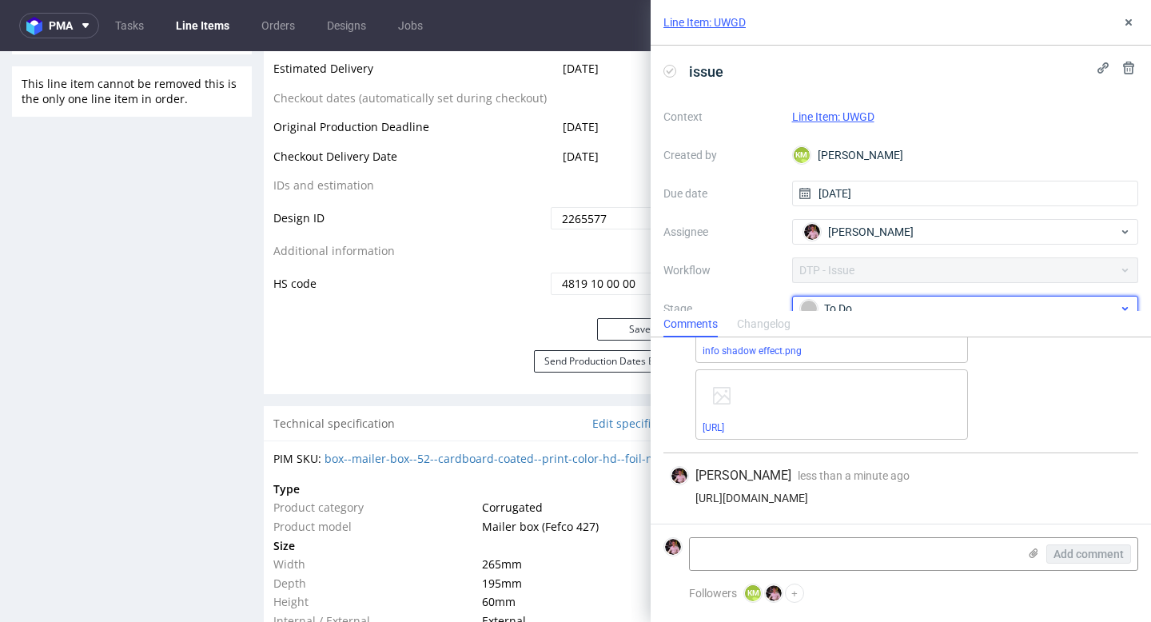
click at [897, 304] on div "To Do" at bounding box center [959, 309] width 318 height 18
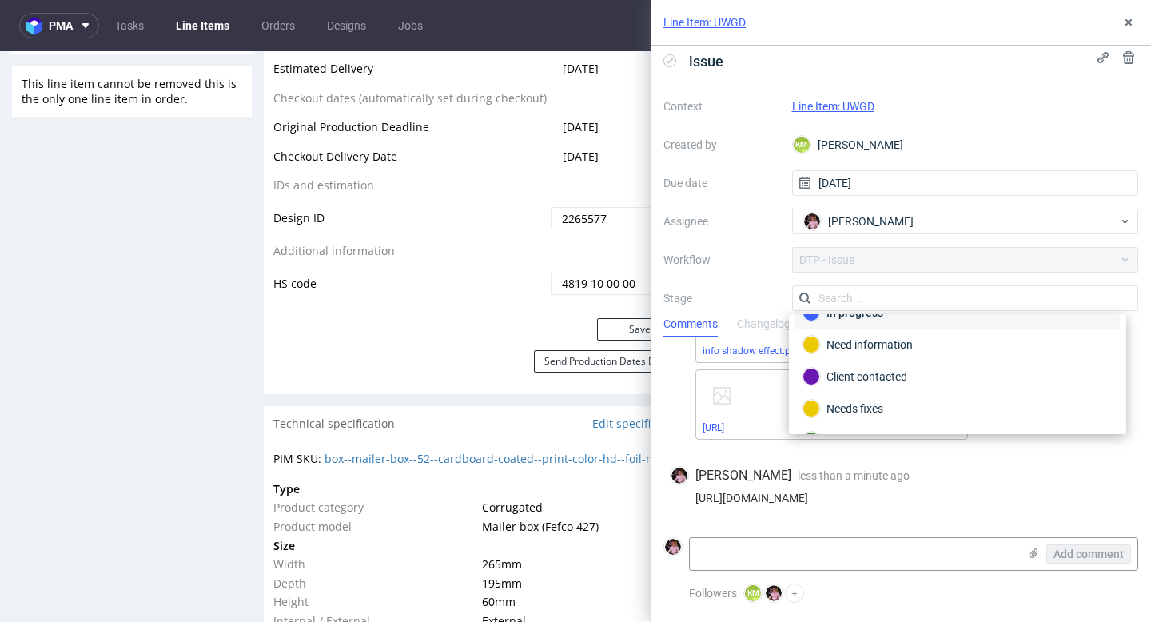
scroll to position [66, 0]
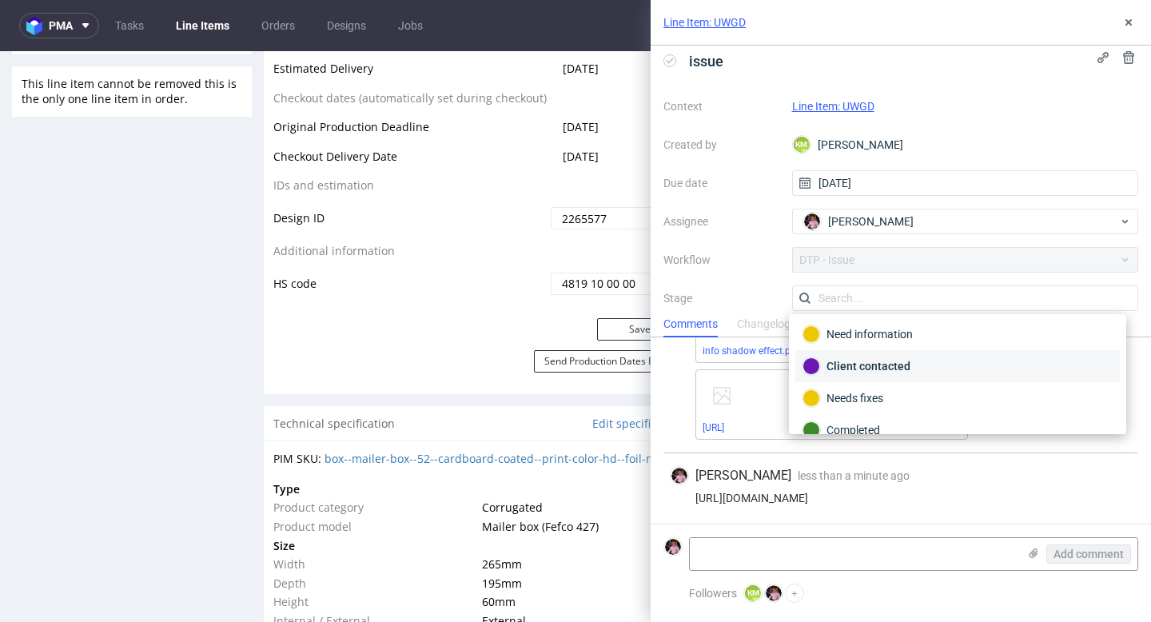
click at [869, 358] on div "Client contacted" at bounding box center [958, 366] width 310 height 18
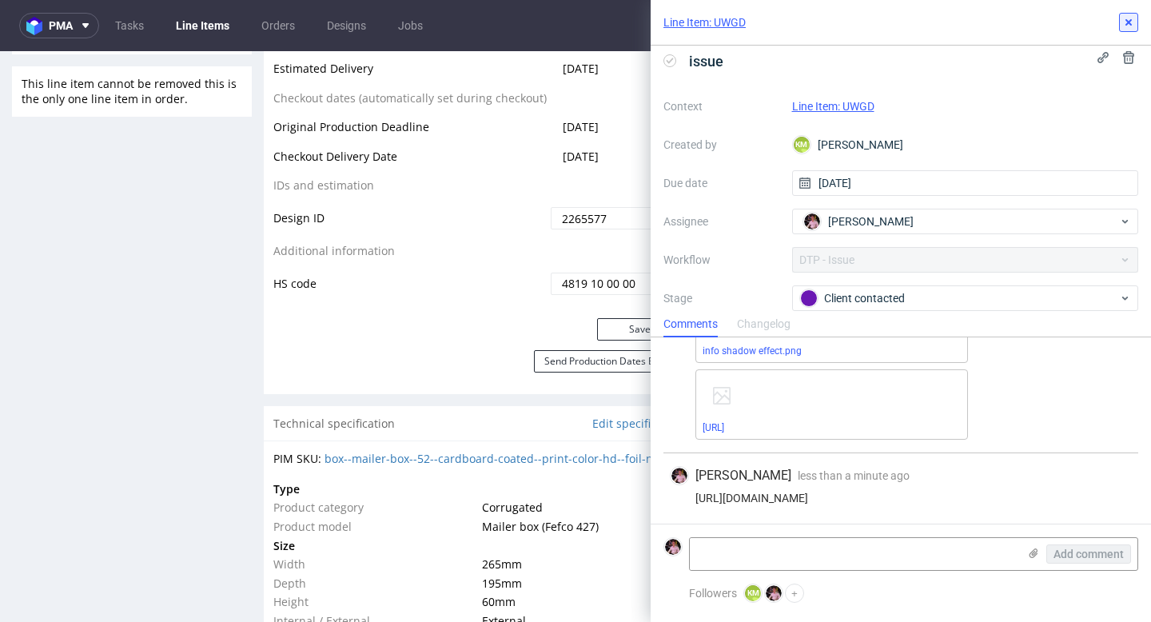
click at [1128, 19] on icon at bounding box center [1128, 22] width 13 height 13
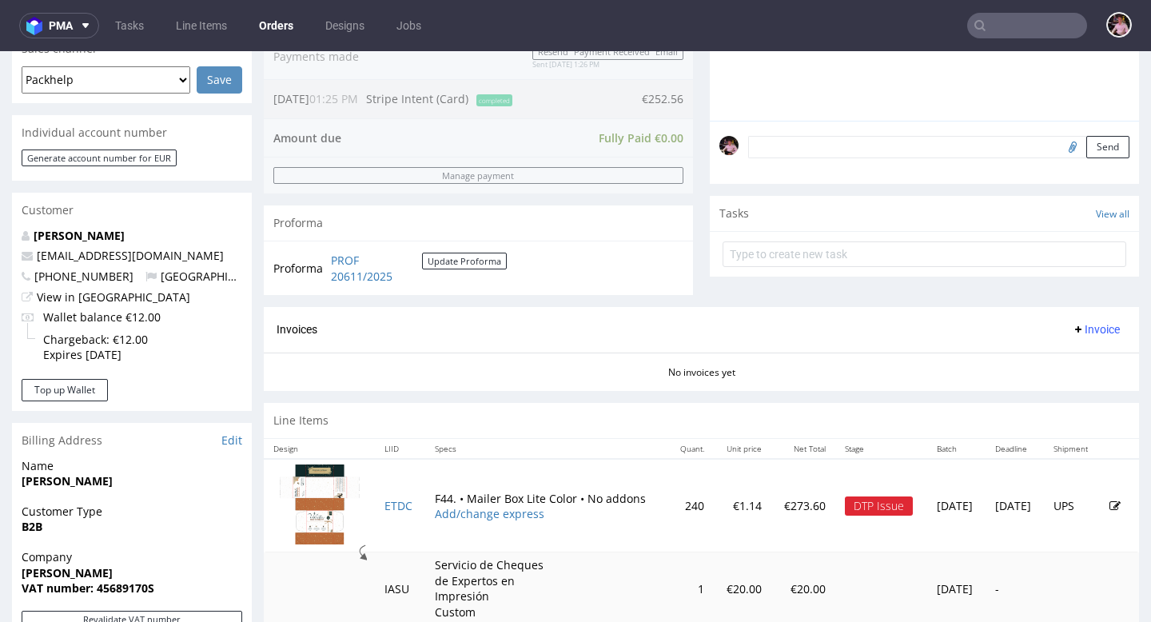
scroll to position [451, 0]
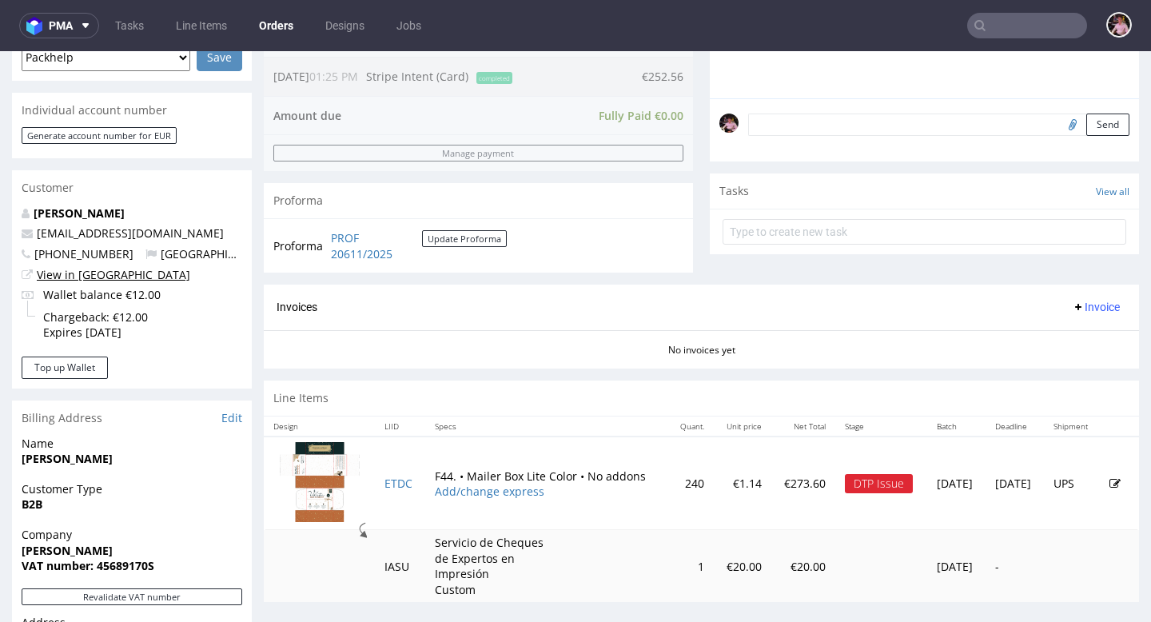
click at [98, 272] on link "View in [GEOGRAPHIC_DATA]" at bounding box center [113, 274] width 153 height 15
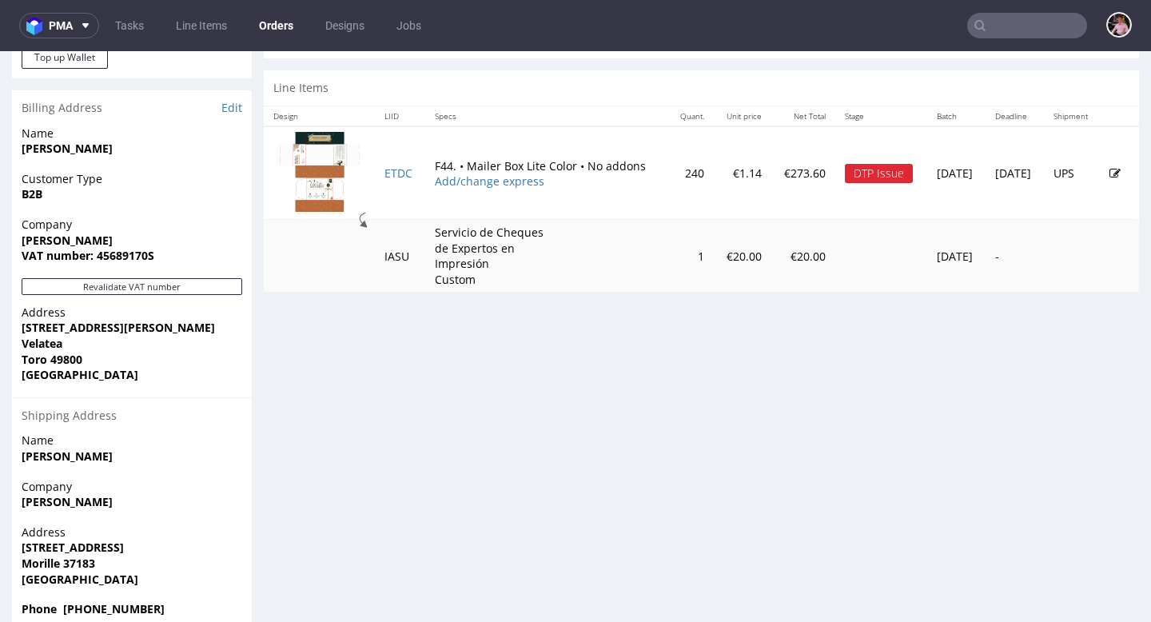
scroll to position [791, 0]
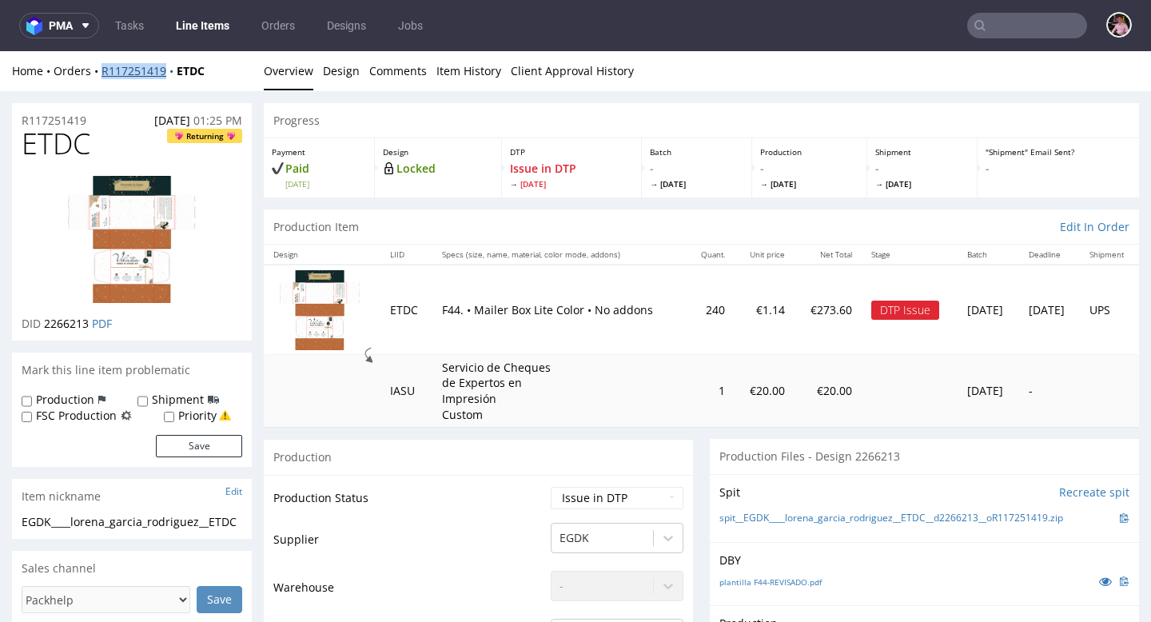
copy link "R117251419"
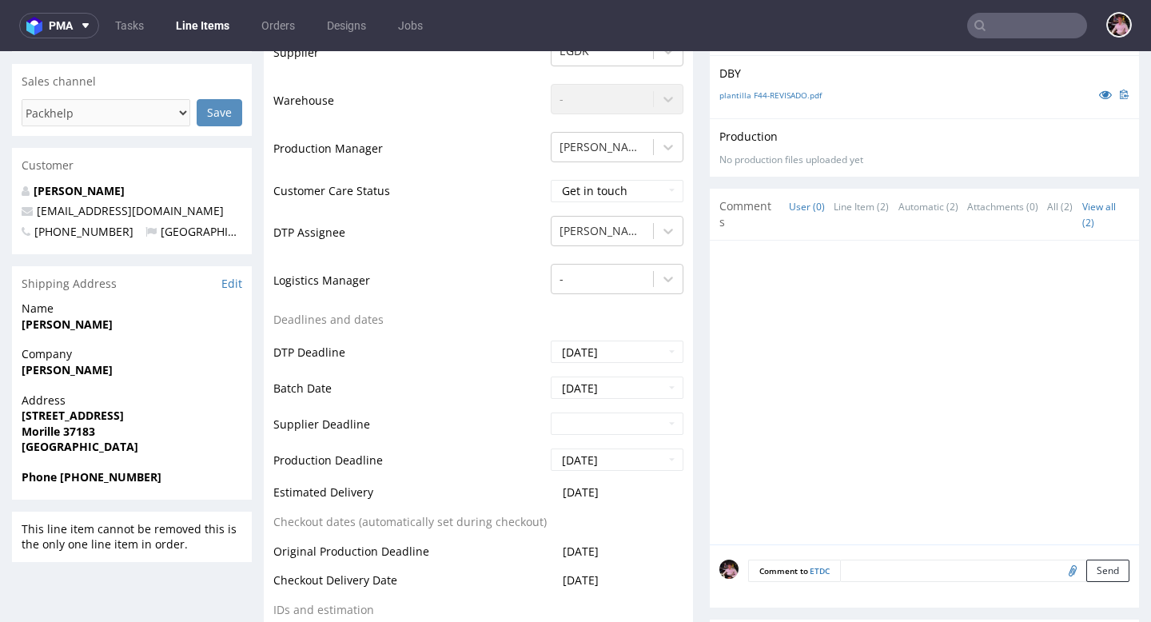
scroll to position [743, 0]
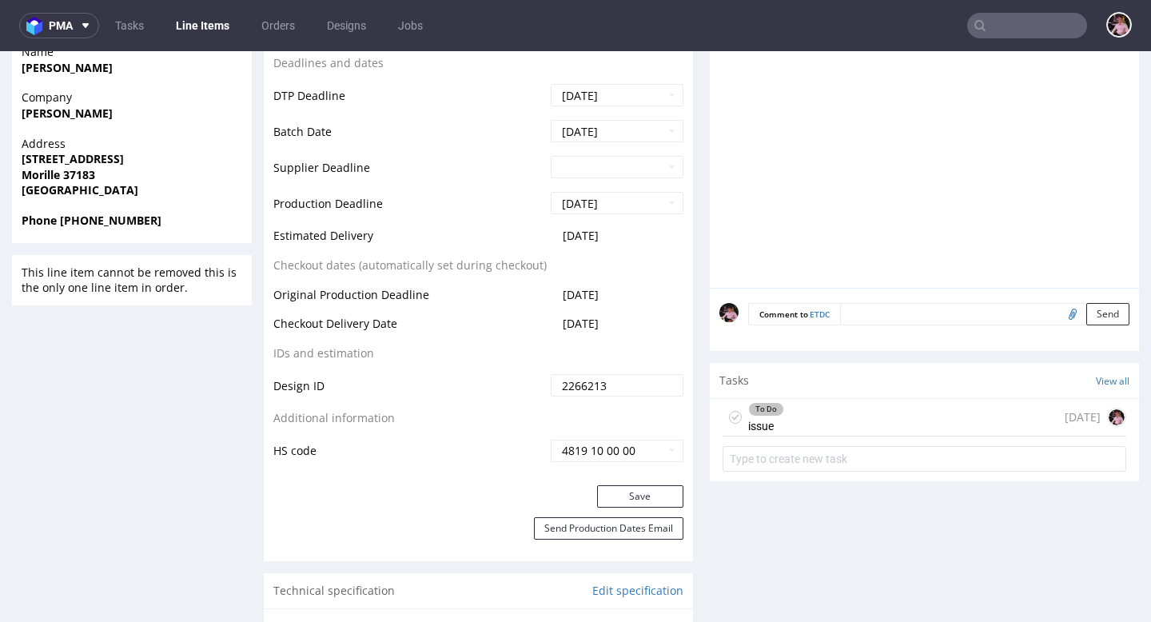
click at [891, 408] on div "To Do issue 2 days ago" at bounding box center [925, 418] width 404 height 38
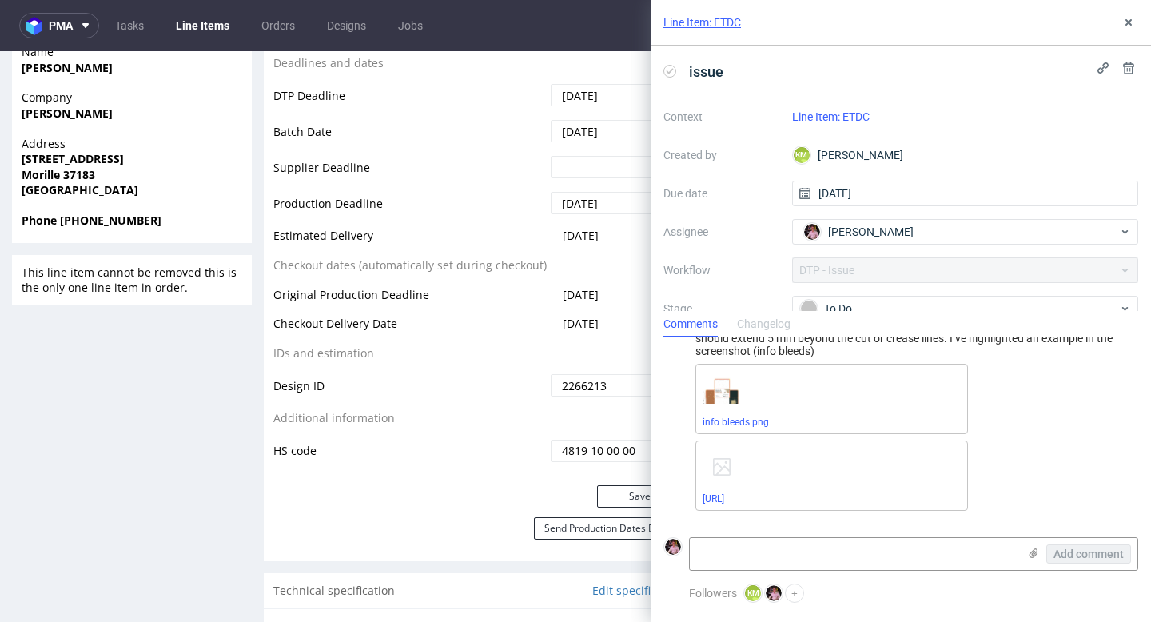
scroll to position [2, 0]
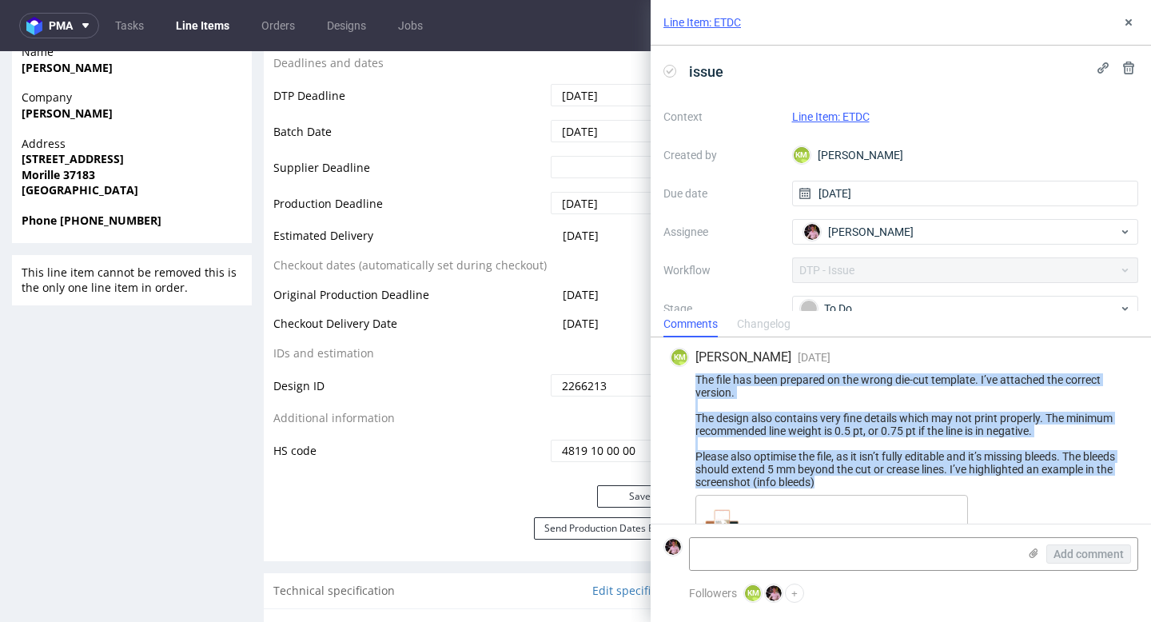
drag, startPoint x: 892, startPoint y: 483, endPoint x: 693, endPoint y: 378, distance: 224.9
click at [693, 378] on div "The file has been prepared on the wrong die-cut template. I’ve attached the cor…" at bounding box center [901, 430] width 462 height 115
copy div "The file has been prepared on the wrong die-cut template. I’ve attached the cor…"
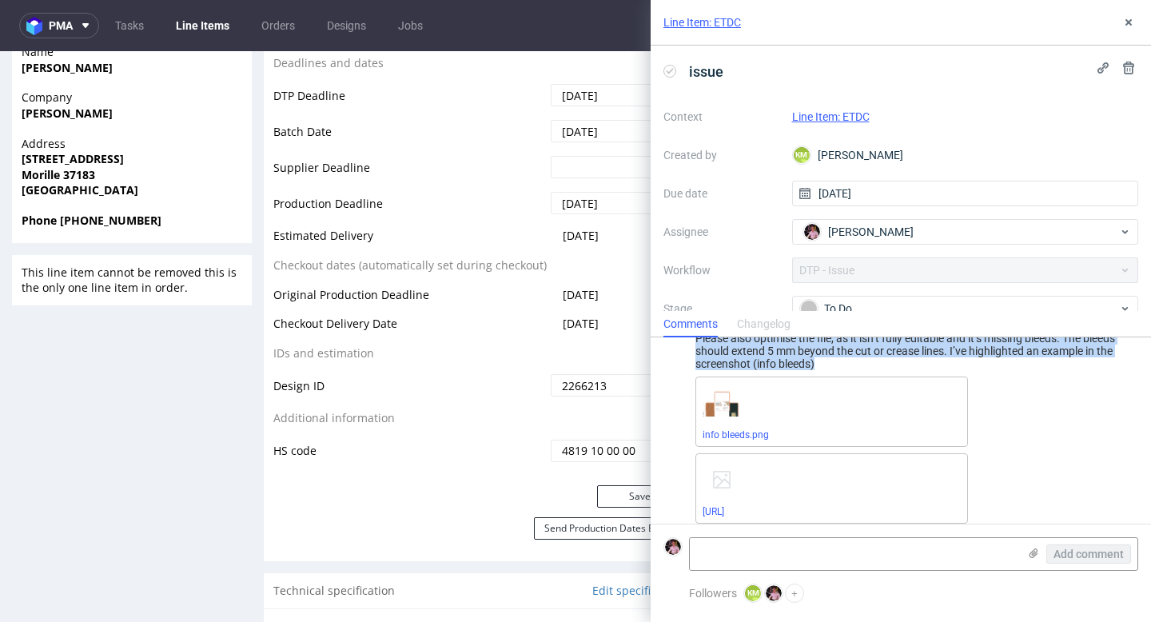
scroll to position [133, 0]
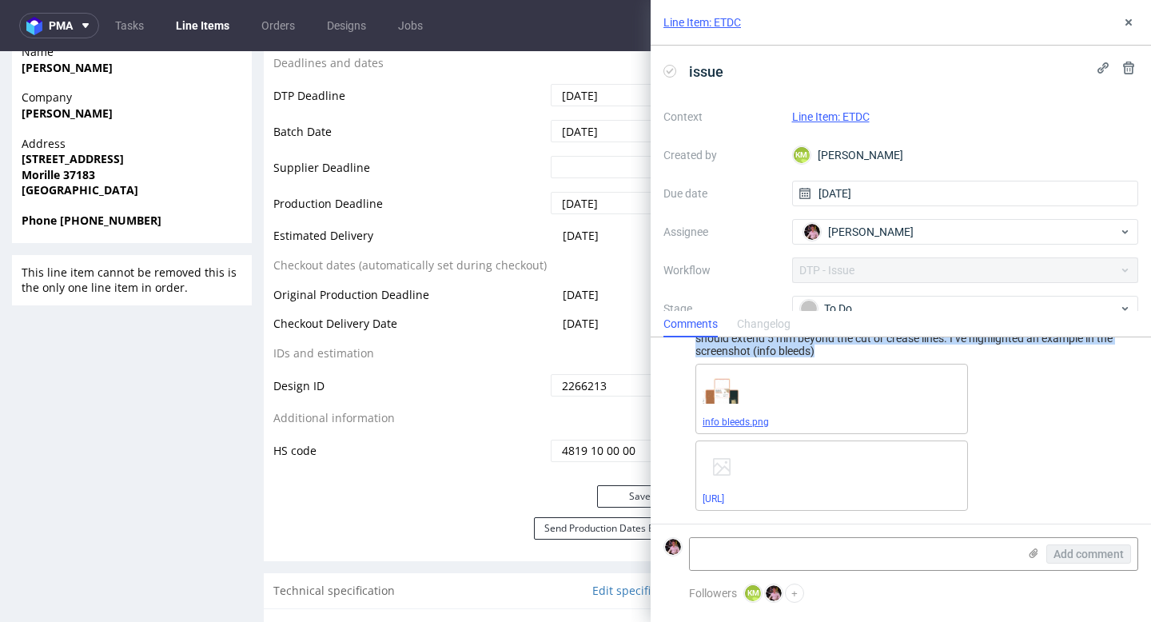
click at [741, 420] on link "info bleeds.png" at bounding box center [736, 421] width 66 height 11
click at [724, 500] on link "R117251419__DTDC__dieline.ai" at bounding box center [714, 498] width 22 height 11
click at [831, 546] on textarea at bounding box center [854, 554] width 328 height 32
paste textarea "https://app-eu1.hubspot.com/contacts/25600958/record/0-5/239066346683/"
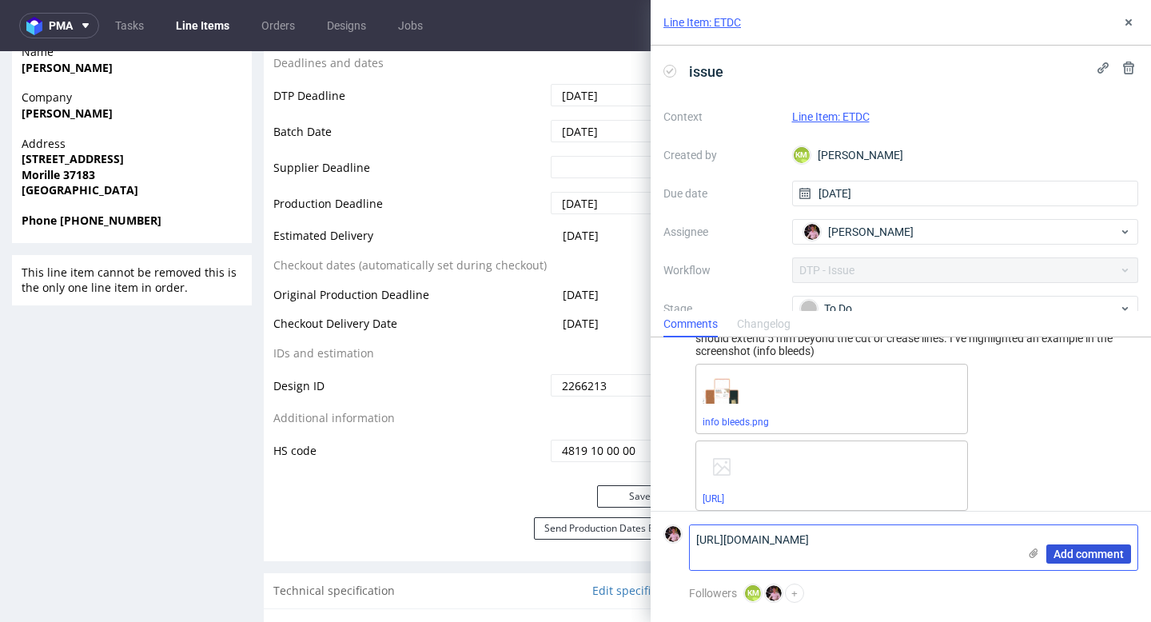
type textarea "https://app-eu1.hubspot.com/contacts/25600958/record/0-5/239066346683/"
click at [1060, 552] on span "Add comment" at bounding box center [1089, 553] width 70 height 11
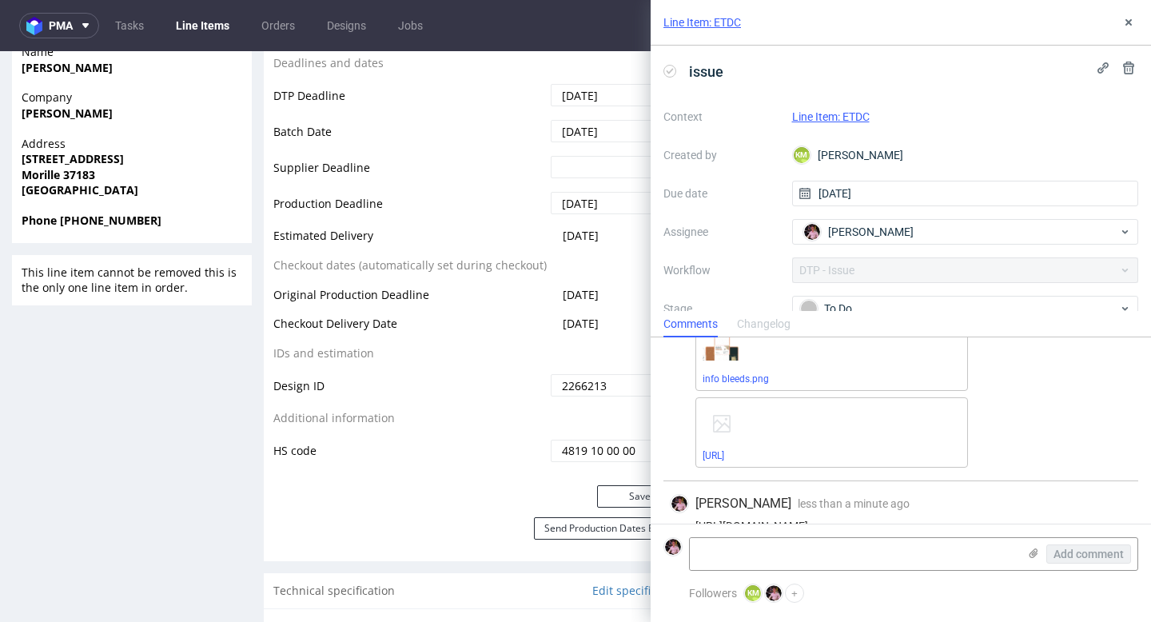
scroll to position [205, 0]
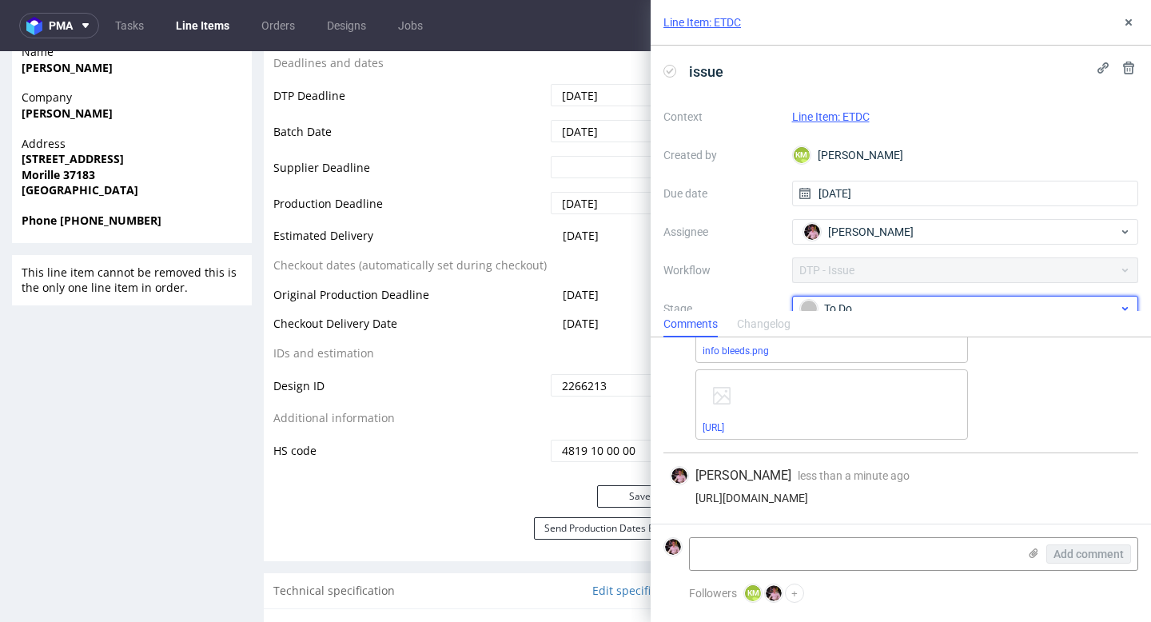
click at [881, 302] on div "To Do" at bounding box center [959, 309] width 318 height 18
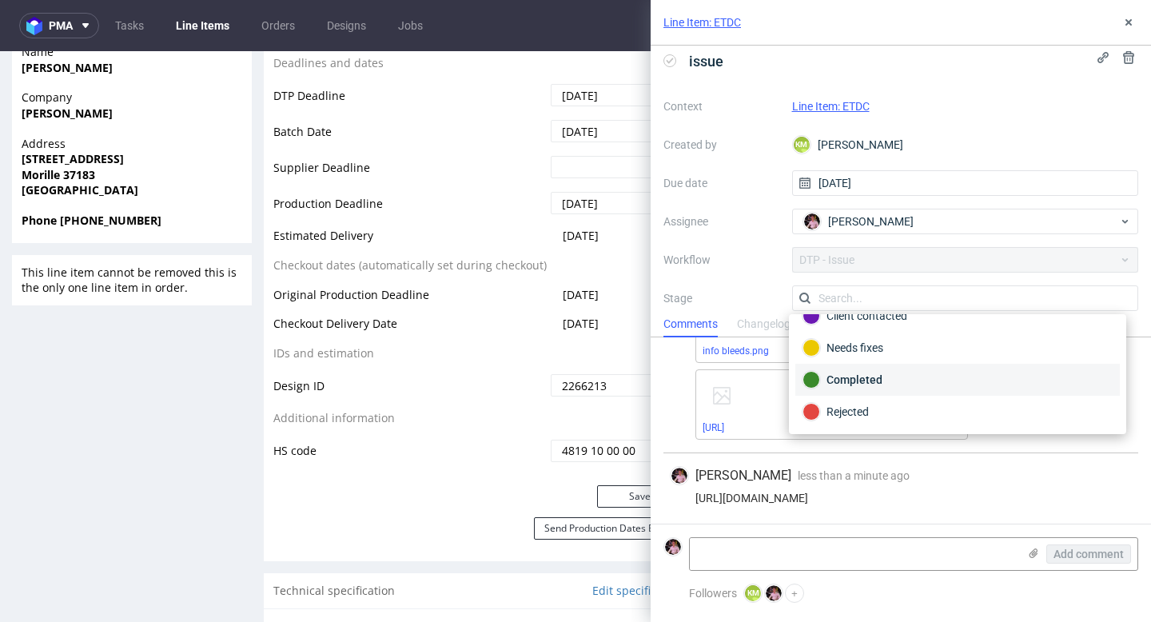
scroll to position [102, 0]
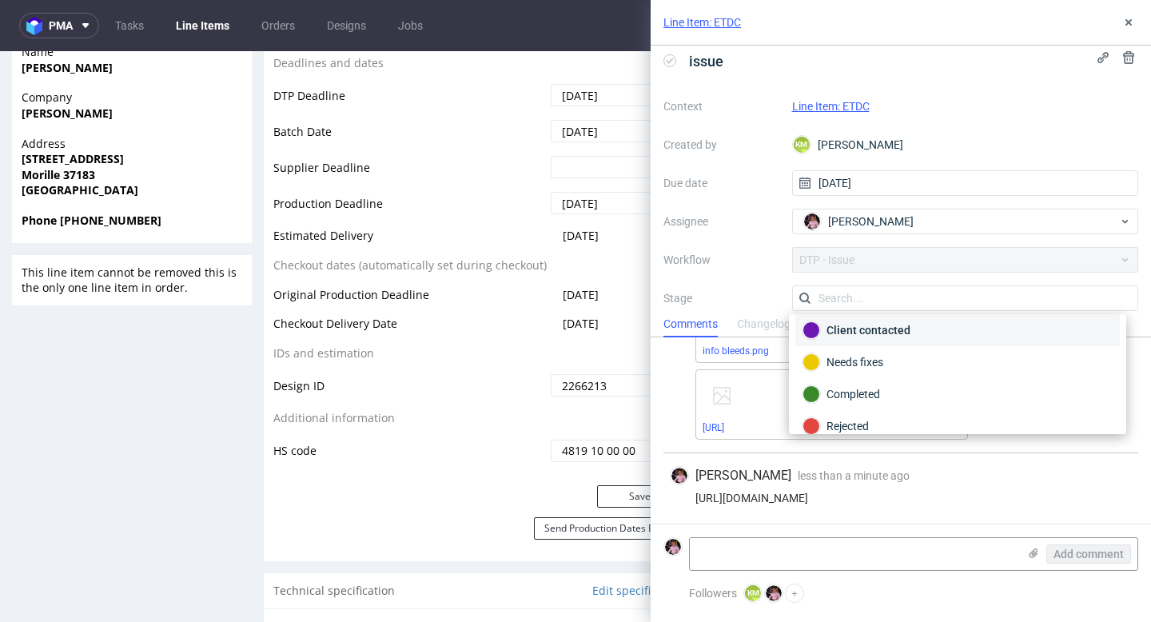
click at [895, 340] on div "Client contacted" at bounding box center [957, 330] width 325 height 32
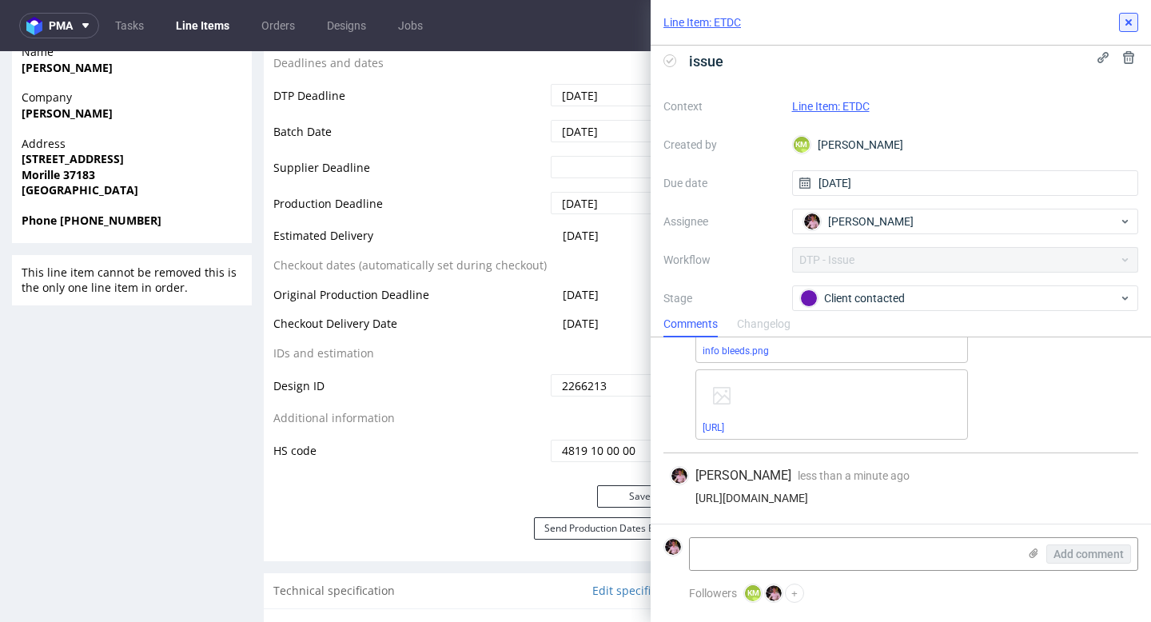
click at [1127, 30] on button at bounding box center [1128, 22] width 19 height 19
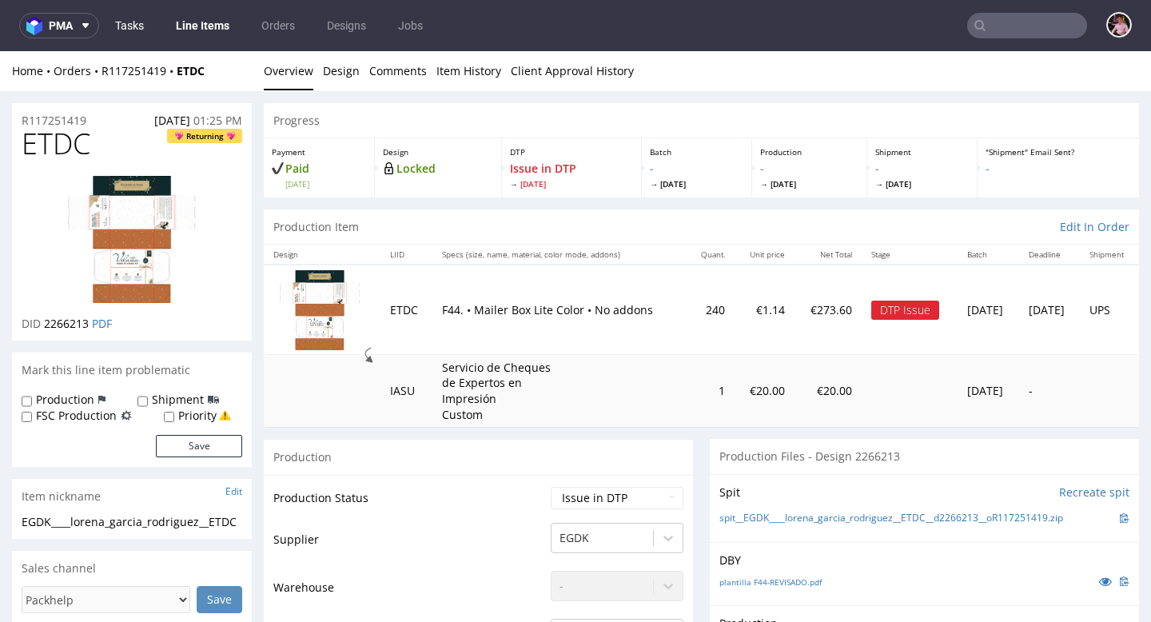
click at [137, 30] on link "Tasks" at bounding box center [130, 26] width 48 height 26
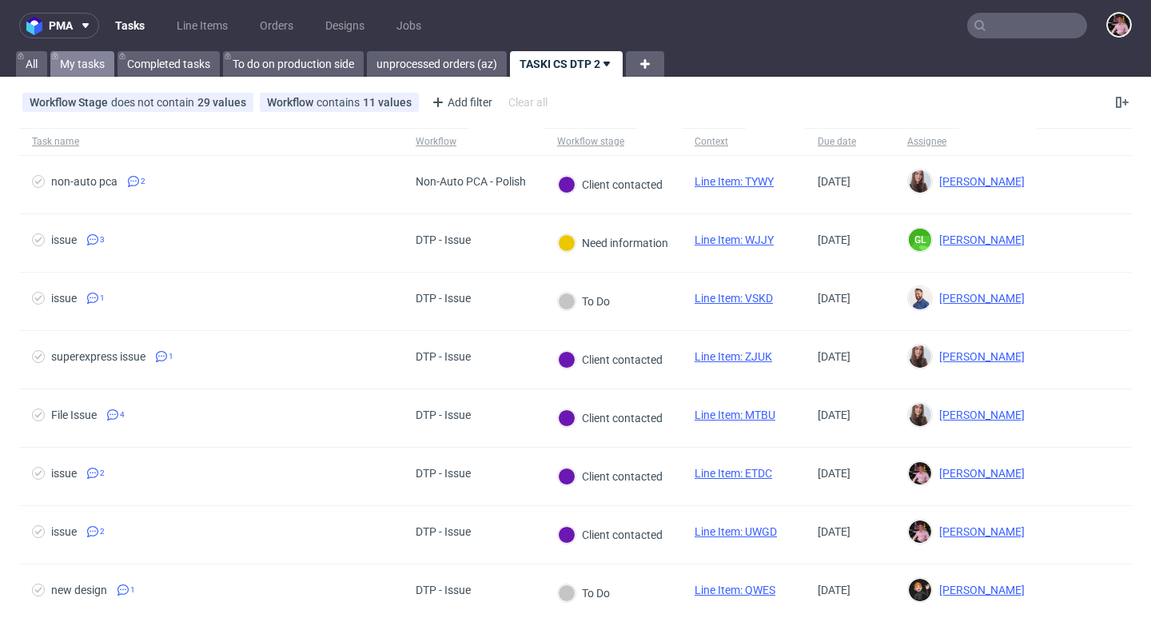
click at [86, 60] on link "My tasks" at bounding box center [82, 64] width 64 height 26
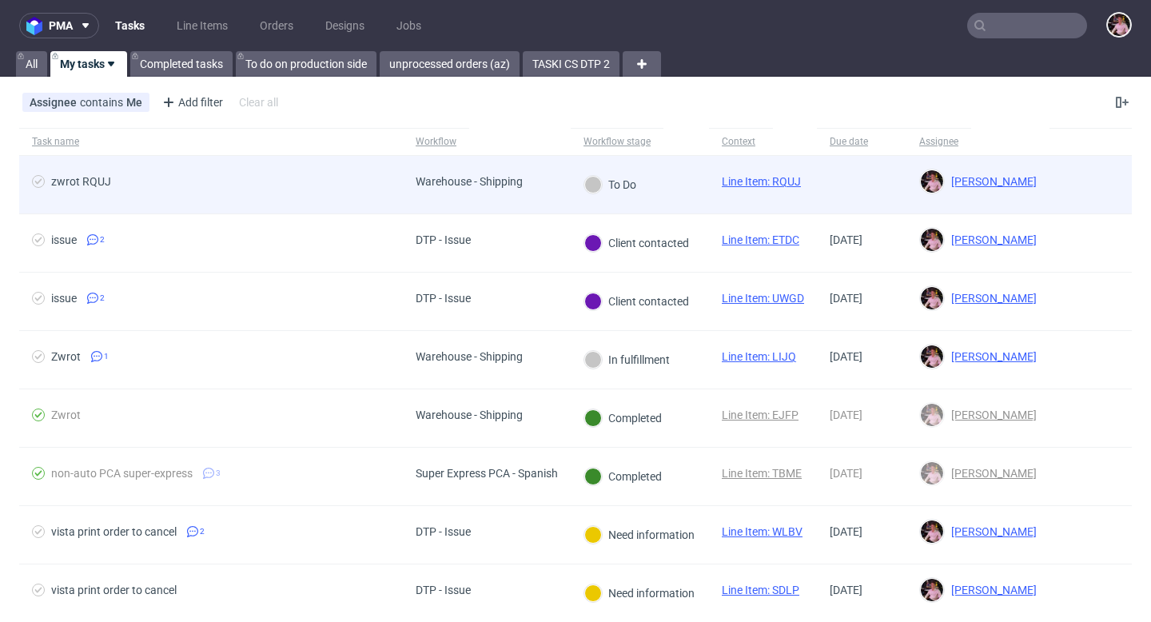
click at [475, 161] on div "Warehouse - Shipping" at bounding box center [469, 185] width 133 height 58
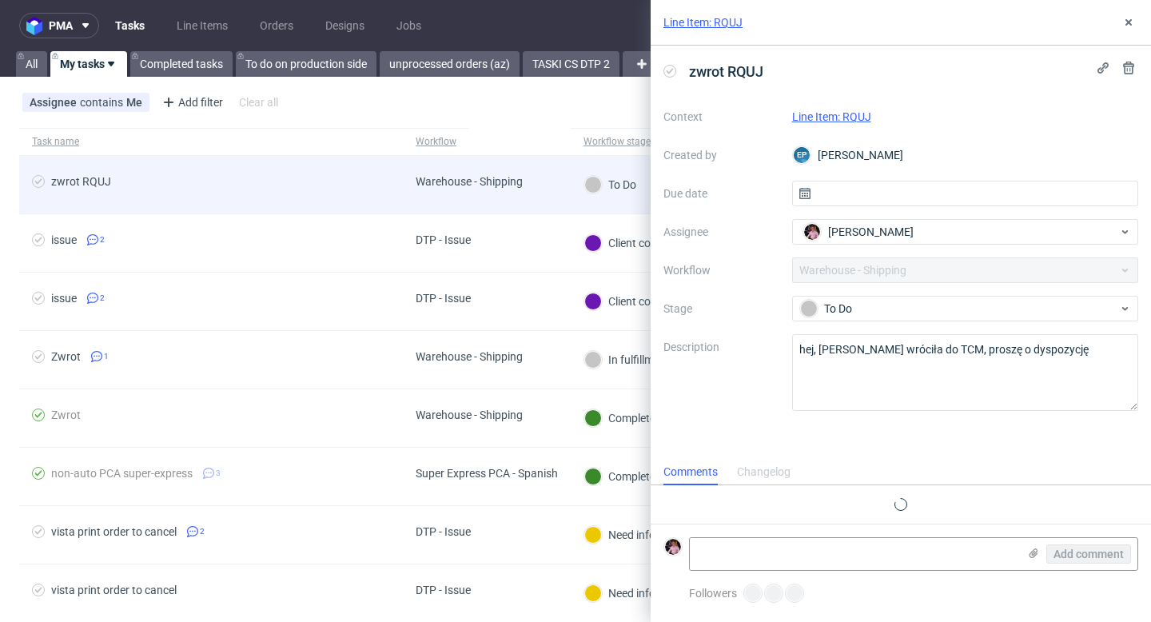
scroll to position [13, 0]
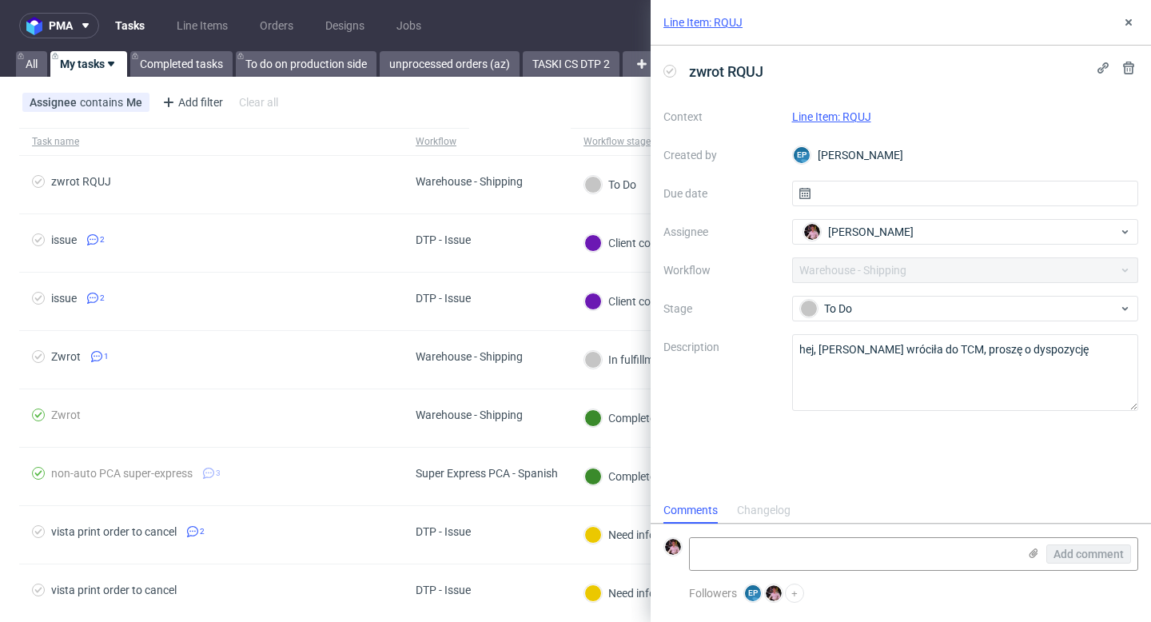
click at [833, 113] on link "Line Item: RQUJ" at bounding box center [831, 116] width 79 height 13
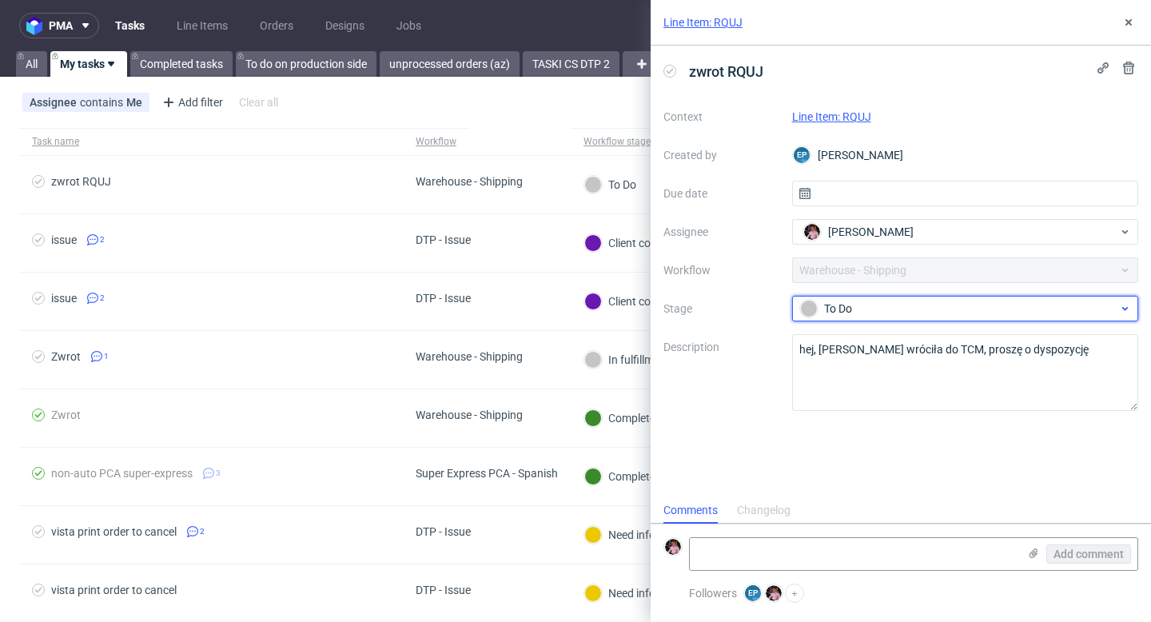
click at [935, 312] on div "To Do" at bounding box center [959, 309] width 318 height 18
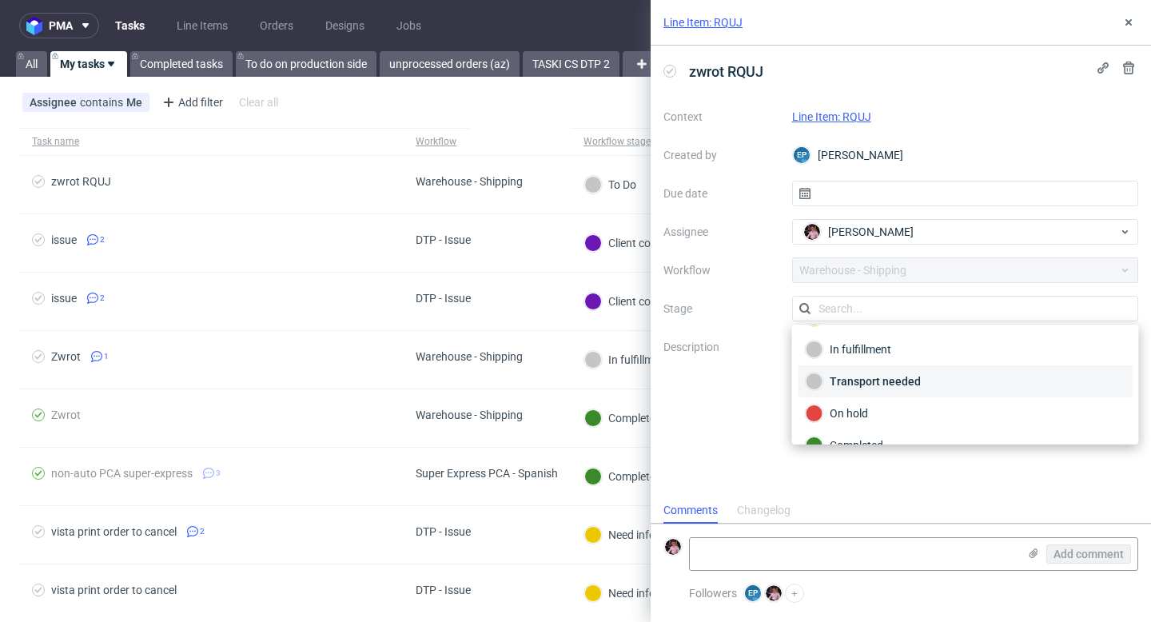
scroll to position [66, 0]
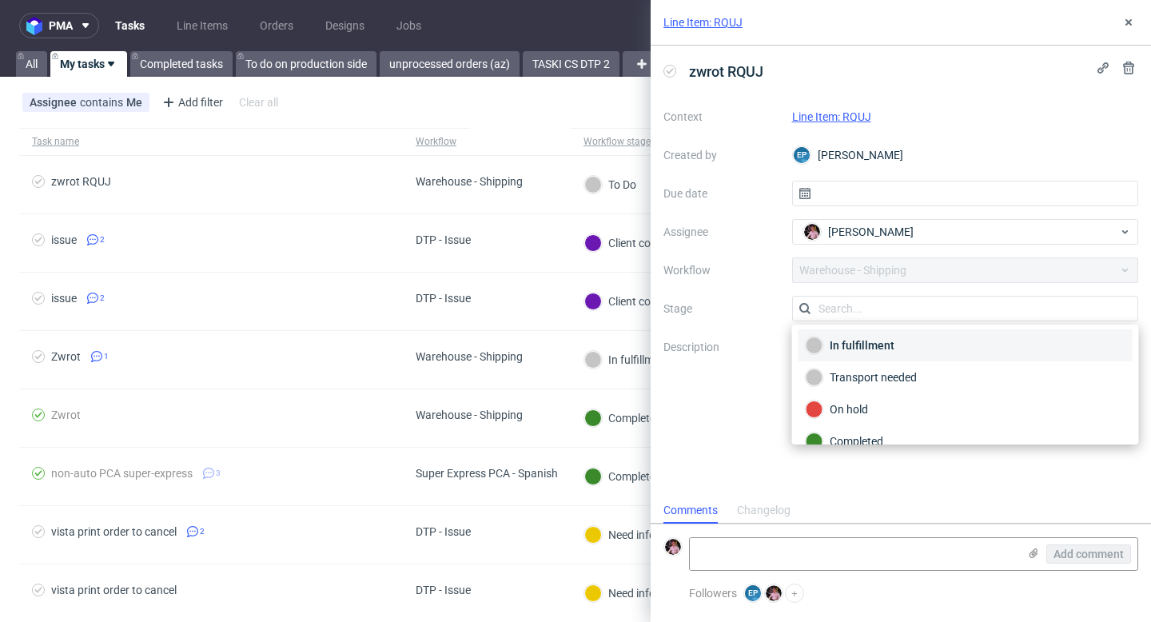
click at [879, 352] on div "In fulfillment" at bounding box center [966, 346] width 320 height 18
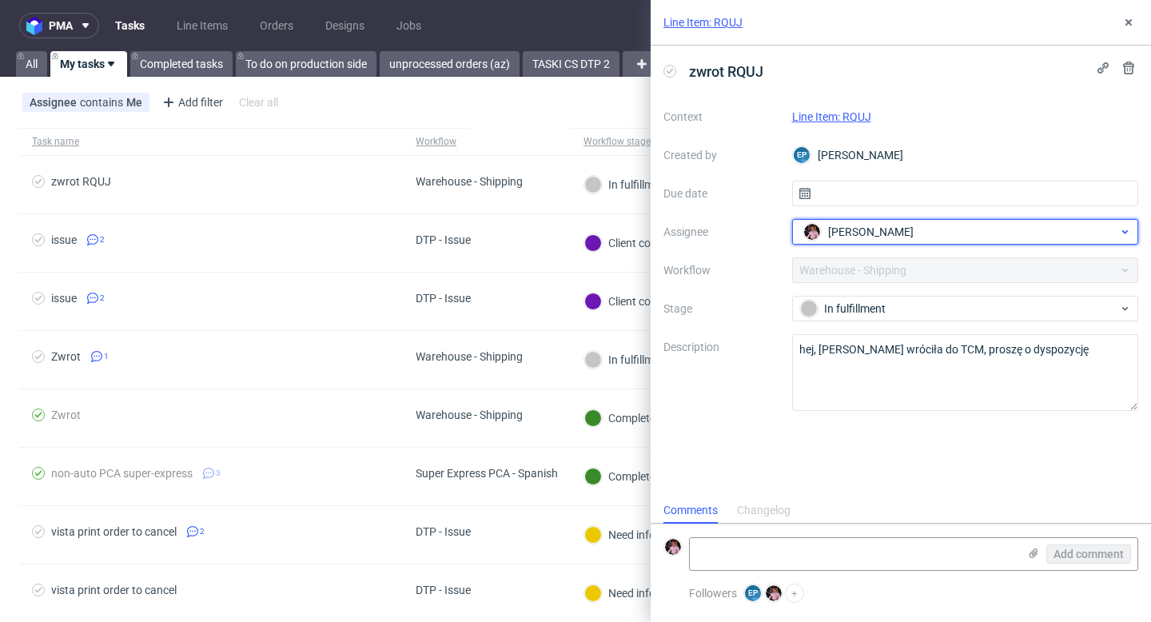
click at [888, 242] on div "Aleks Ziemkowski" at bounding box center [959, 232] width 320 height 26
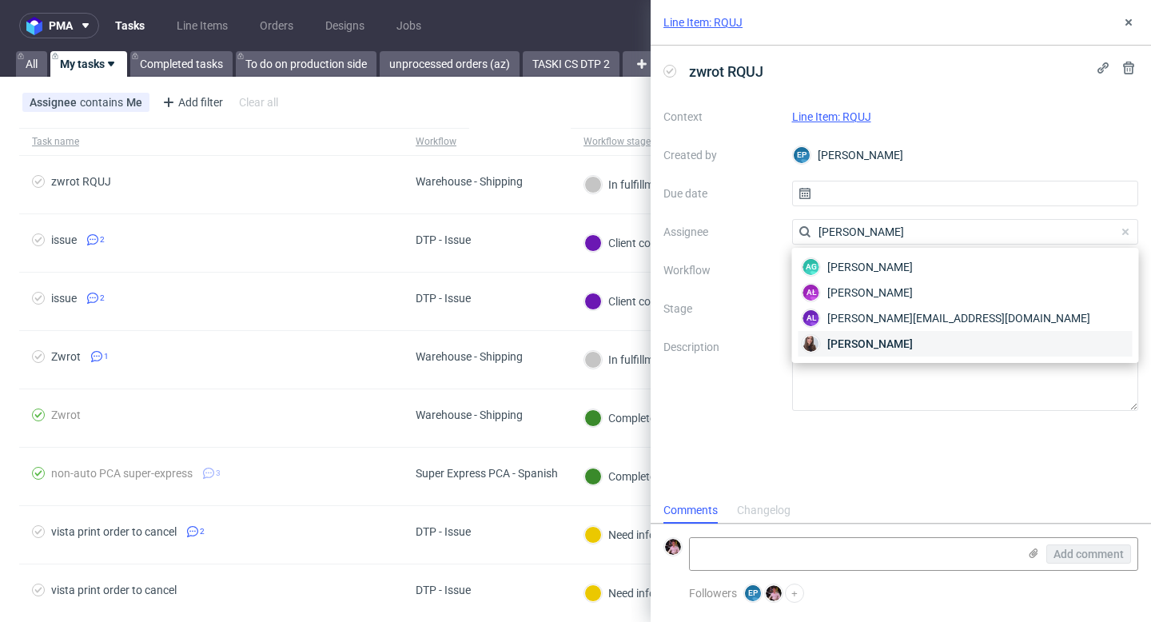
type input "sandra"
click at [895, 349] on span "Sandra Beśka" at bounding box center [870, 344] width 86 height 16
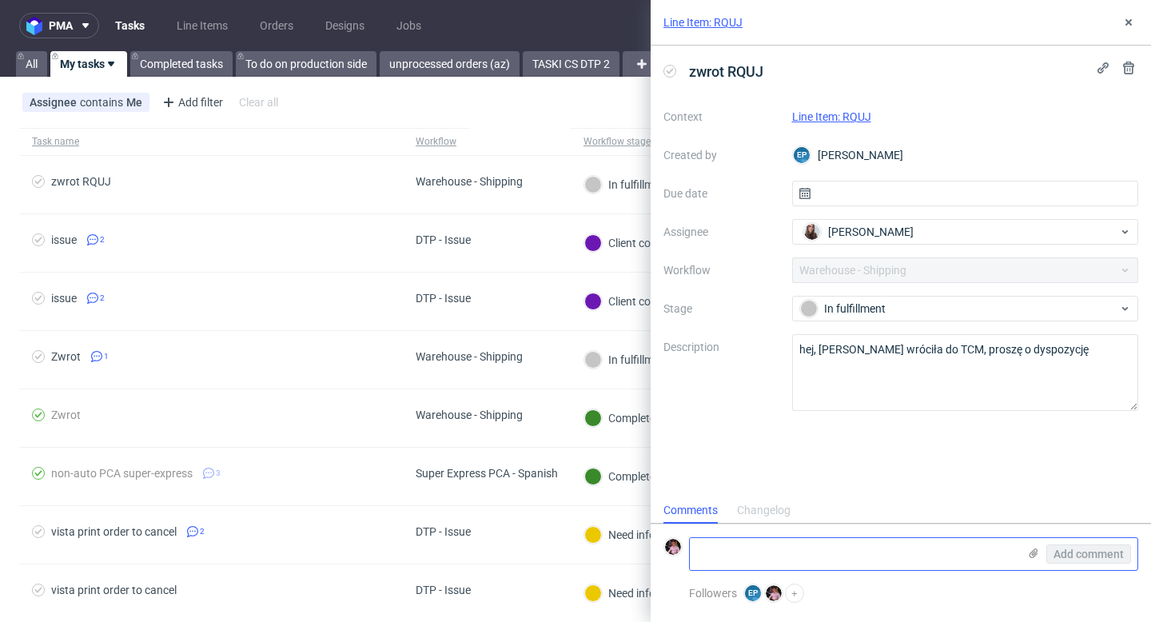
click at [763, 566] on textarea at bounding box center [854, 554] width 328 height 32
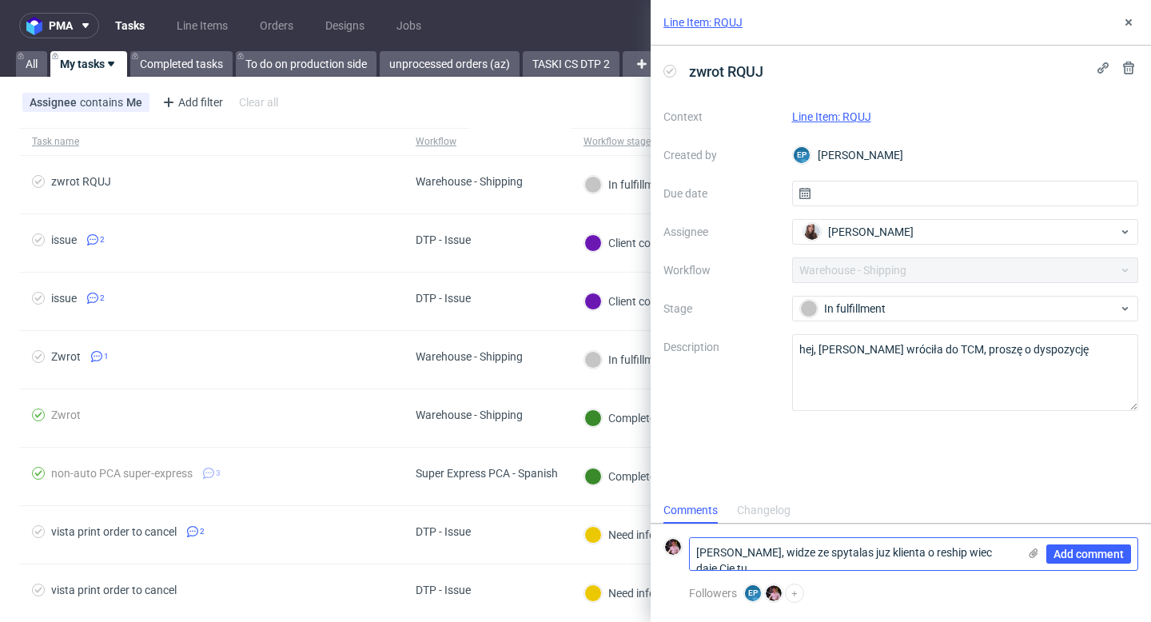
scroll to position [0, 0]
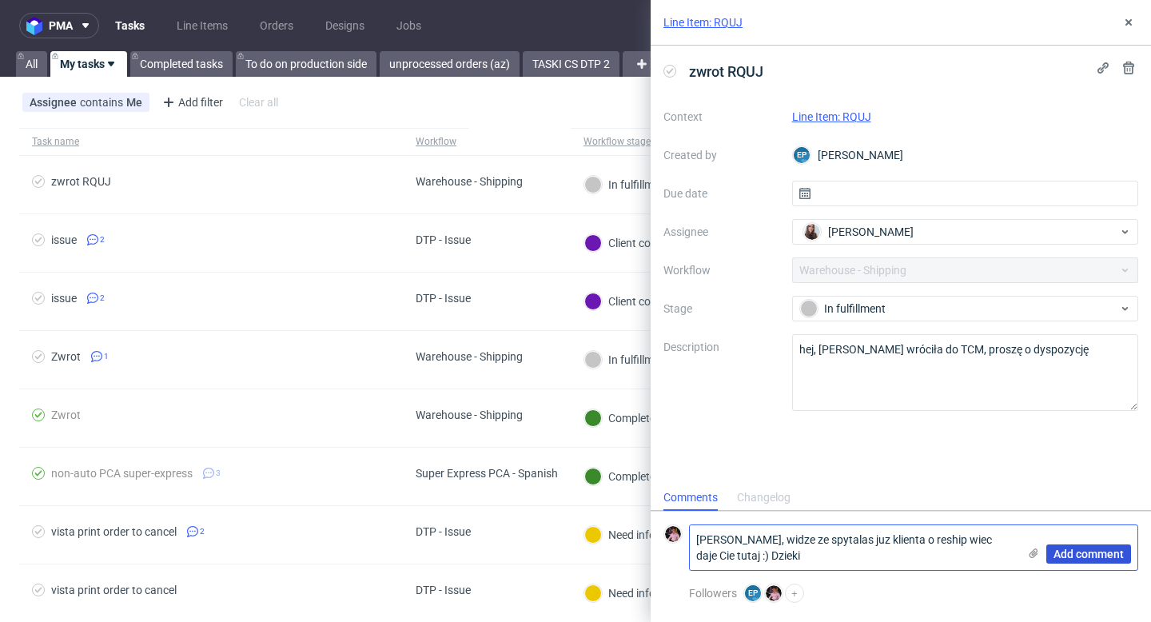
type textarea "hej Sandra, widze ze spytalas juz klienta o reship wiec daje Cie tutaj :) Dzieki"
click at [1073, 552] on span "Add comment" at bounding box center [1089, 553] width 70 height 11
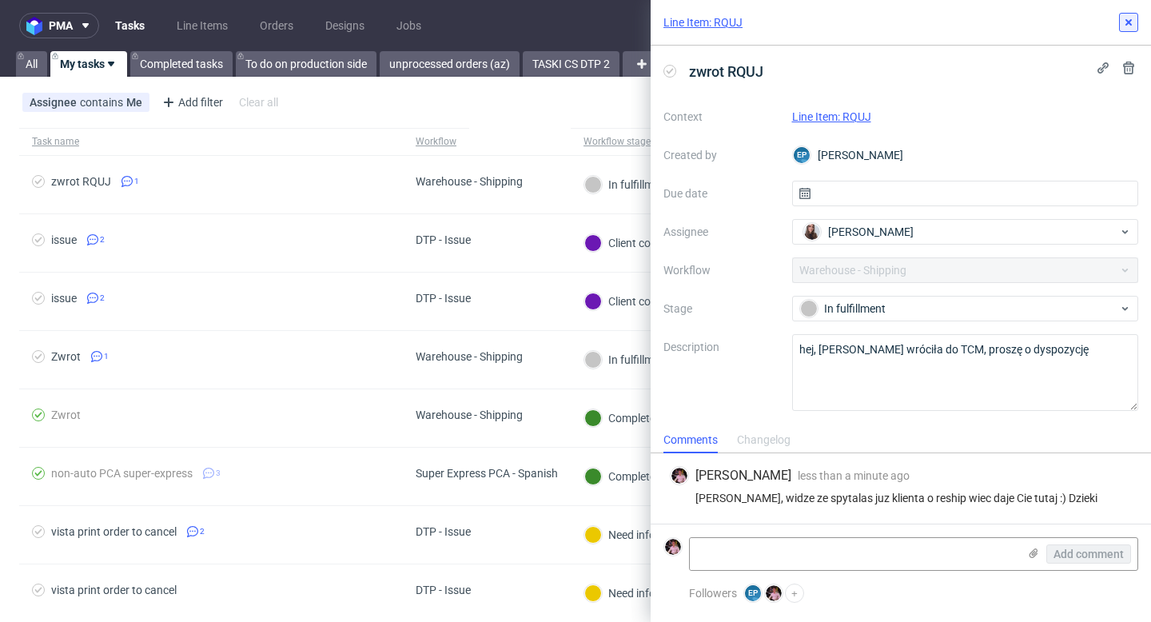
click at [1133, 27] on icon at bounding box center [1128, 22] width 13 height 13
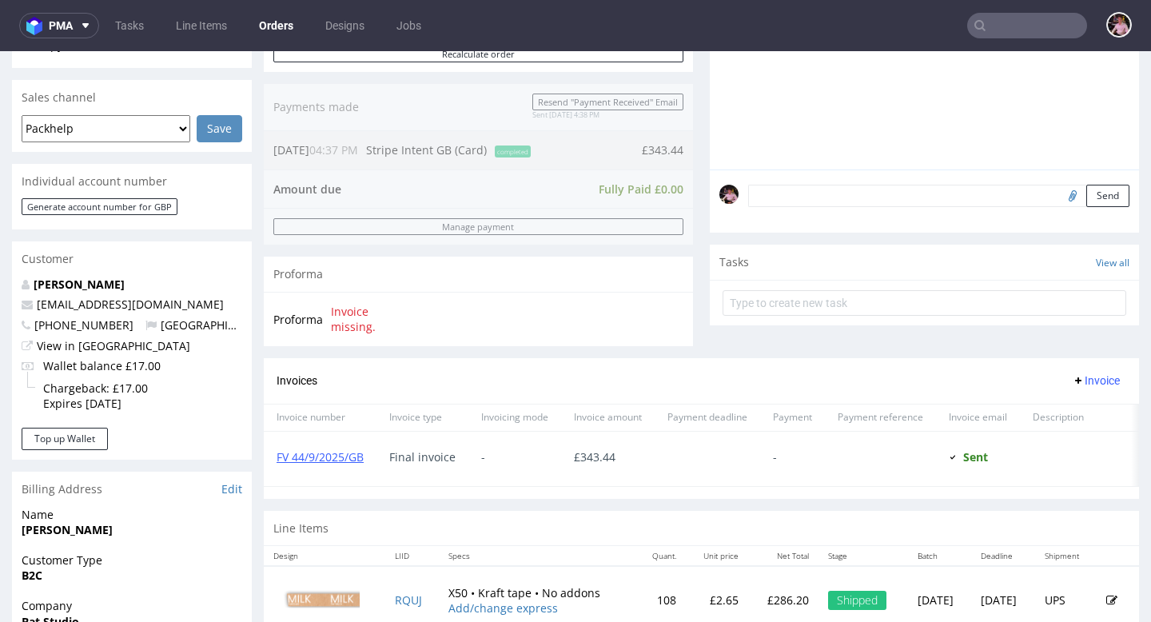
scroll to position [442, 0]
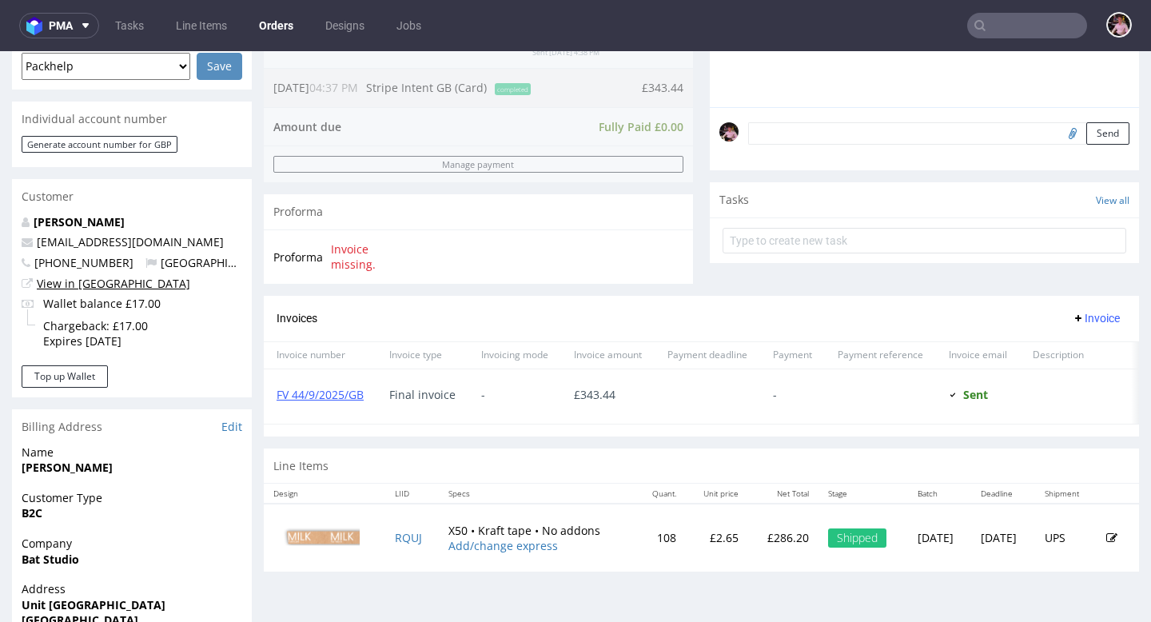
click at [82, 284] on link "View in [GEOGRAPHIC_DATA]" at bounding box center [113, 283] width 153 height 15
